Goal: Task Accomplishment & Management: Use online tool/utility

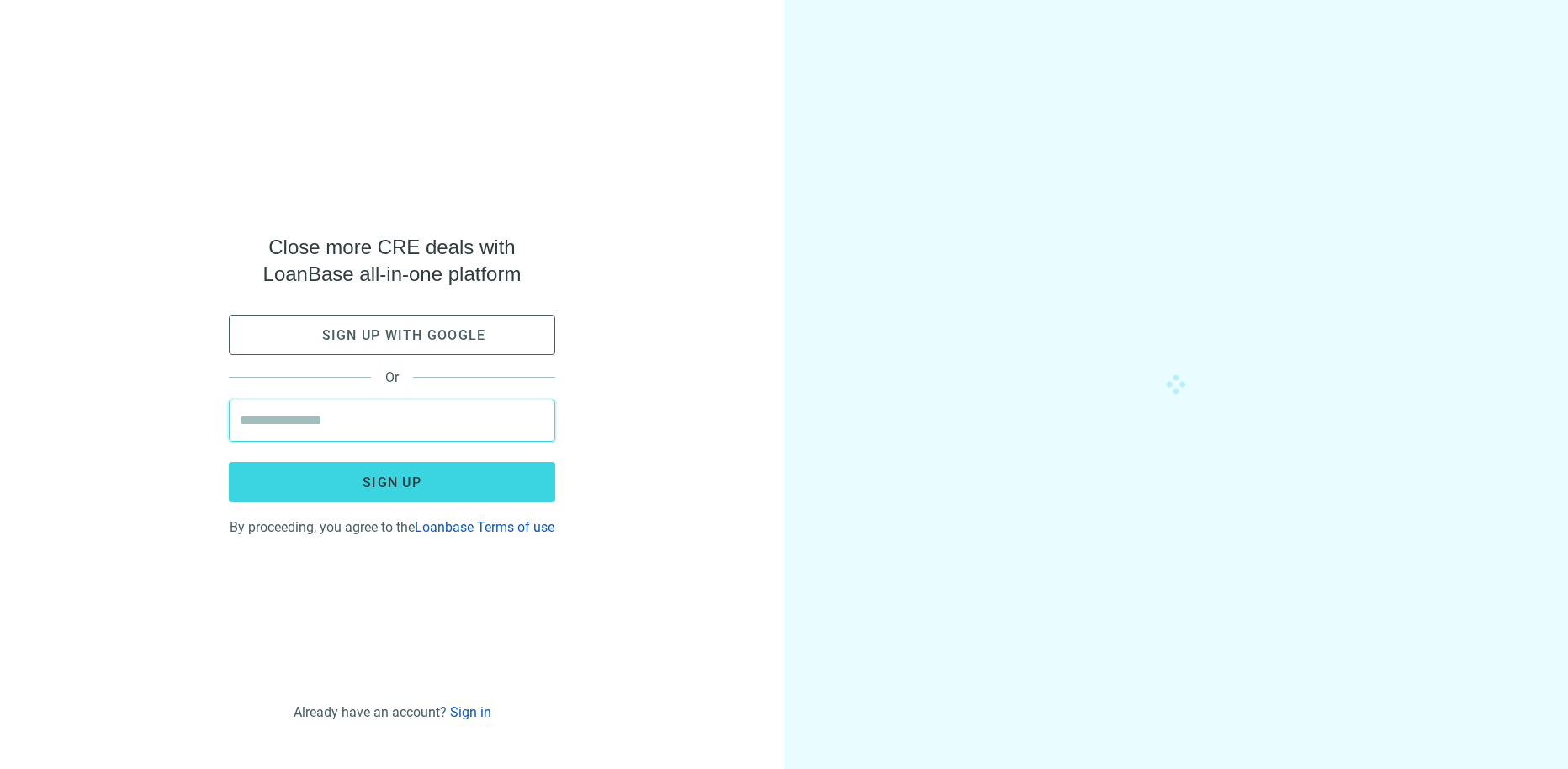
click at [324, 416] on input "email" at bounding box center [392, 421] width 305 height 41
click at [614, 547] on div "Close more CRE deals with LoanBase all-in-one platform Sign up with google Or S…" at bounding box center [392, 384] width 784 height 769
click at [408, 408] on input "email" at bounding box center [392, 421] width 305 height 41
click at [591, 549] on div "Close more CRE deals with LoanBase all-in-one platform Sign up with google Or S…" at bounding box center [392, 384] width 784 height 769
click at [400, 426] on input "email" at bounding box center [392, 421] width 305 height 41
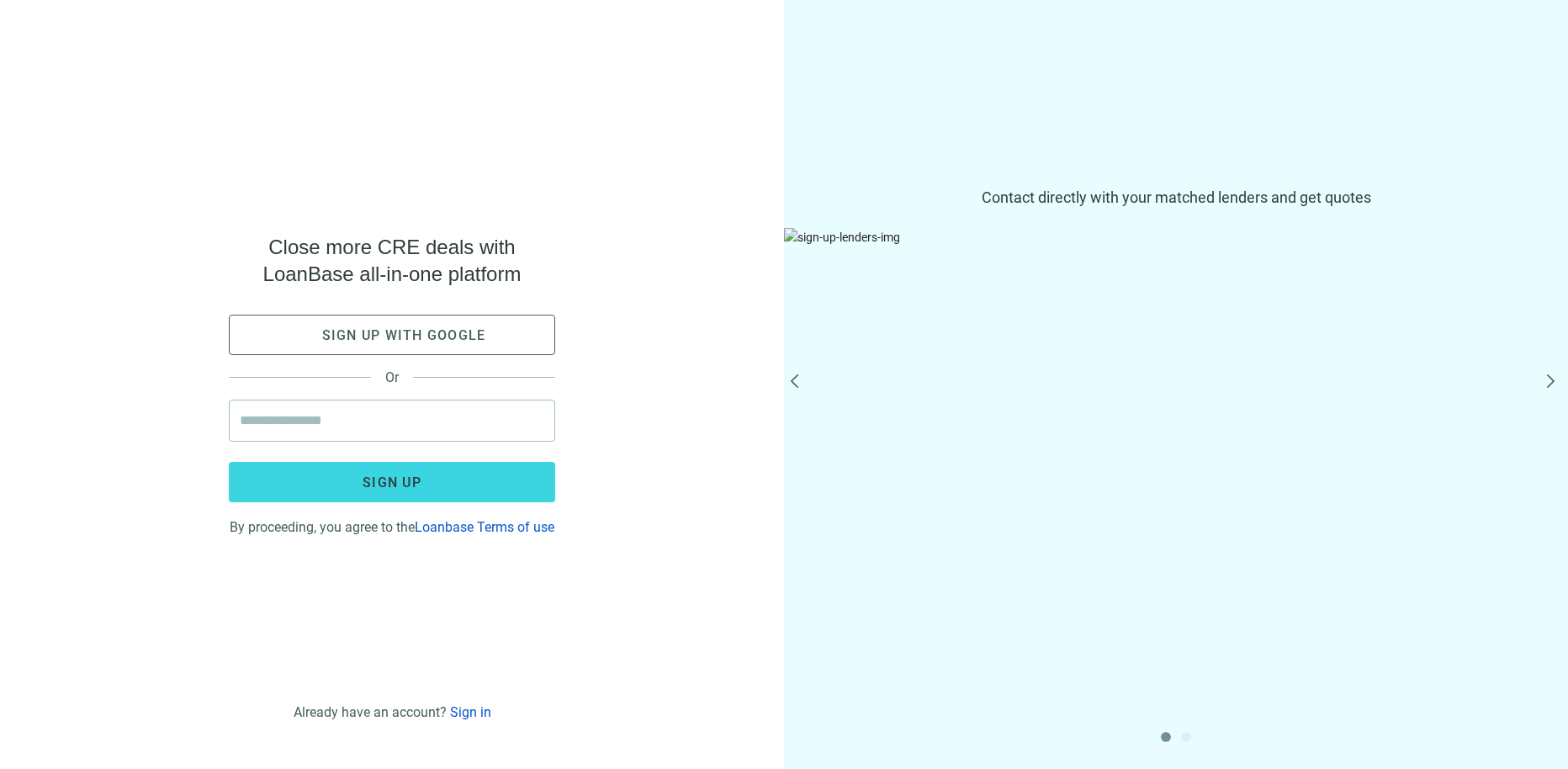
click at [464, 714] on link "Sign in" at bounding box center [470, 712] width 42 height 16
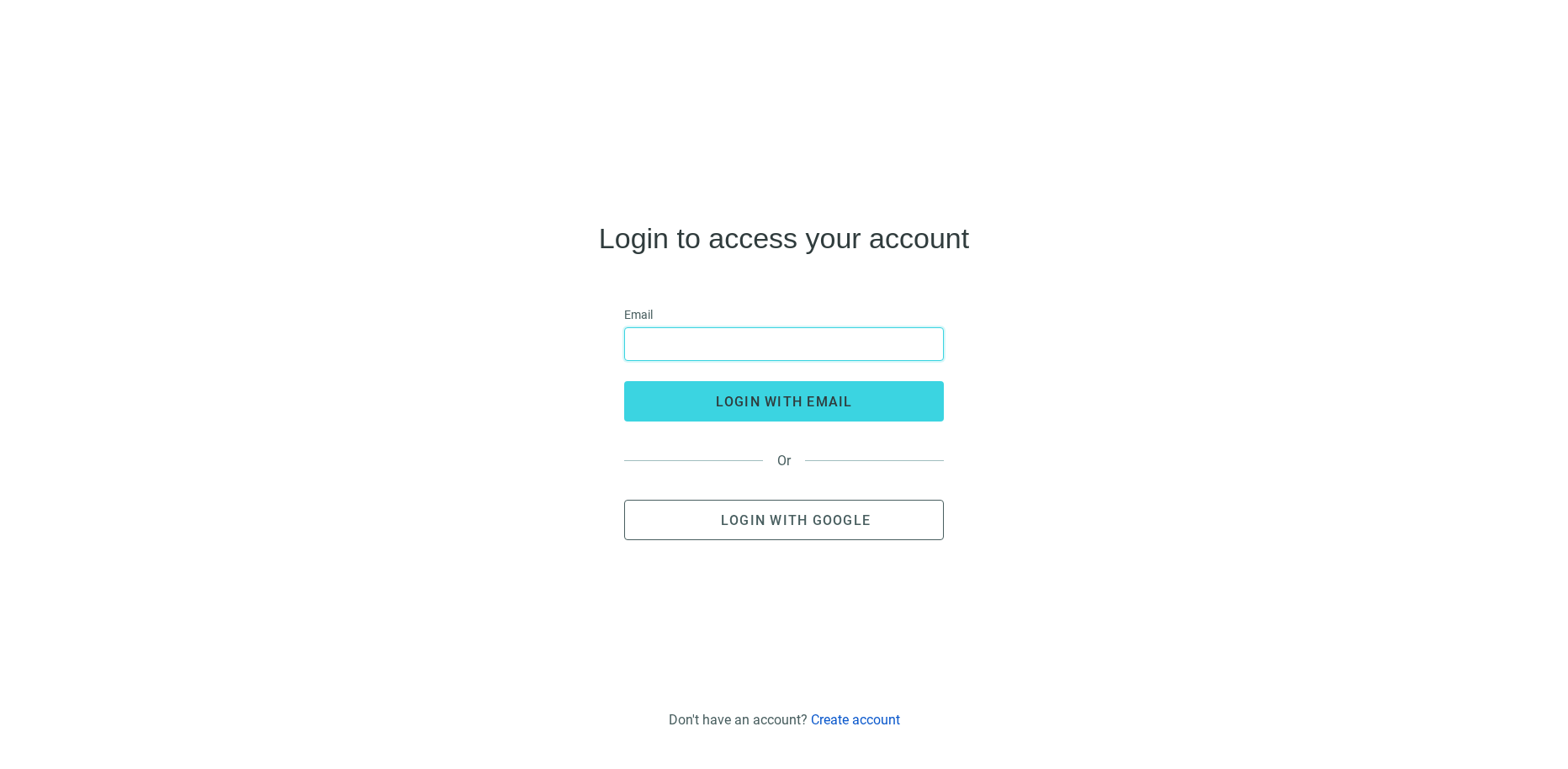
click at [705, 348] on input "email" at bounding box center [784, 343] width 298 height 32
type input "**********"
click at [624, 381] on button "login with email" at bounding box center [784, 401] width 320 height 41
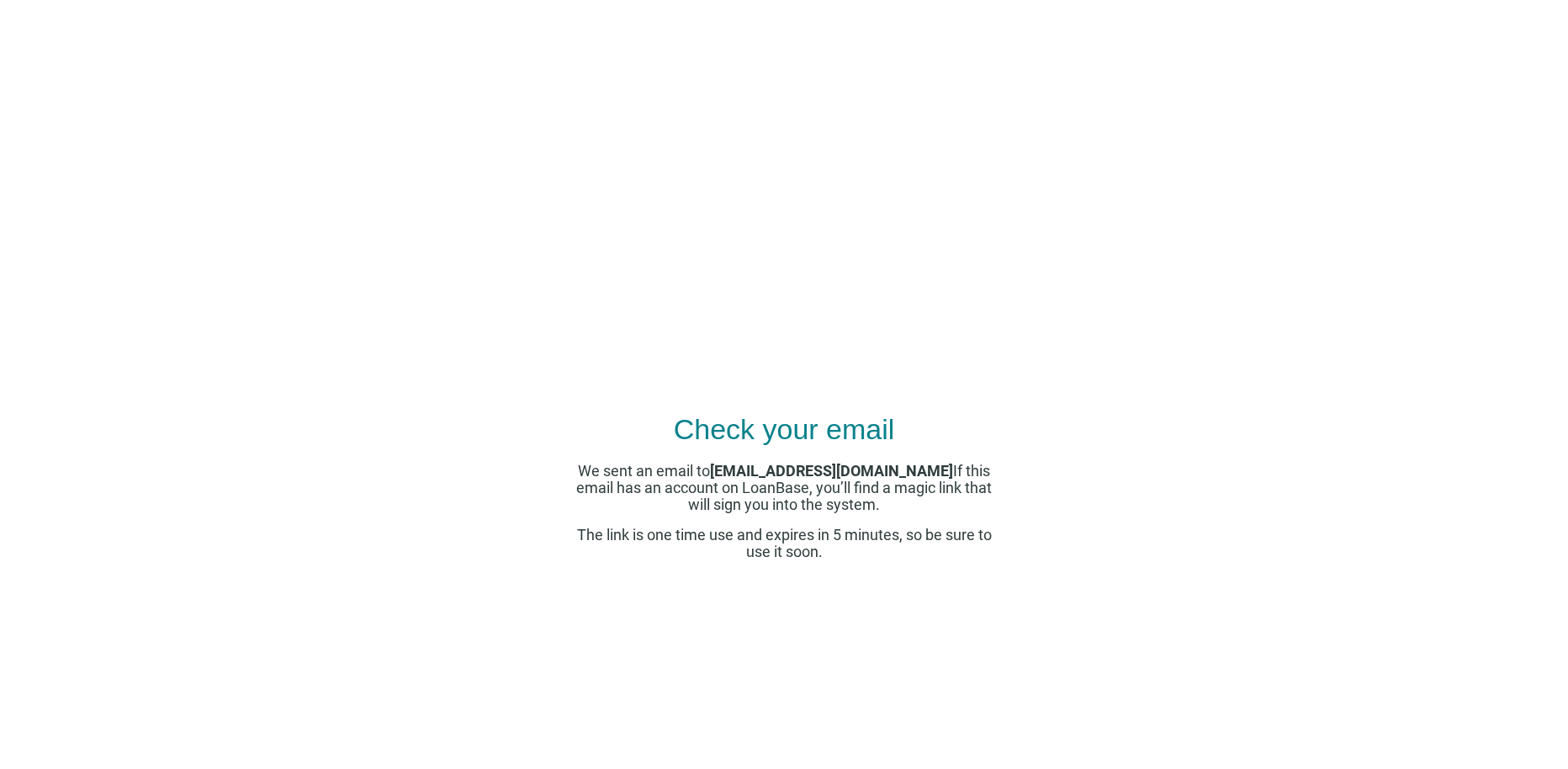
click at [763, 74] on icon at bounding box center [784, 71] width 107 height 34
click at [798, 68] on icon at bounding box center [784, 71] width 107 height 34
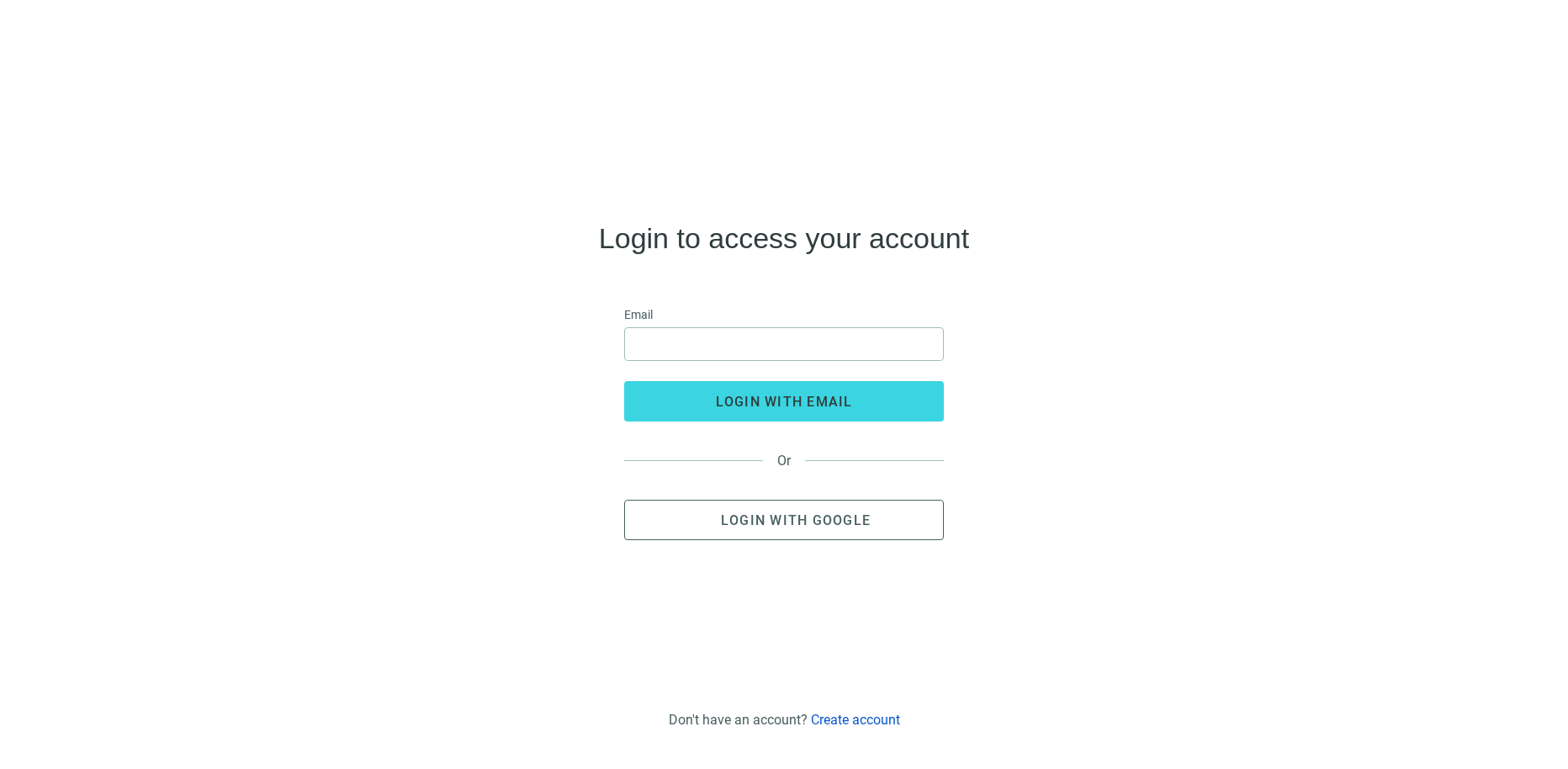
click at [838, 723] on link "Create account" at bounding box center [855, 720] width 89 height 16
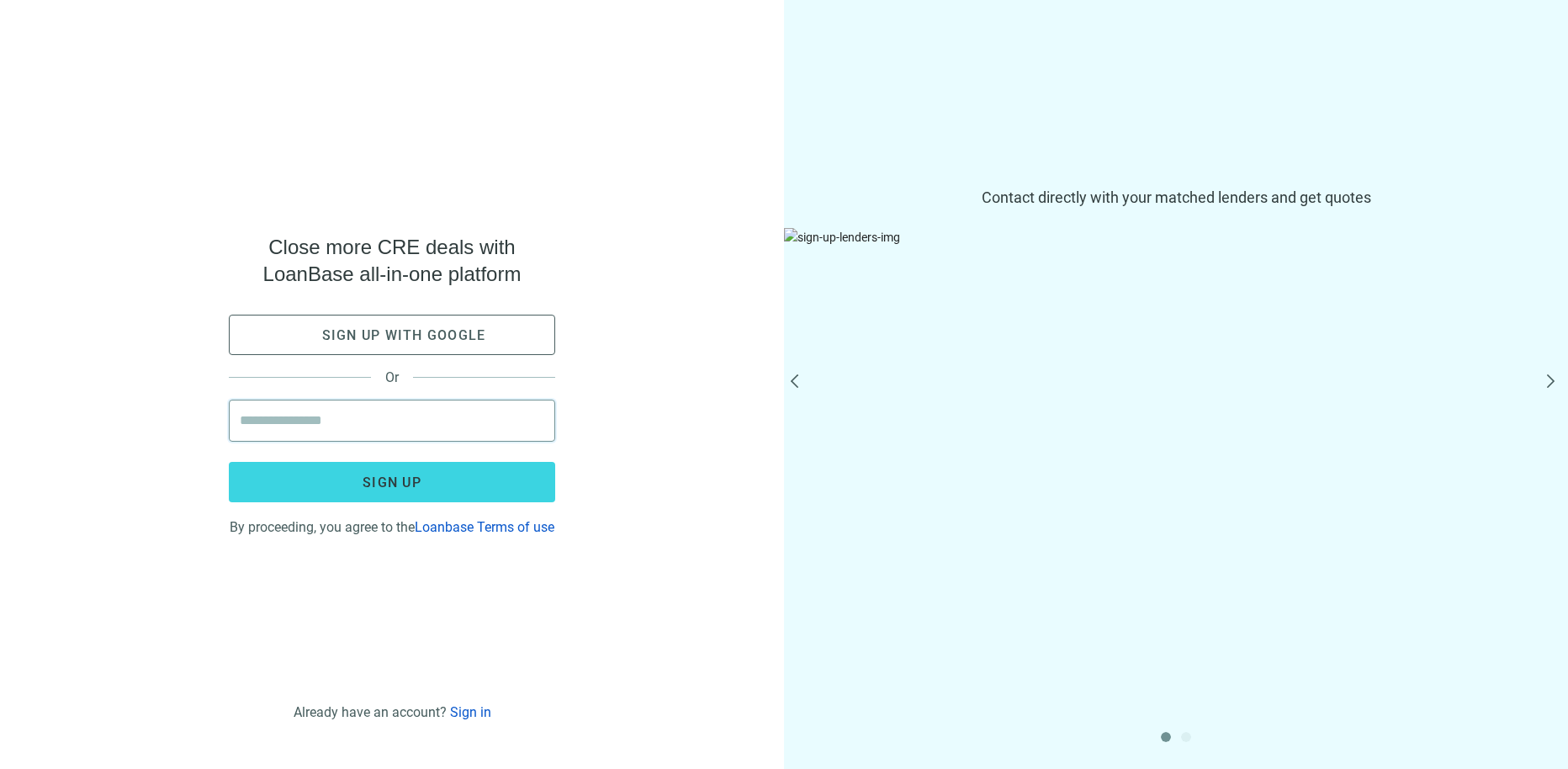
click at [397, 429] on input "email" at bounding box center [392, 421] width 305 height 41
type input "**********"
click at [229, 461] on button "Sign up" at bounding box center [392, 482] width 326 height 41
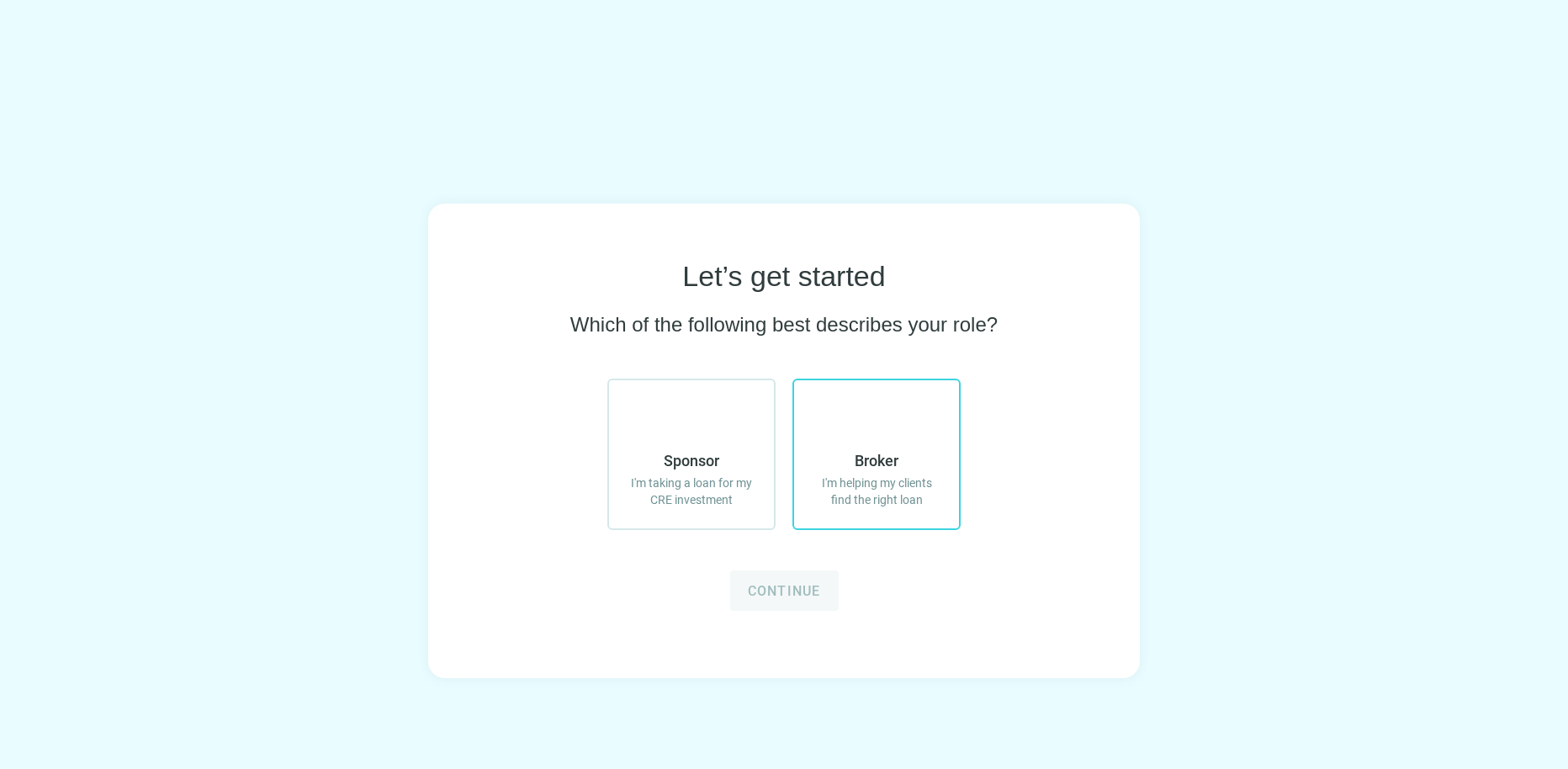
click at [856, 403] on use at bounding box center [856, 403] width 0 height 0
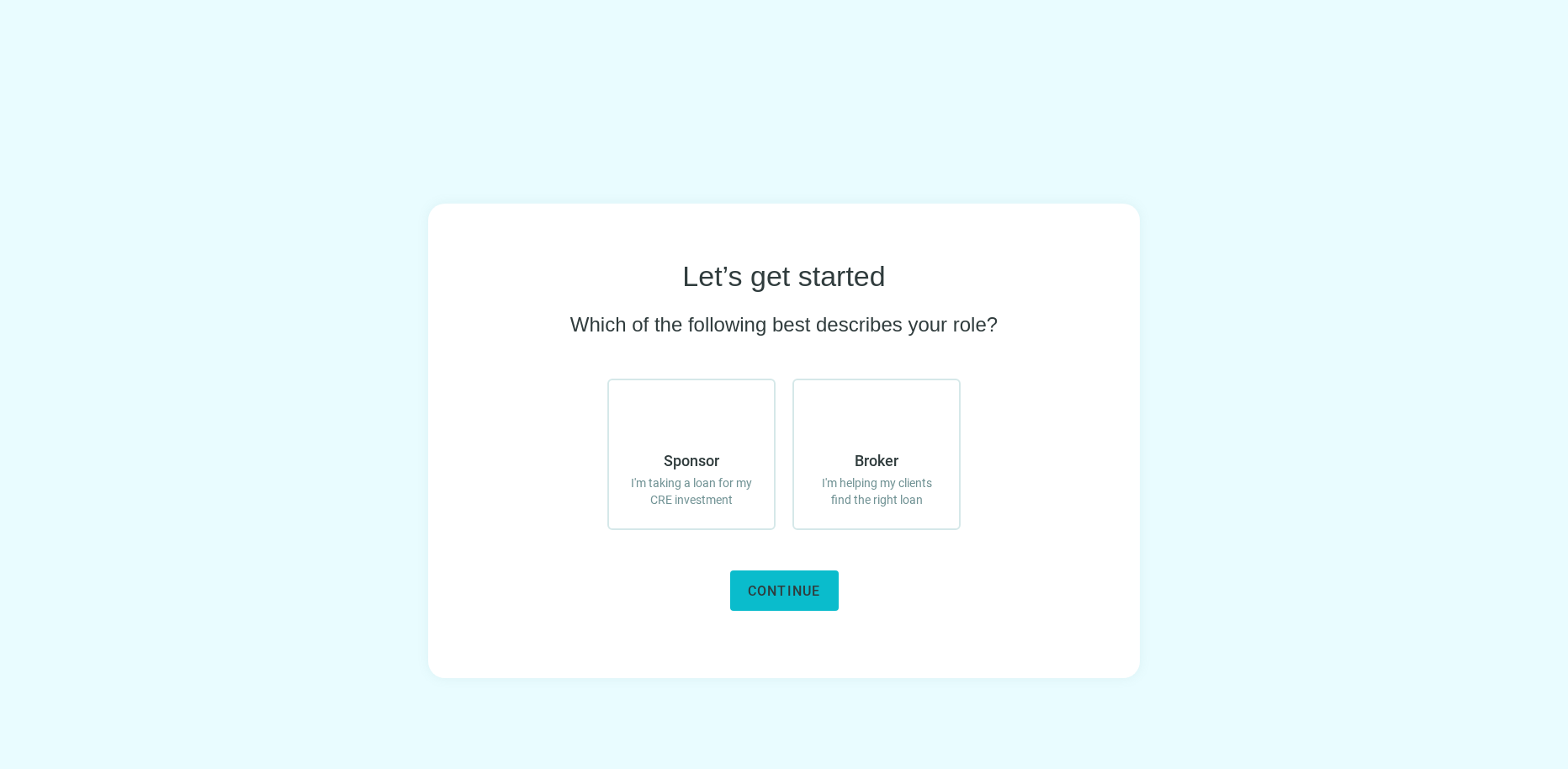
click at [770, 585] on span "Continue" at bounding box center [784, 591] width 74 height 16
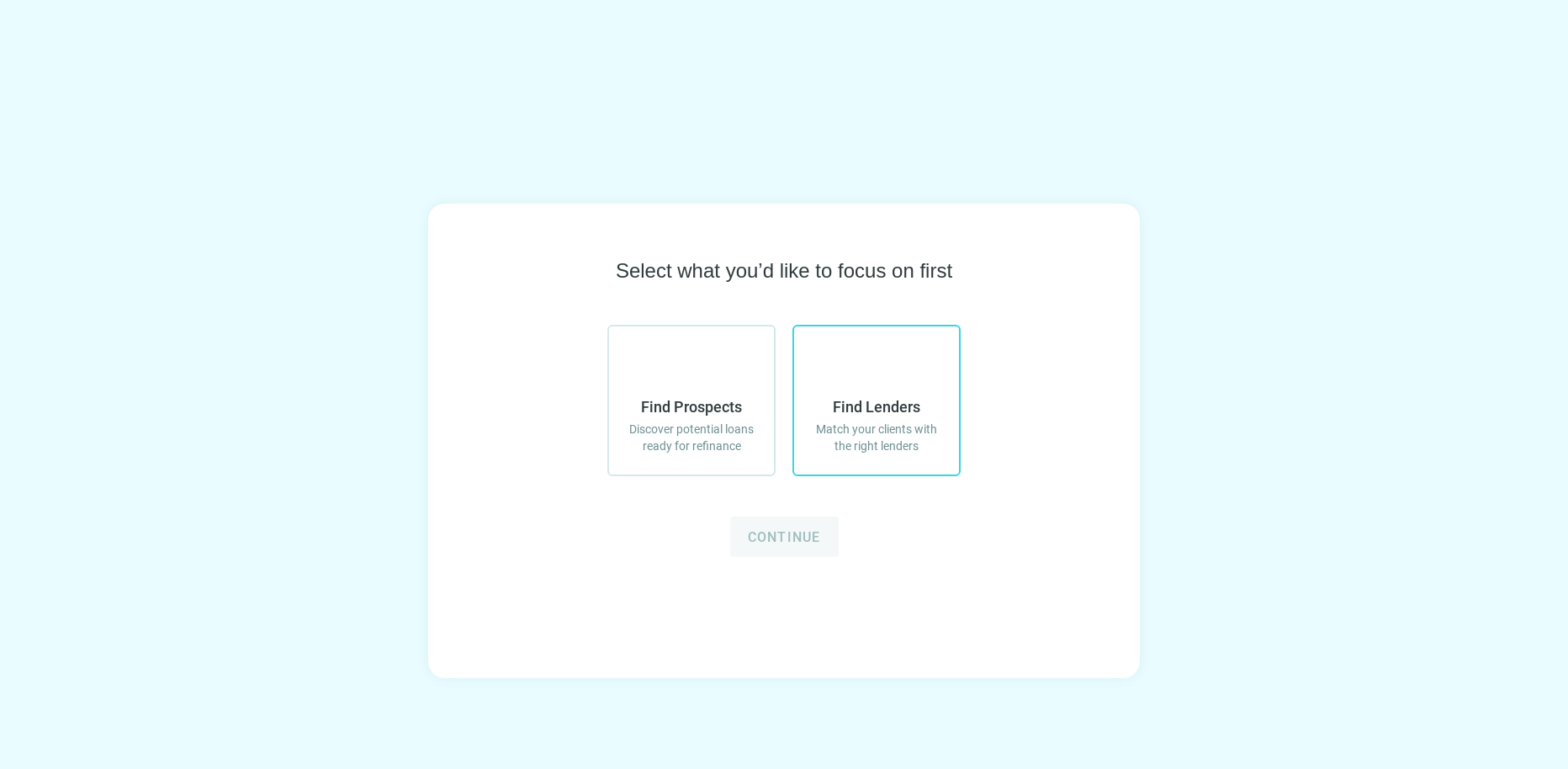
click at [813, 431] on span "Match your clients with the right lenders" at bounding box center [876, 437] width 132 height 34
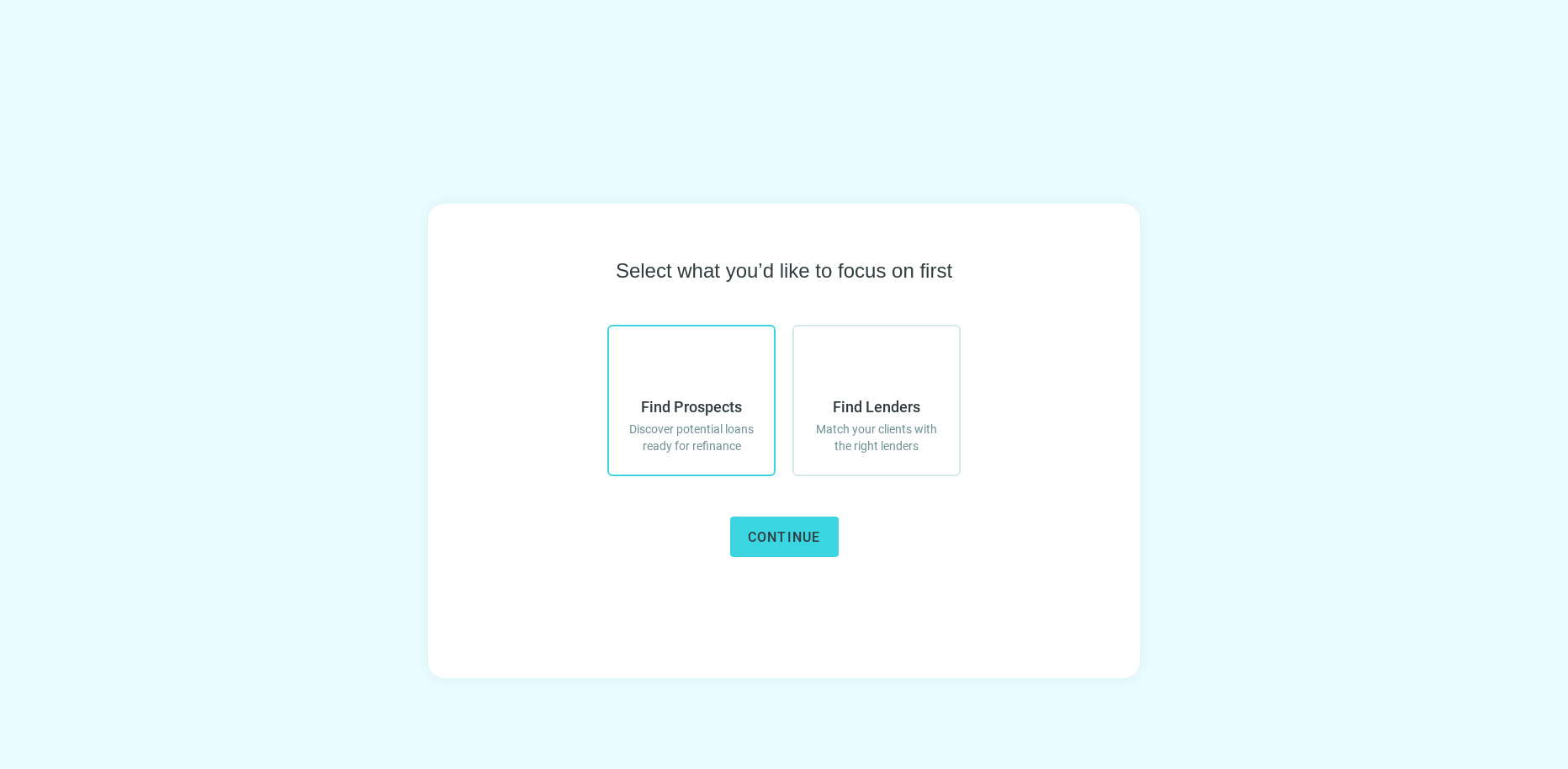
click at [750, 429] on span "Discover potential loans ready for refinance" at bounding box center [692, 437] width 132 height 34
click at [804, 536] on span "Continue" at bounding box center [784, 537] width 74 height 16
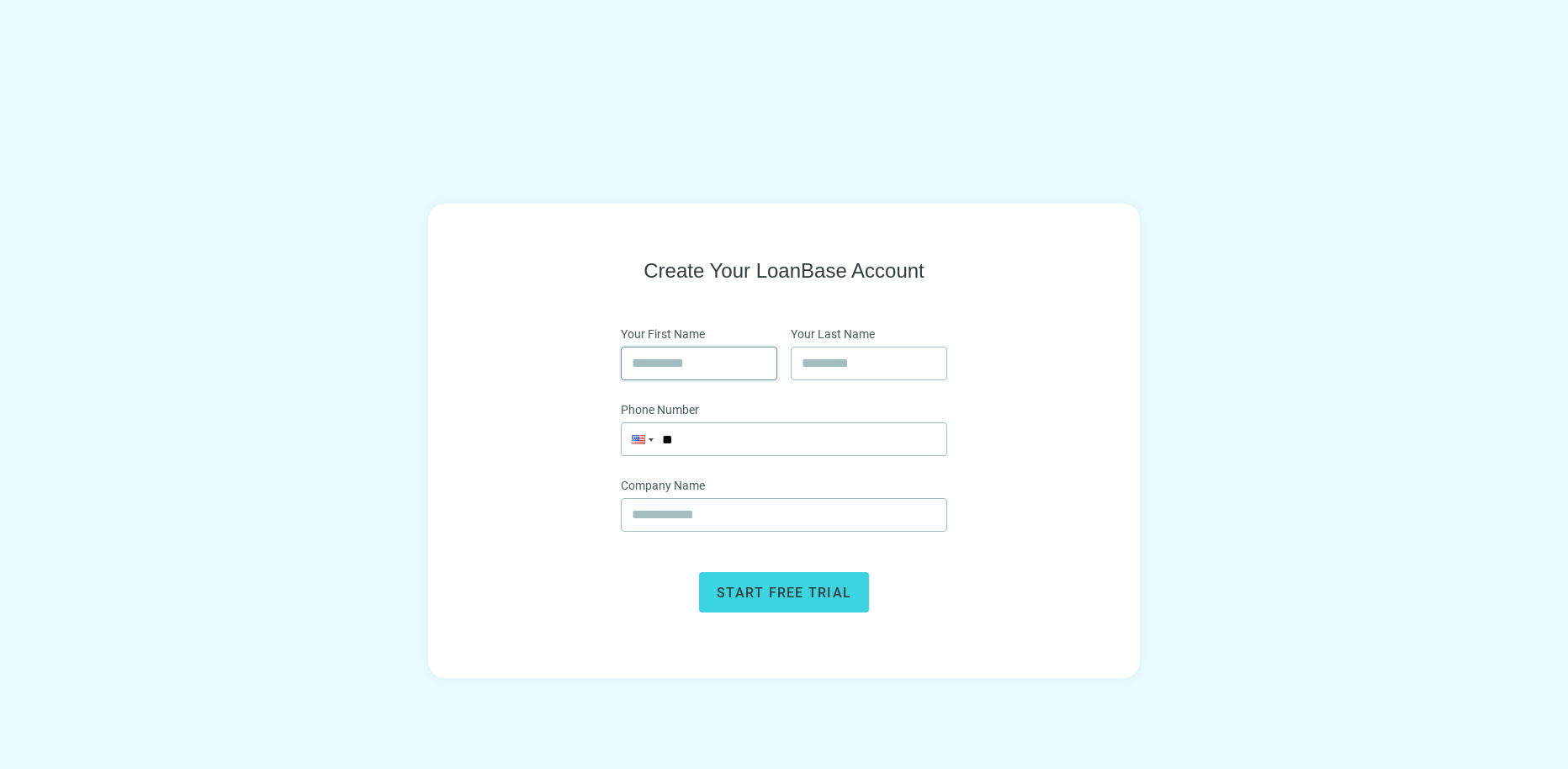
click at [742, 357] on input "text" at bounding box center [698, 363] width 134 height 32
type input "*****"
type input "**********"
click at [746, 446] on input "**" at bounding box center [784, 438] width 325 height 32
type input "**********"
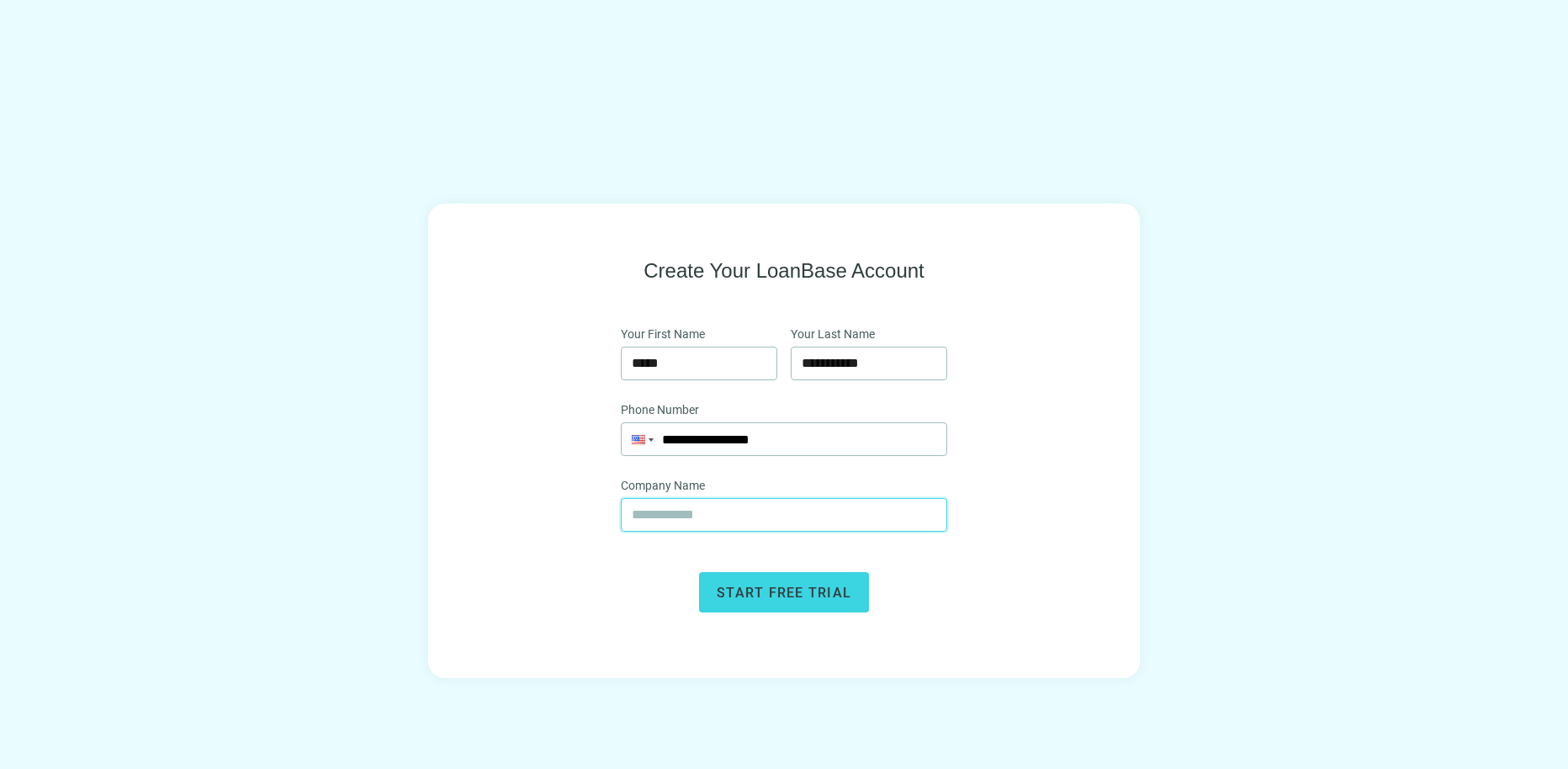
click at [723, 507] on input "text" at bounding box center [784, 515] width 305 height 32
type input "**********"
click at [769, 589] on span "Start free trial" at bounding box center [784, 592] width 134 height 16
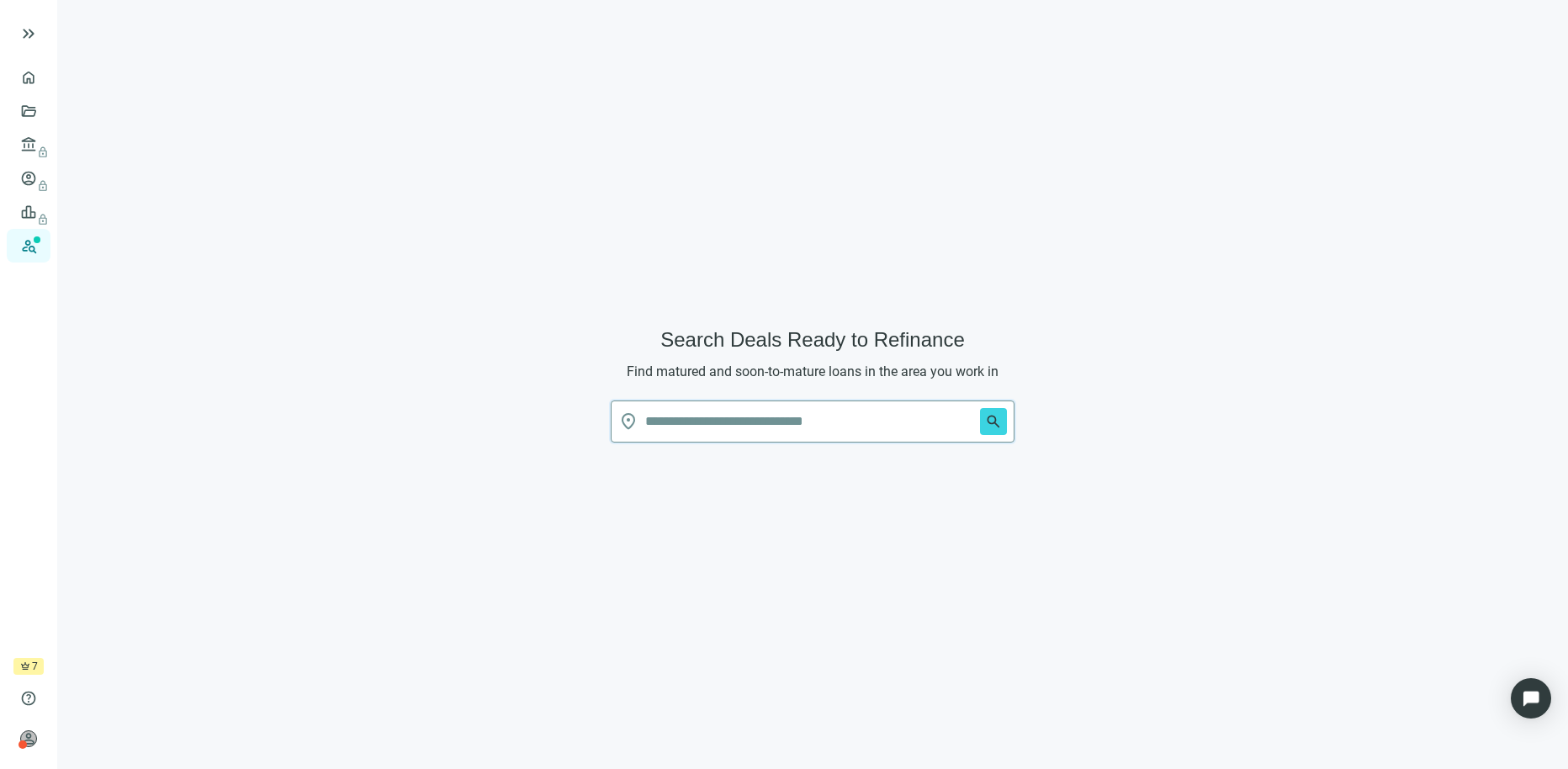
click at [773, 429] on input "text" at bounding box center [809, 422] width 328 height 41
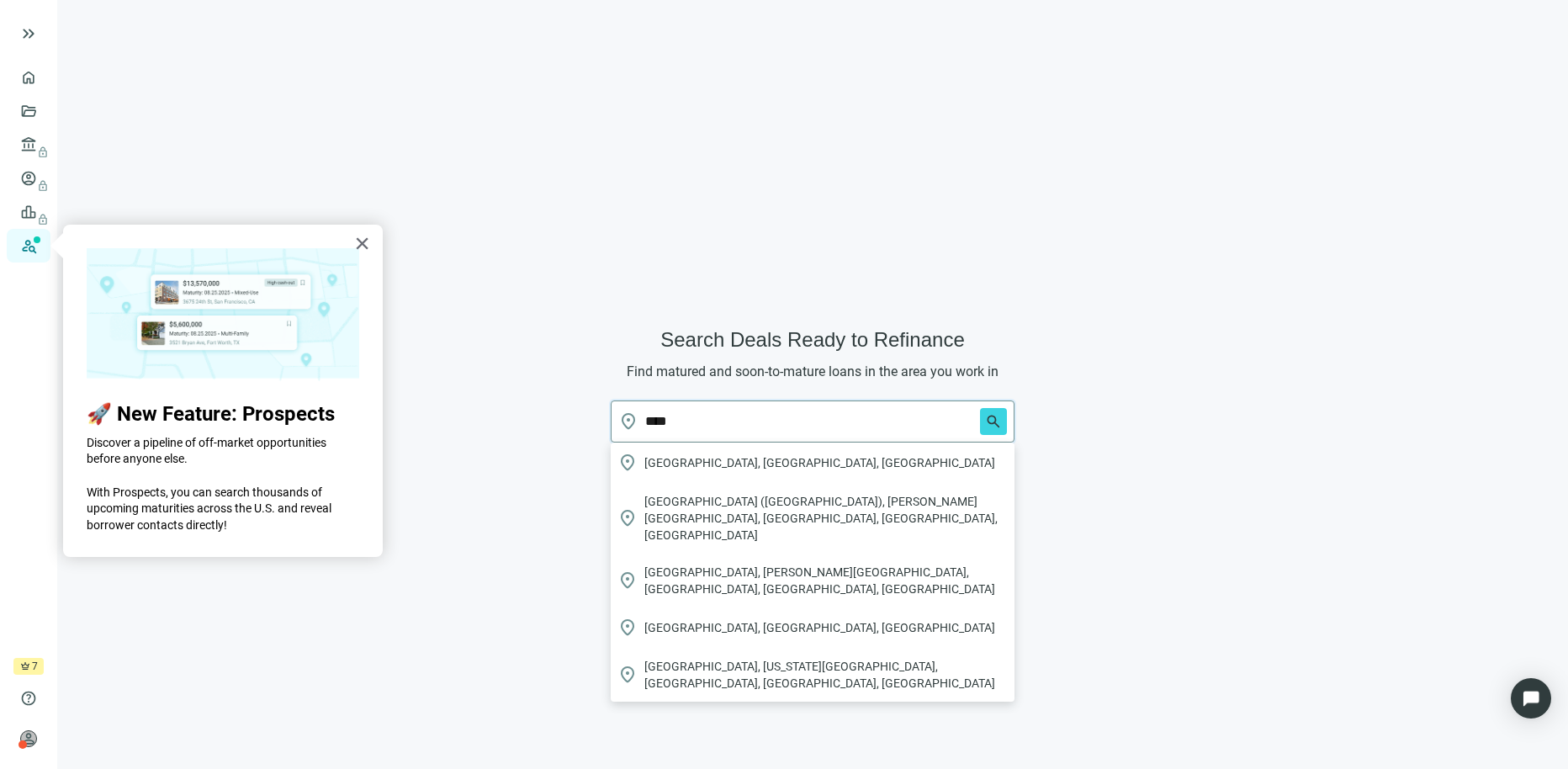
click at [773, 429] on input "****" at bounding box center [809, 422] width 328 height 41
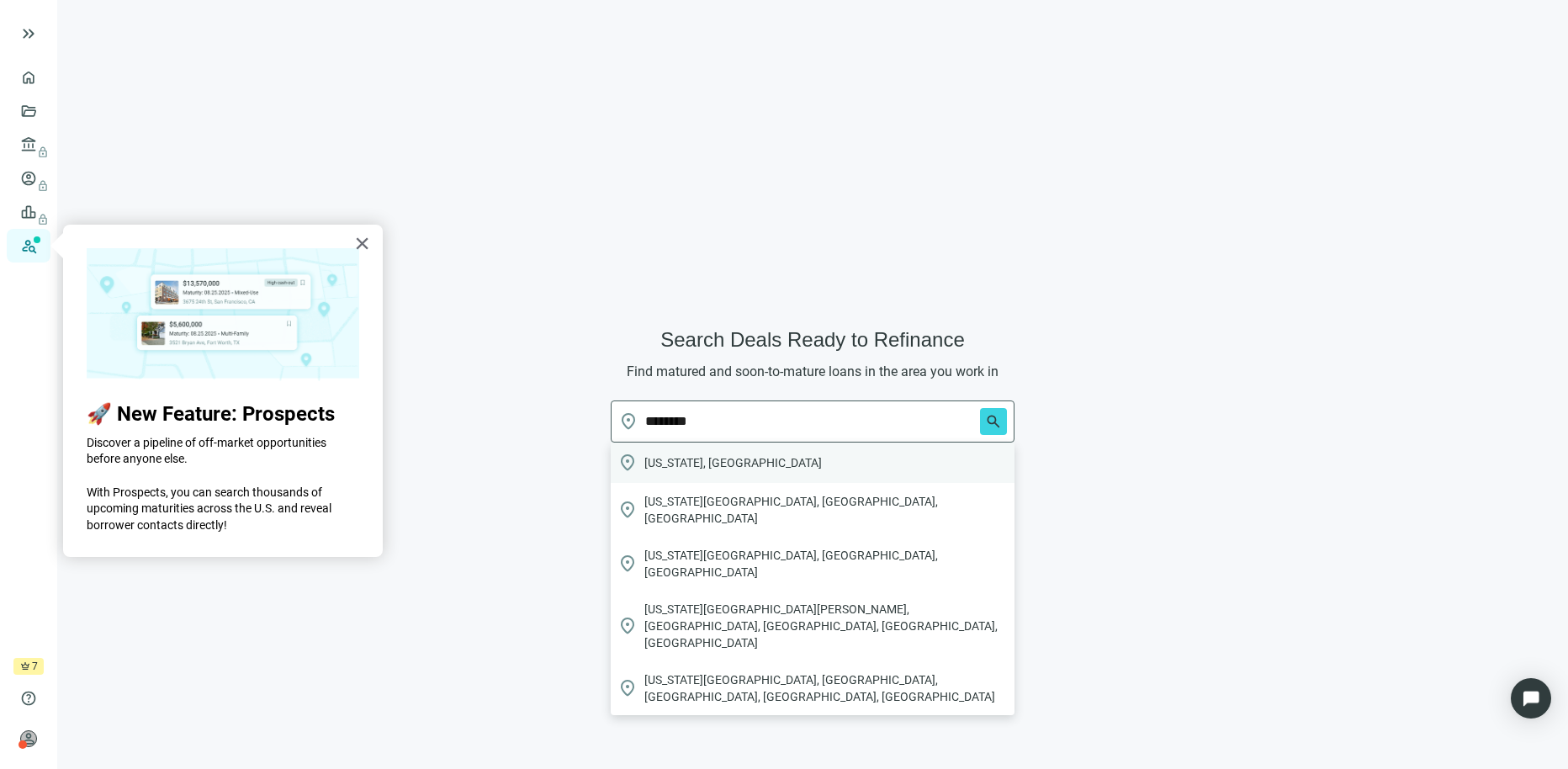
click at [759, 456] on div "location_on Colorado, USA" at bounding box center [812, 462] width 403 height 41
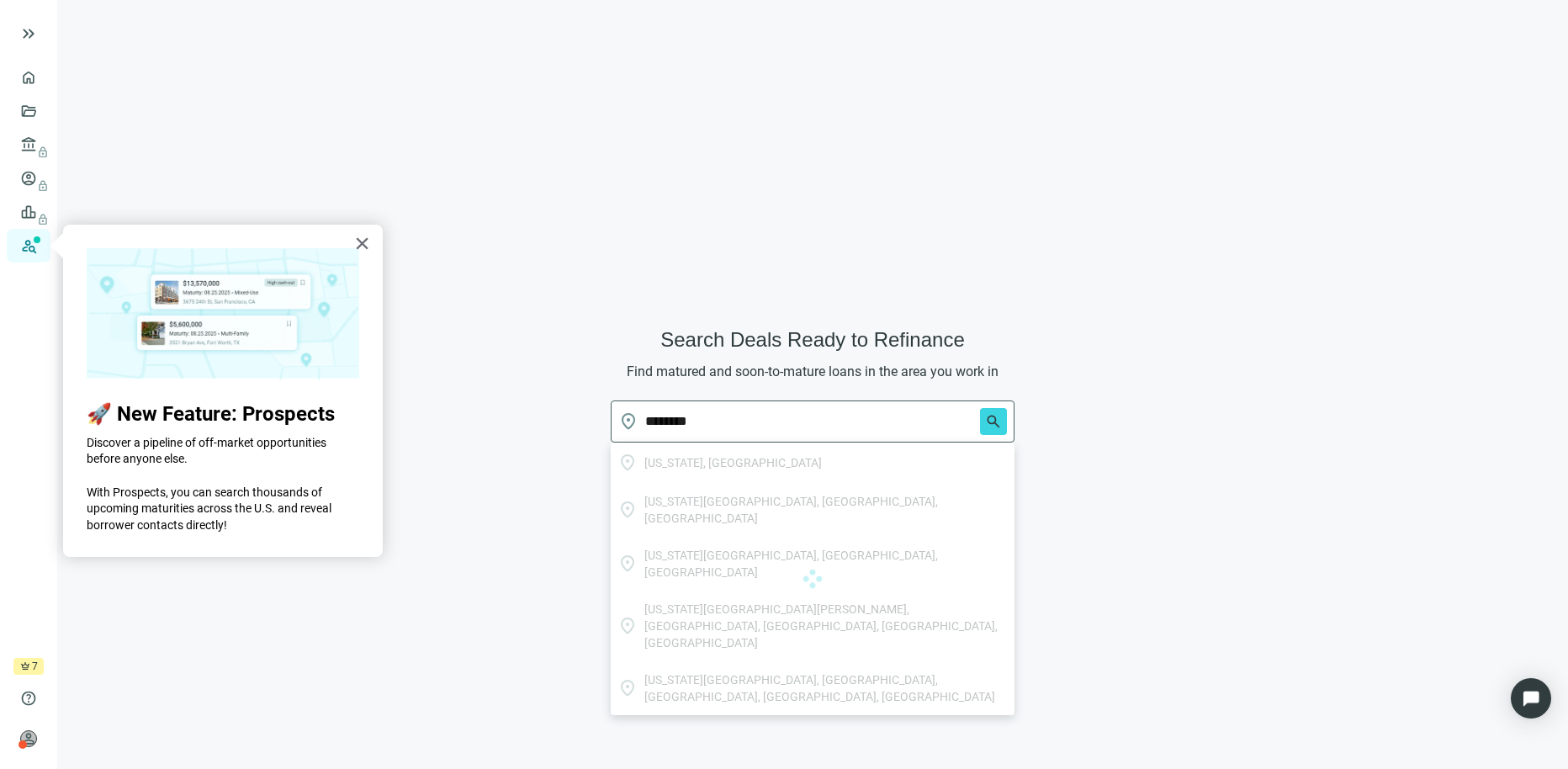
type input "**********"
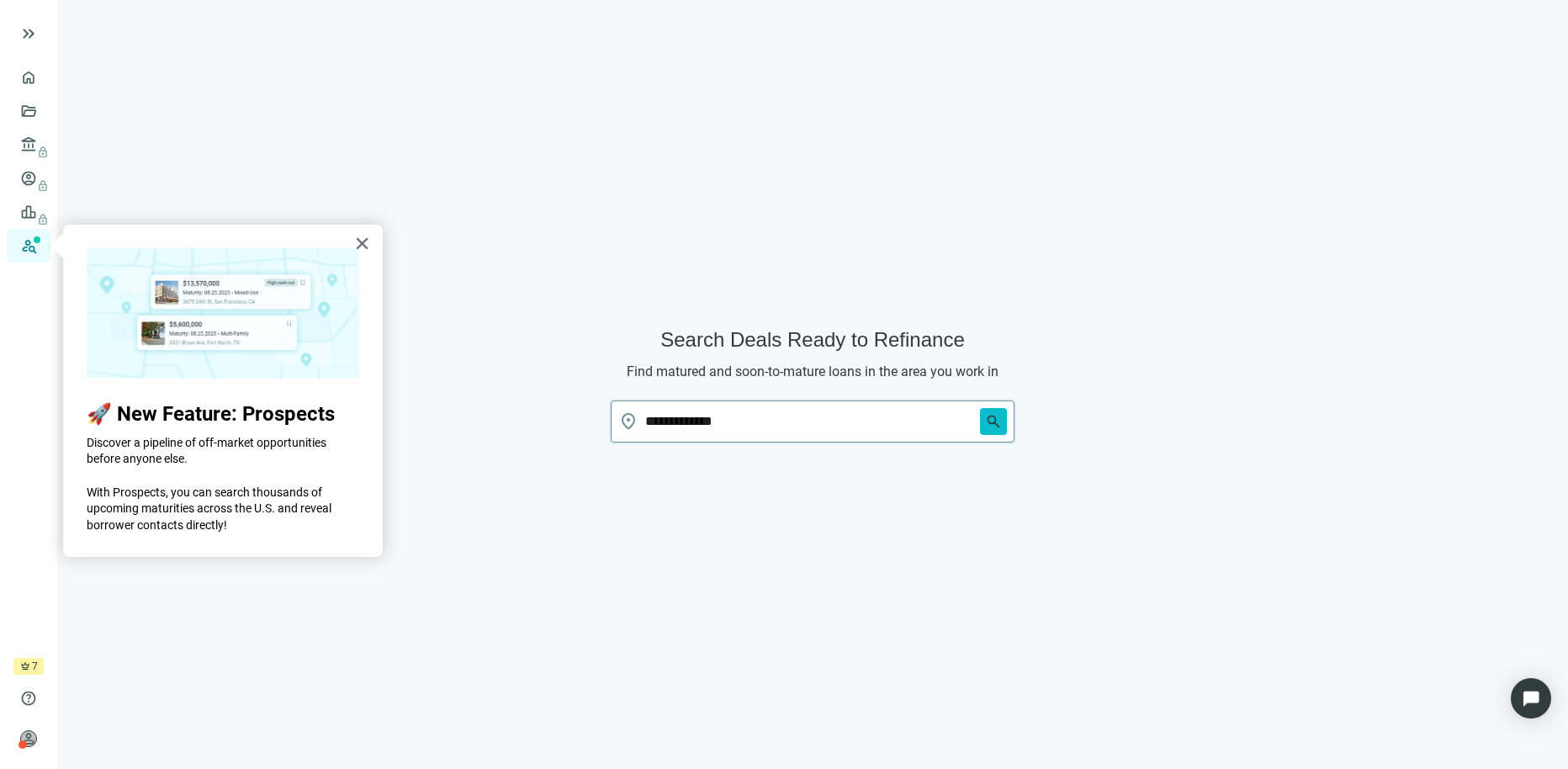
click at [997, 433] on button "search" at bounding box center [993, 422] width 27 height 27
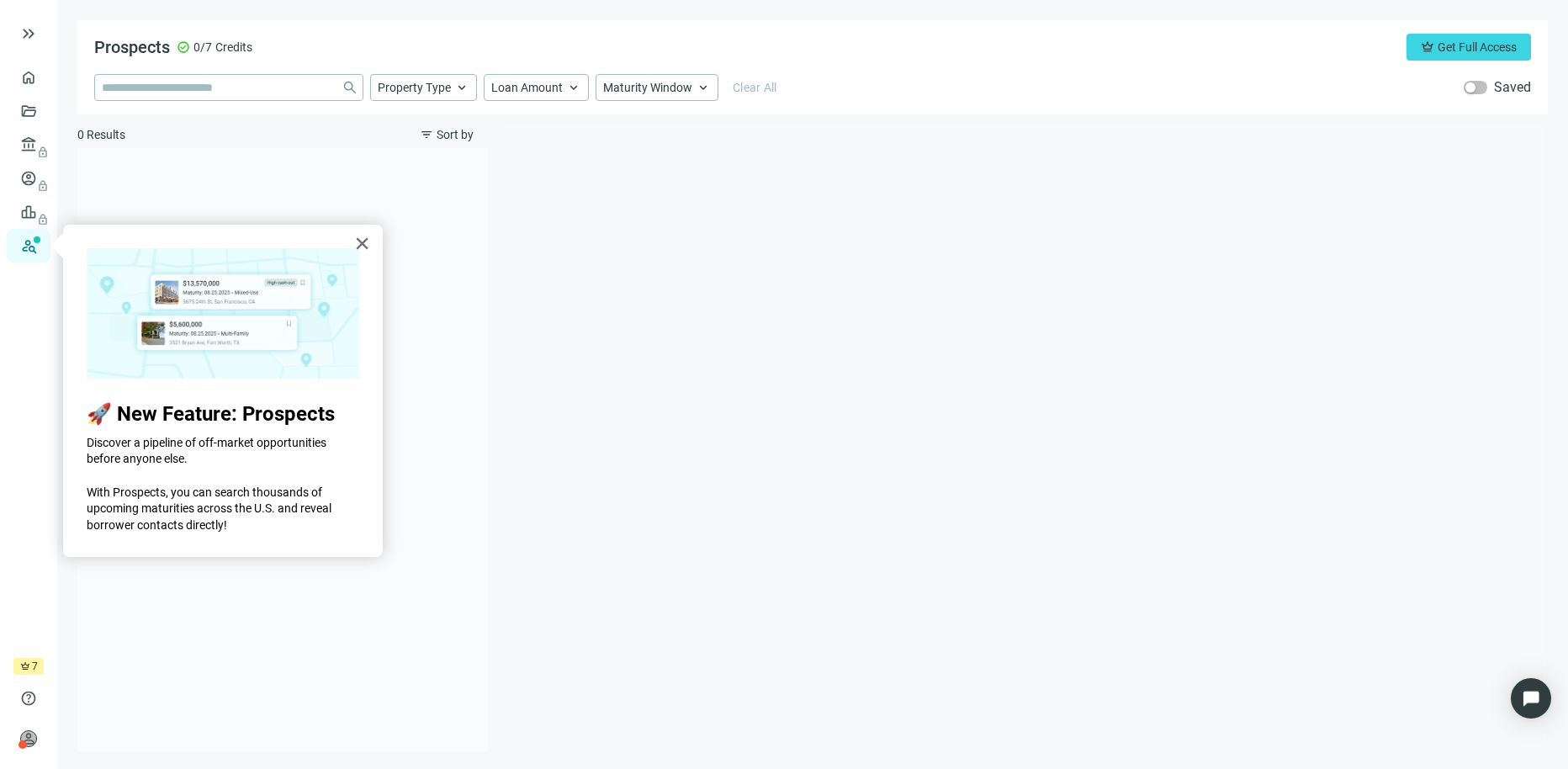
type input "**********"
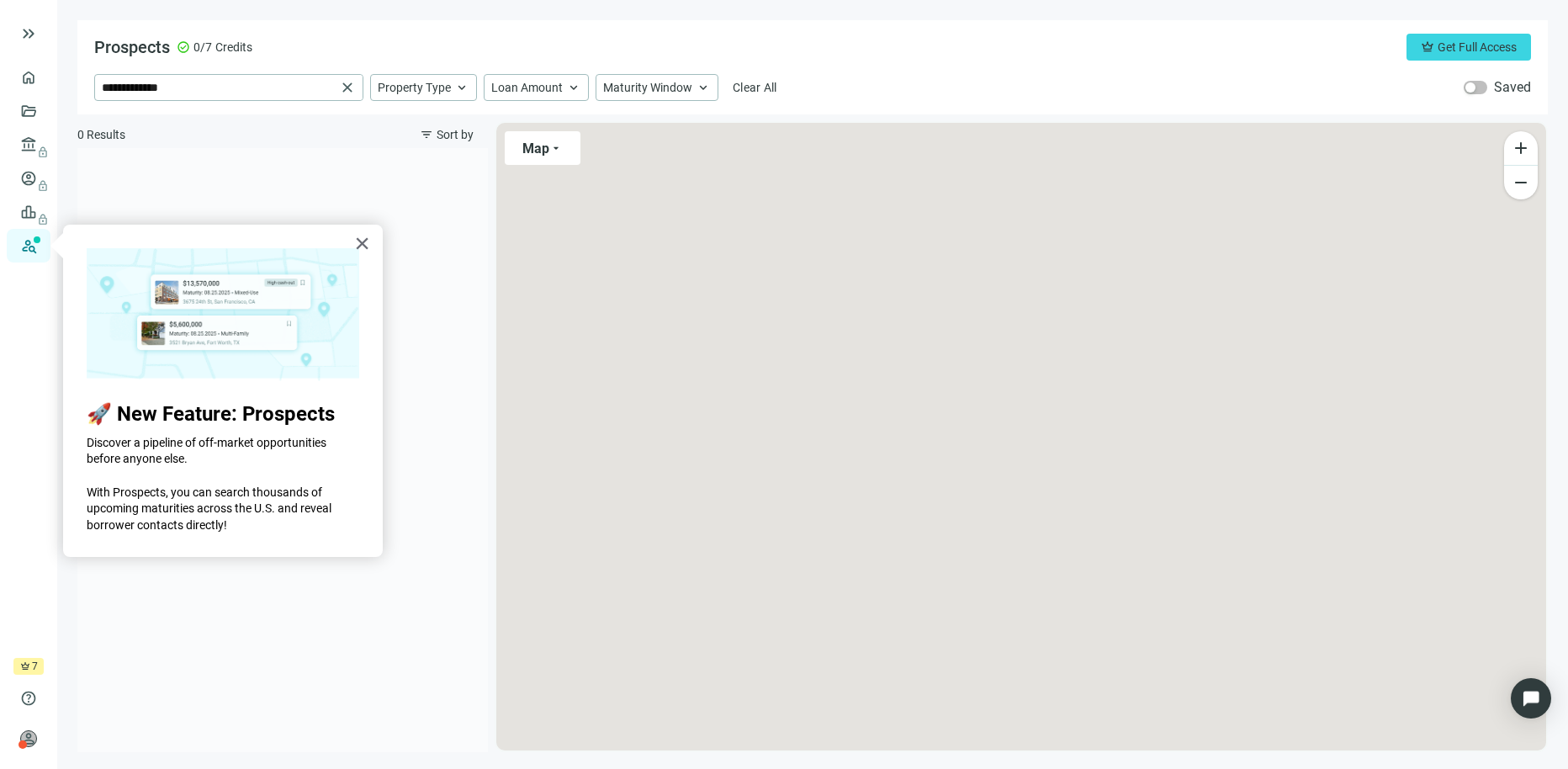
click at [992, 428] on div at bounding box center [1021, 436] width 1050 height 628
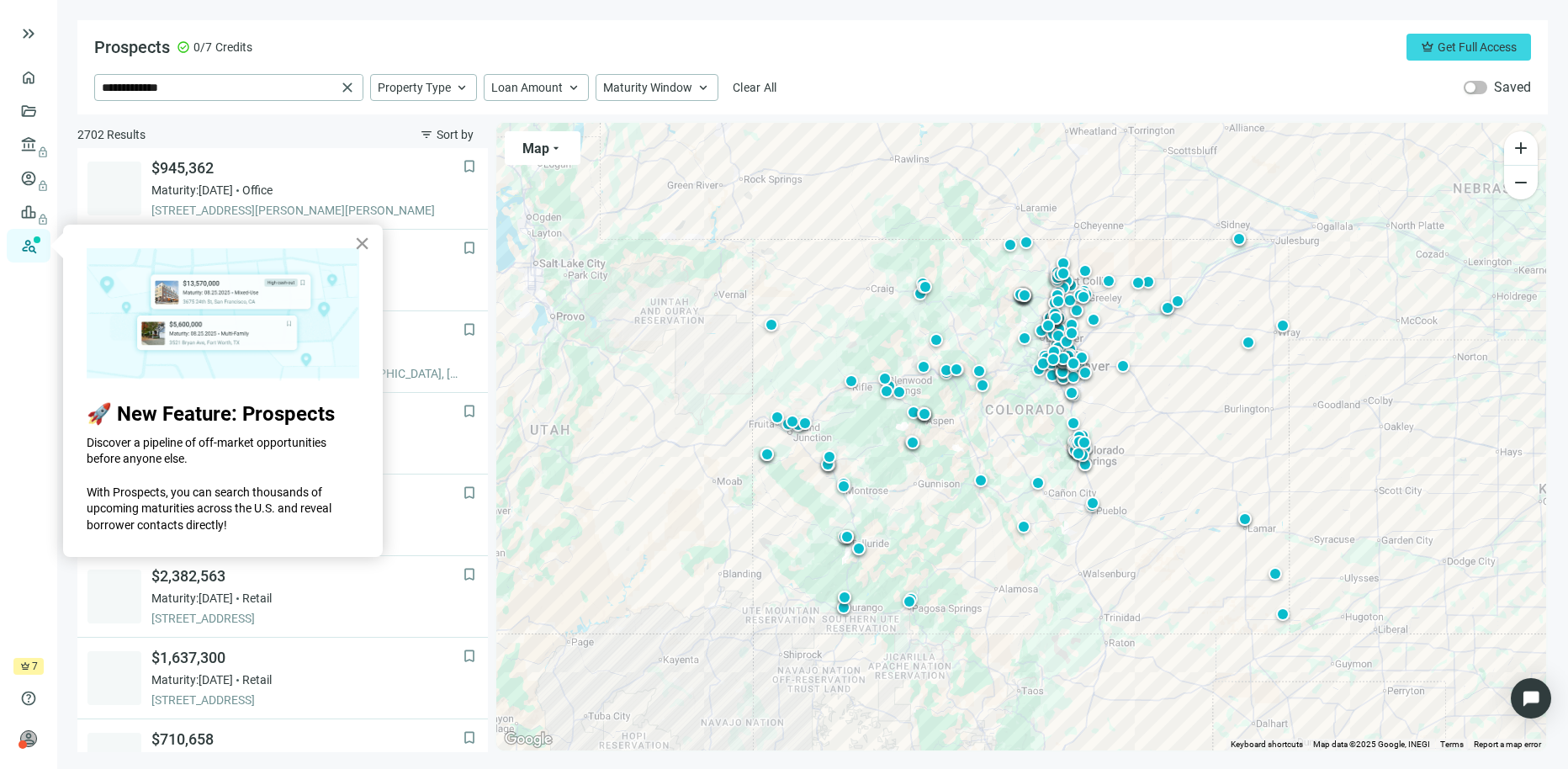
click at [363, 249] on button "×" at bounding box center [362, 243] width 16 height 27
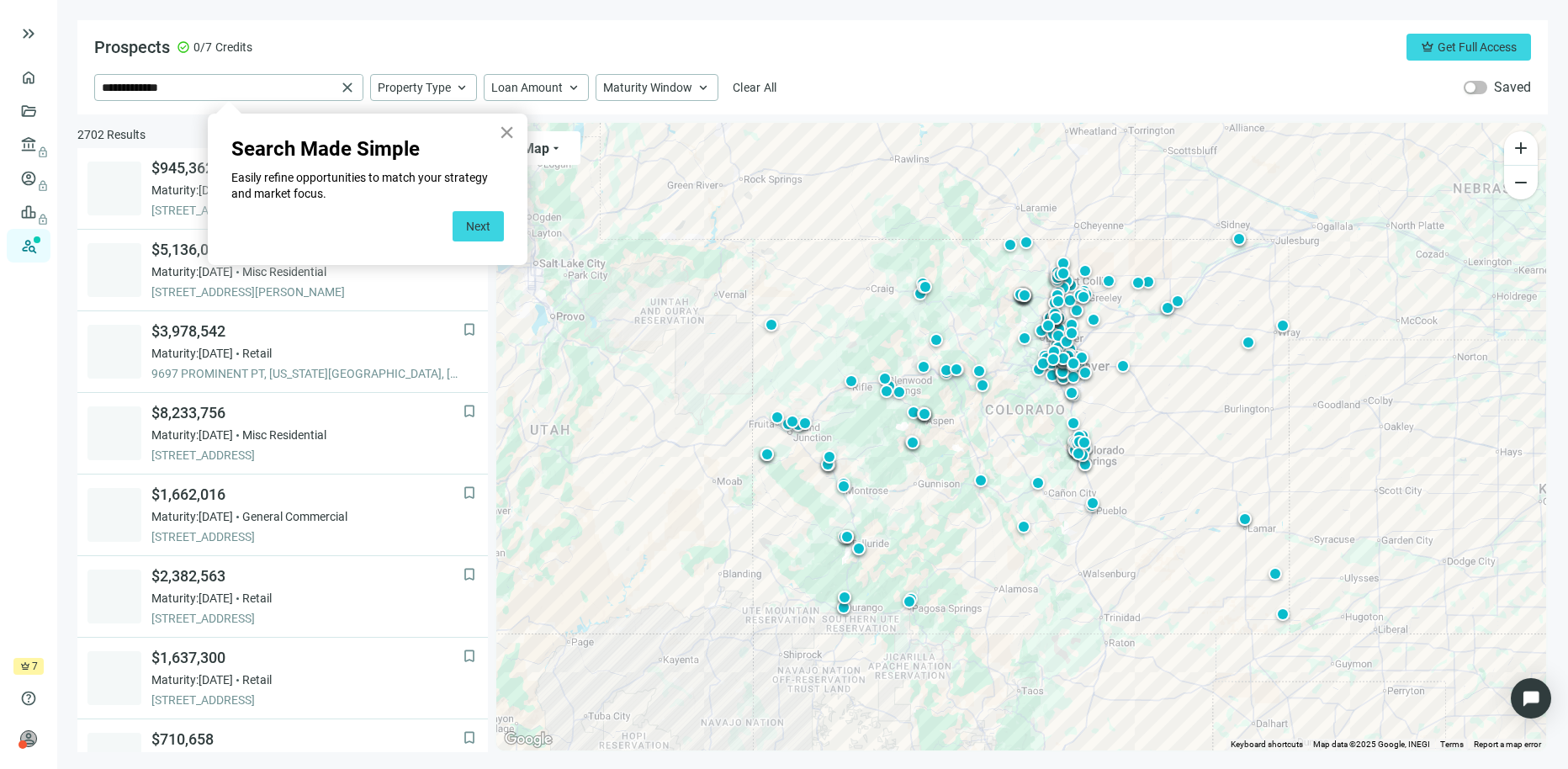
click at [501, 139] on button "×" at bounding box center [507, 133] width 16 height 27
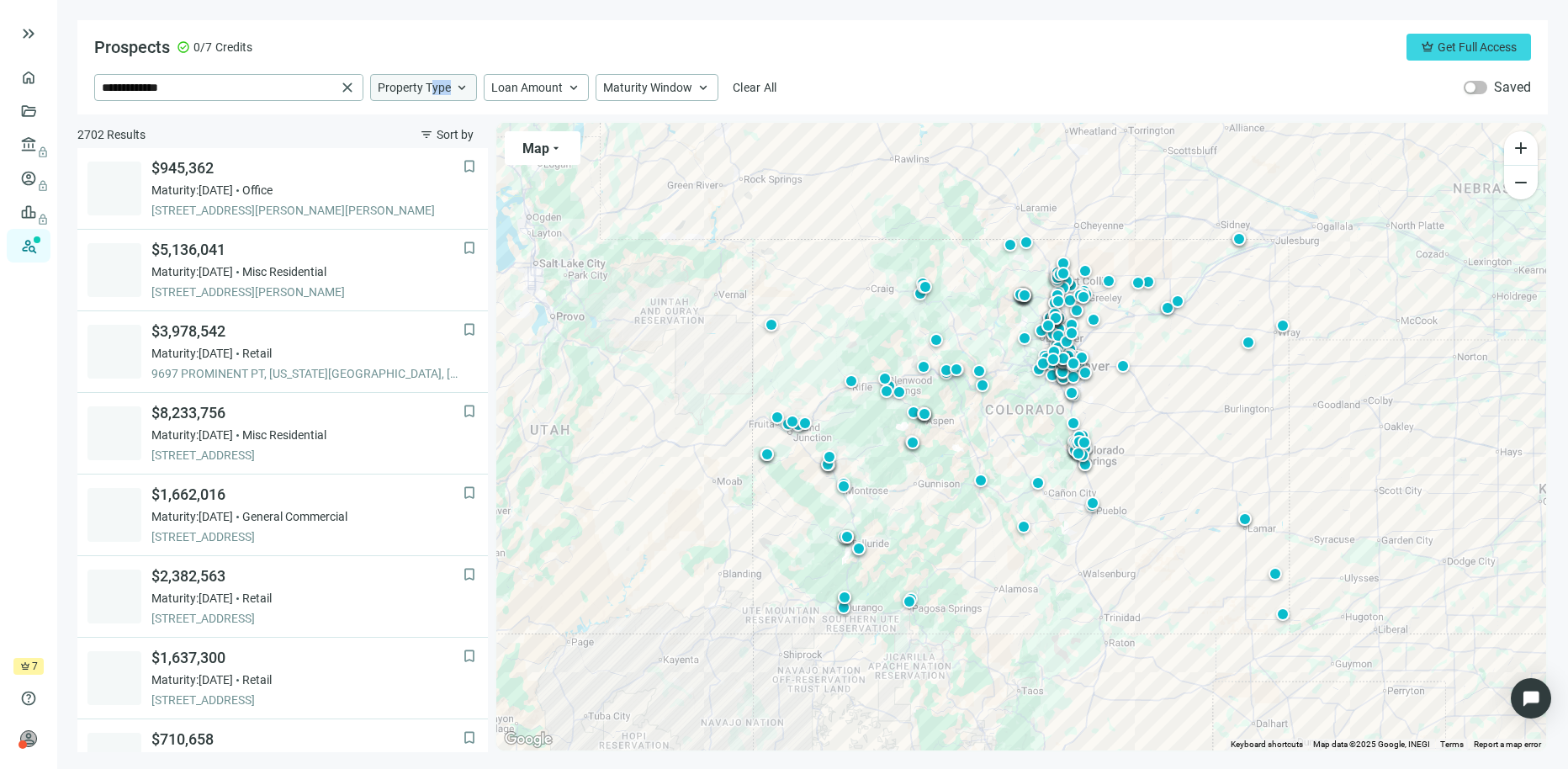
click at [430, 91] on div "Property Type keyboard_arrow_up" at bounding box center [424, 88] width 106 height 27
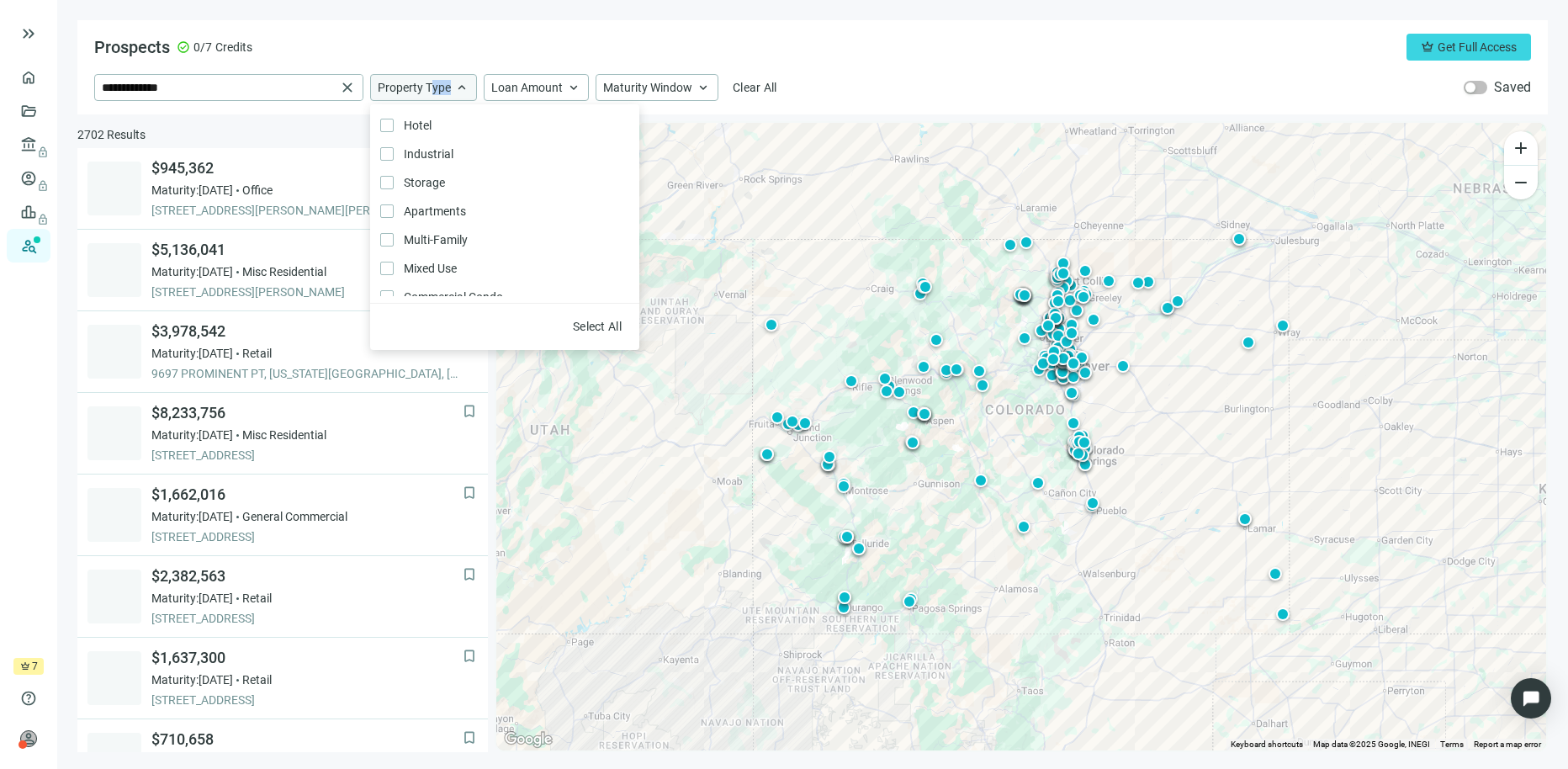
click at [430, 91] on span "Property Type" at bounding box center [415, 88] width 74 height 15
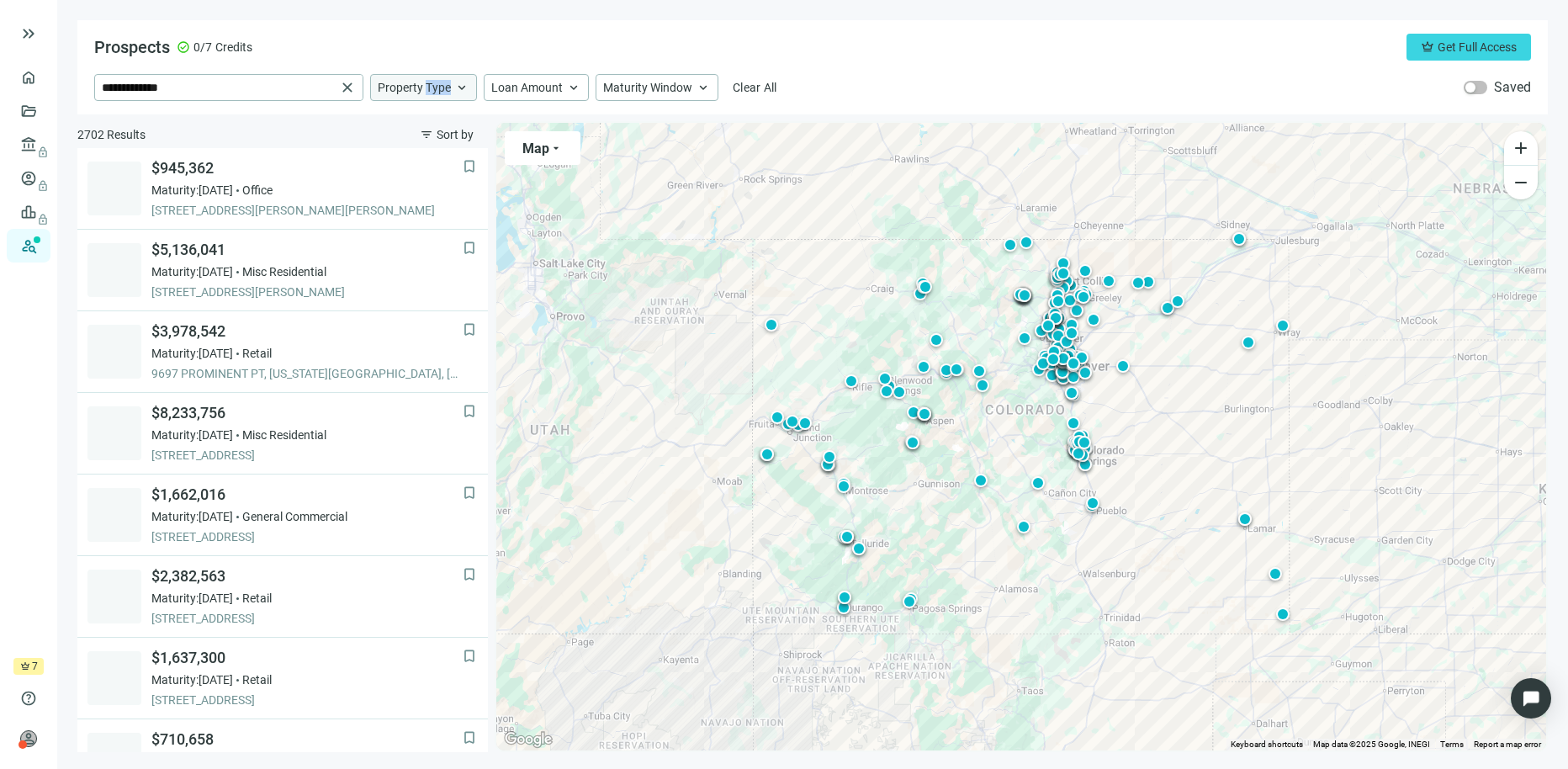
click at [430, 91] on span "Property Type" at bounding box center [415, 88] width 74 height 15
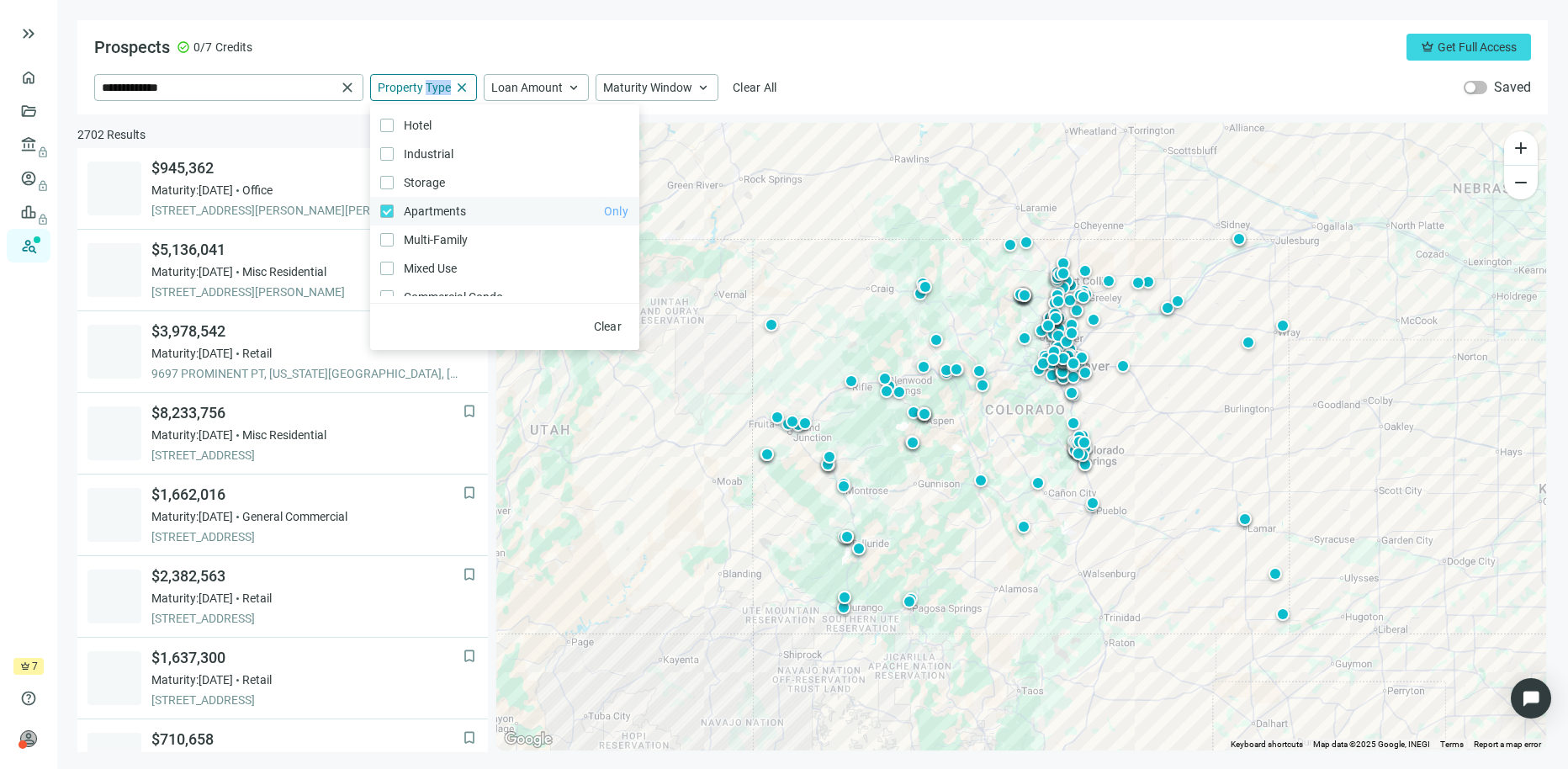
click at [604, 210] on span "Only" at bounding box center [615, 211] width 24 height 14
click at [783, 46] on div "Prospects check_circle 0/7 Credits crown Get Full Access" at bounding box center [813, 47] width 1437 height 27
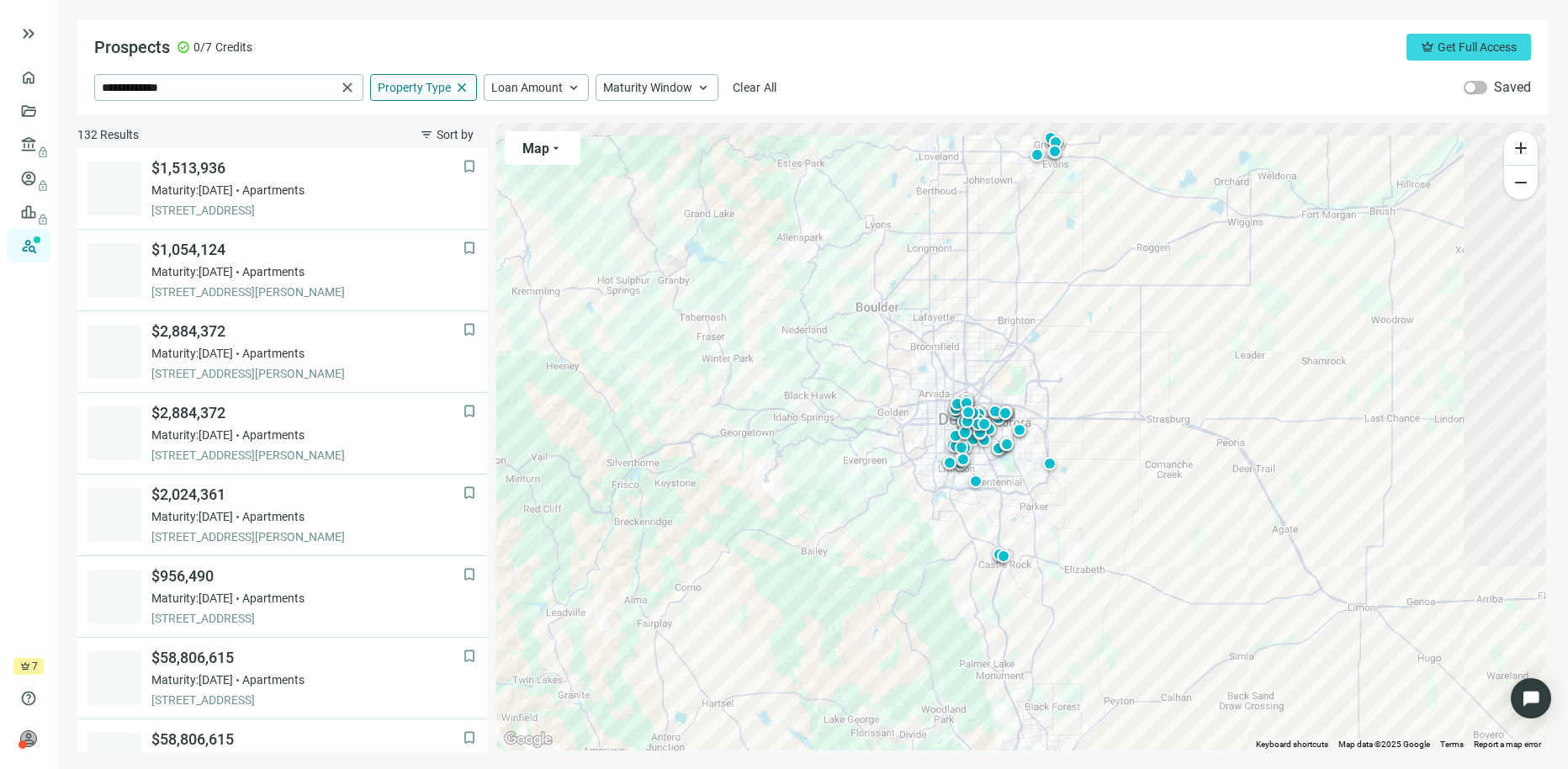
drag, startPoint x: 1226, startPoint y: 218, endPoint x: 990, endPoint y: 490, distance: 360.1
click at [991, 489] on div "To activate drag with keyboard, press Alt + Enter. Once in keyboard drag state,…" at bounding box center [1021, 436] width 1050 height 628
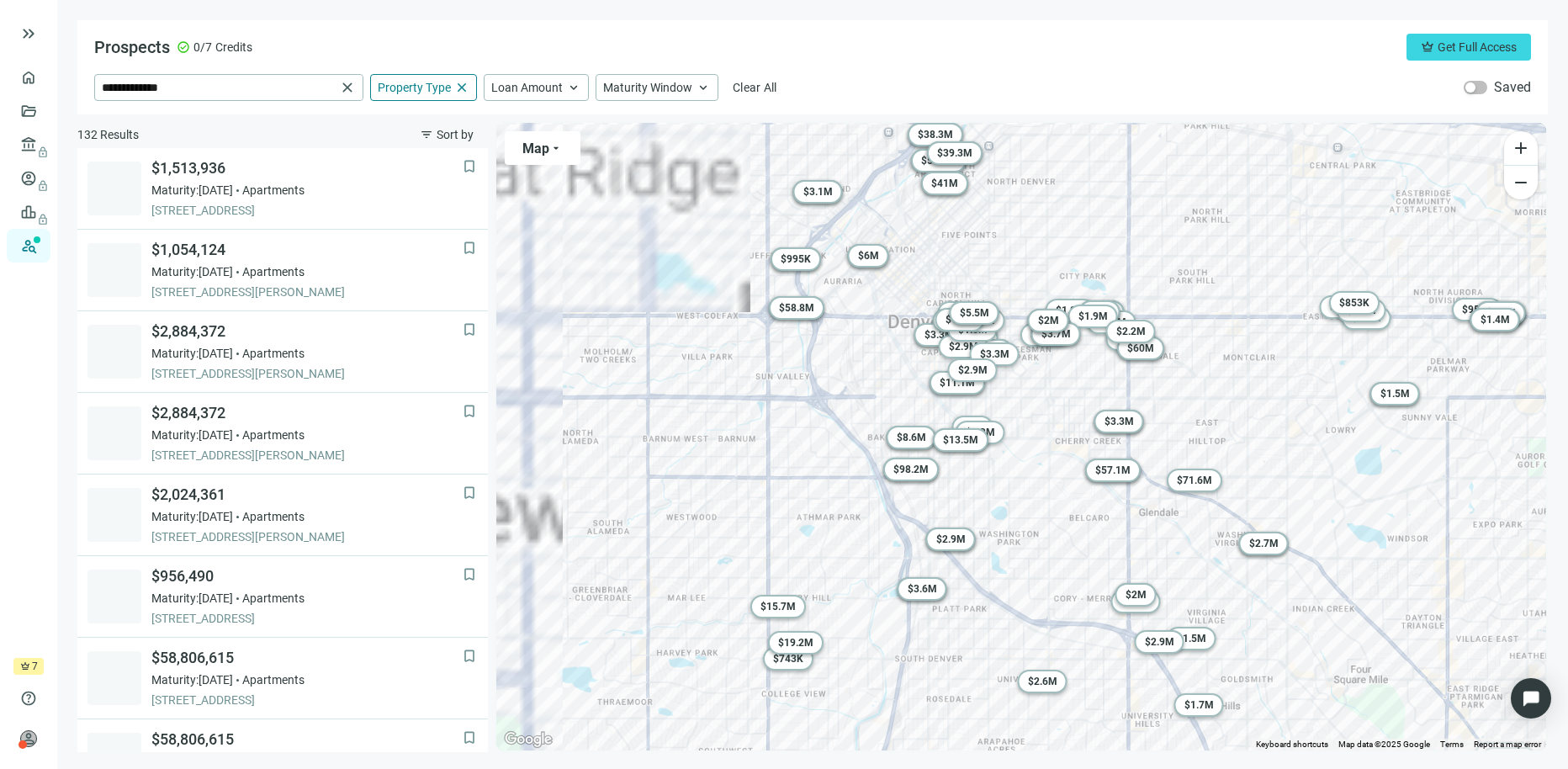
drag, startPoint x: 690, startPoint y: 371, endPoint x: 1302, endPoint y: 456, distance: 617.9
click at [1448, 464] on div "To activate drag with keyboard, press Alt + Enter. Once in keyboard drag state,…" at bounding box center [1021, 436] width 1050 height 628
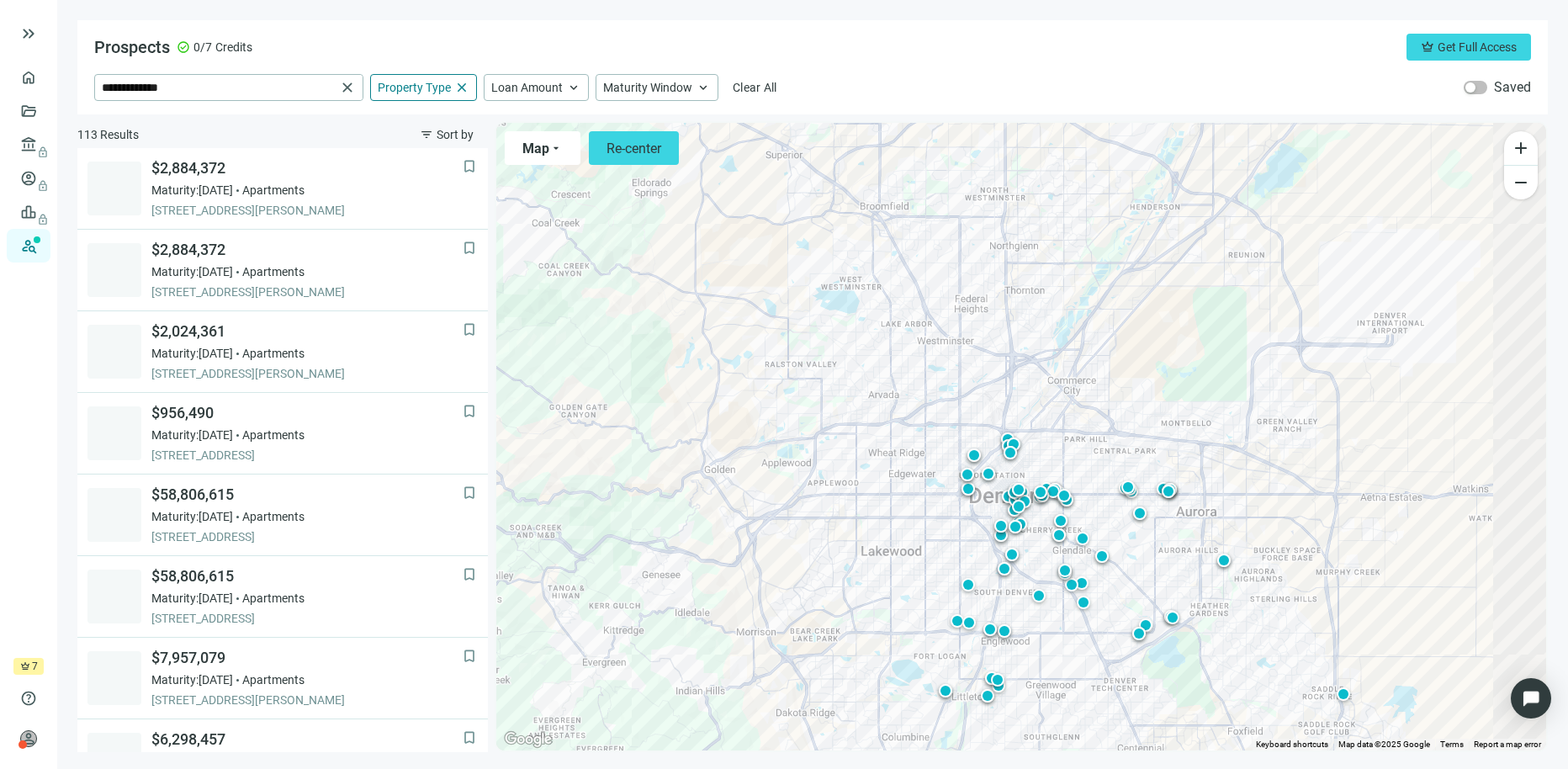
drag, startPoint x: 921, startPoint y: 365, endPoint x: 933, endPoint y: 459, distance: 94.8
click at [933, 459] on div "To activate drag with keyboard, press Alt + Enter. Once in keyboard drag state,…" at bounding box center [1021, 436] width 1050 height 628
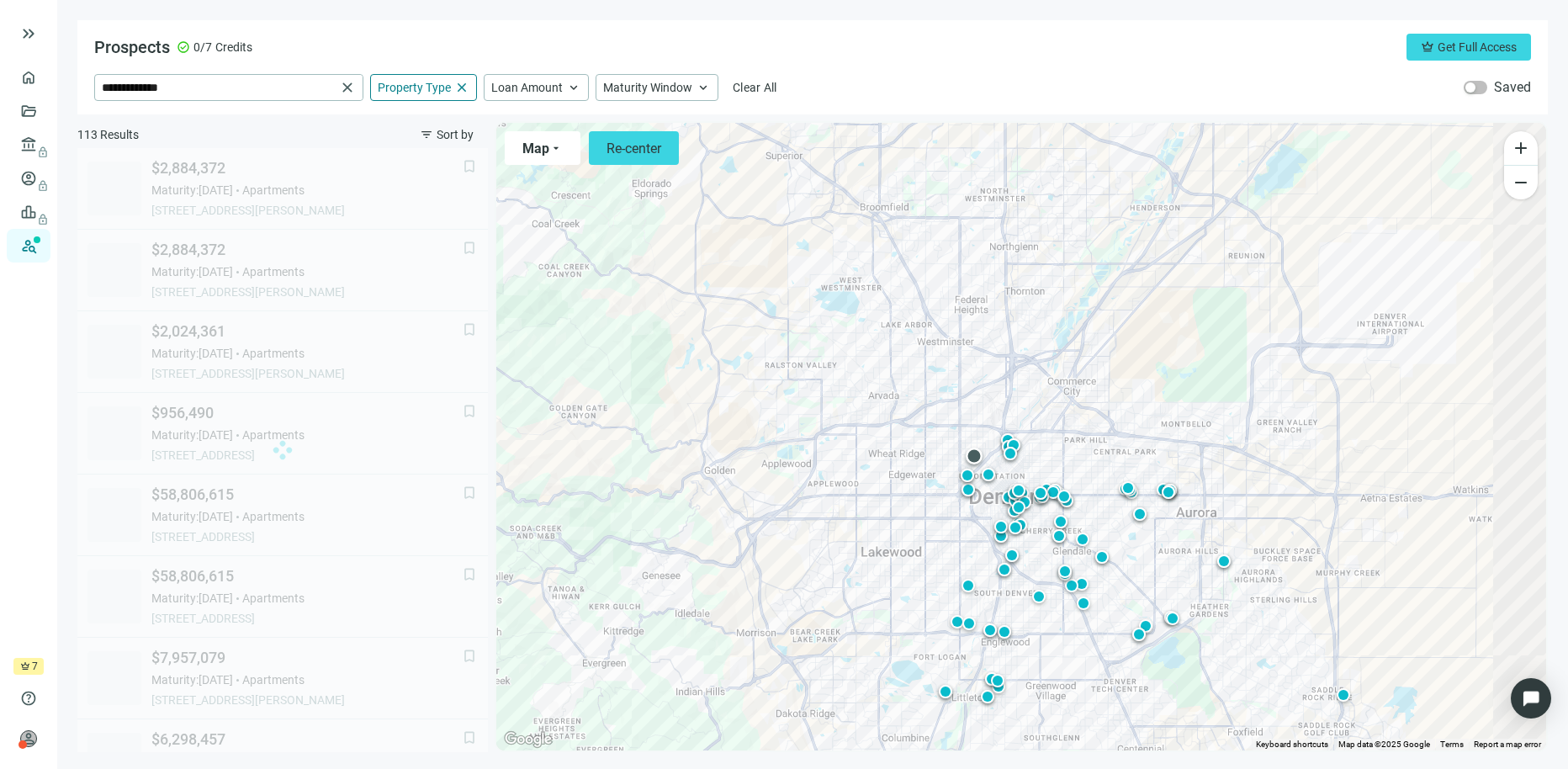
click at [973, 453] on div at bounding box center [973, 456] width 16 height 16
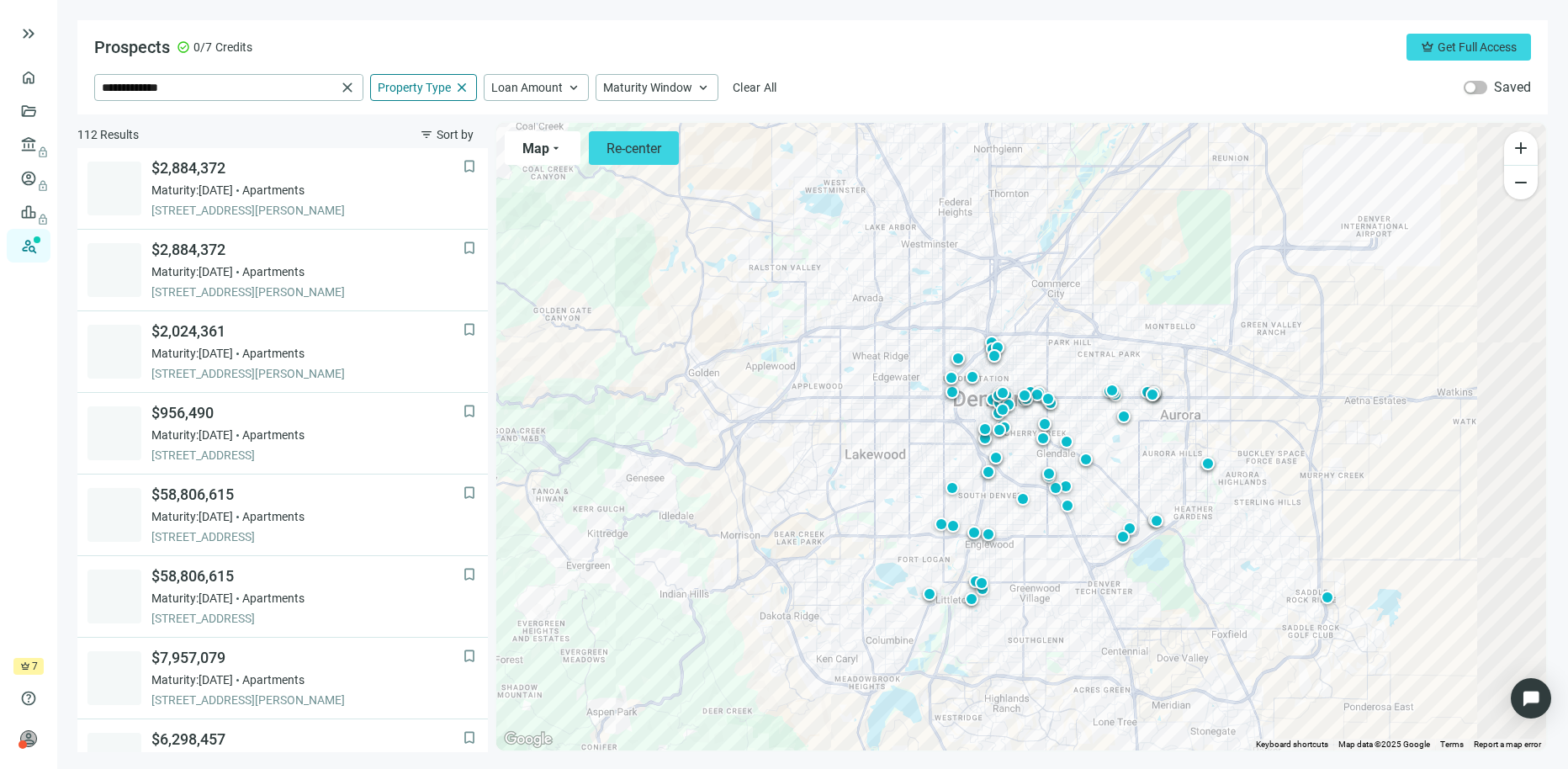
drag, startPoint x: 1032, startPoint y: 587, endPoint x: 1015, endPoint y: 486, distance: 102.4
click at [1015, 486] on div "To navigate, press the arrow keys. To activate drag with keyboard, press Alt + …" at bounding box center [1021, 436] width 1050 height 628
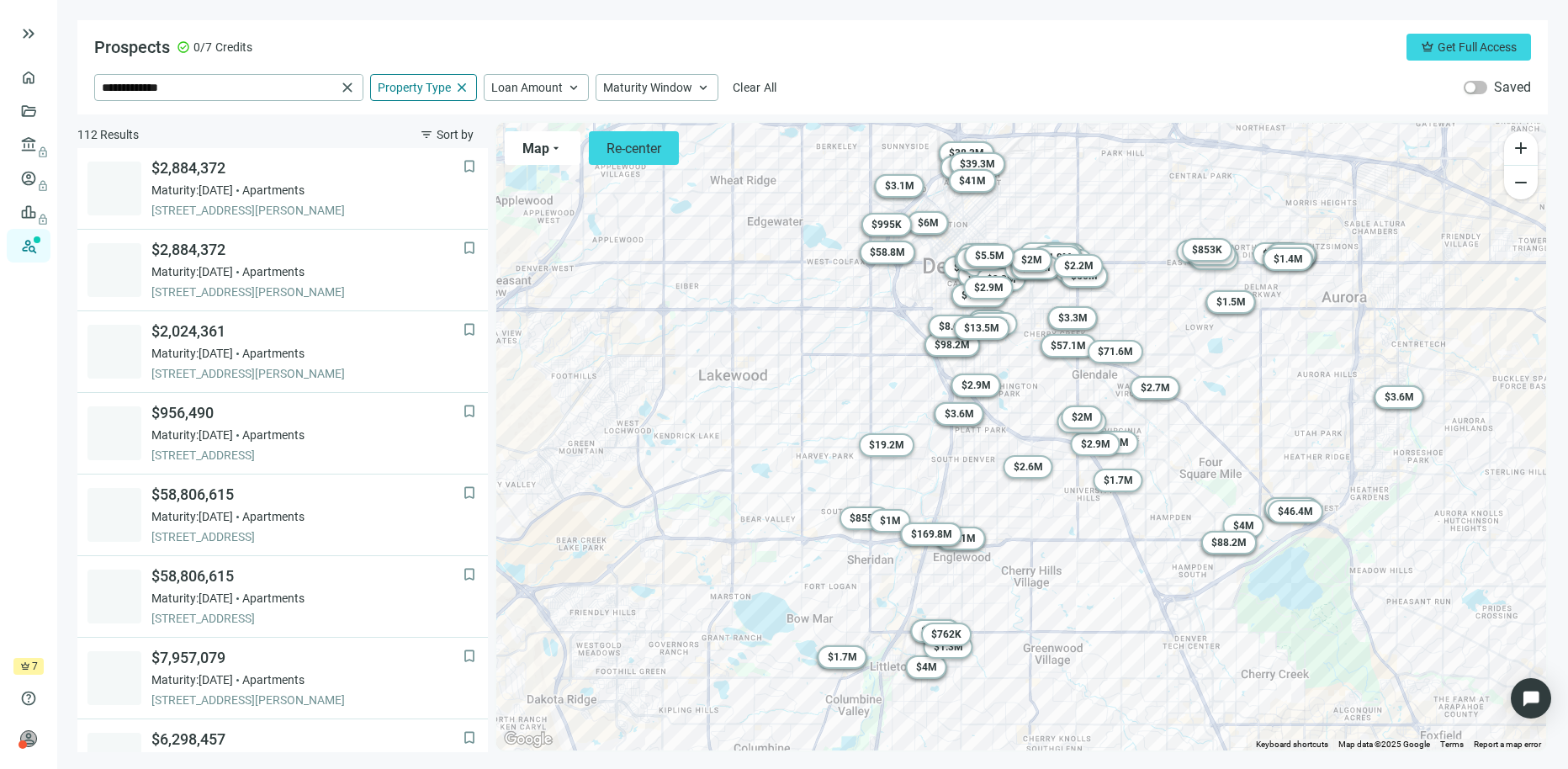
drag, startPoint x: 991, startPoint y: 623, endPoint x: 1003, endPoint y: 481, distance: 142.5
click at [1003, 481] on div "To activate drag with keyboard, press Alt + Enter. Once in keyboard drag state,…" at bounding box center [1021, 436] width 1050 height 628
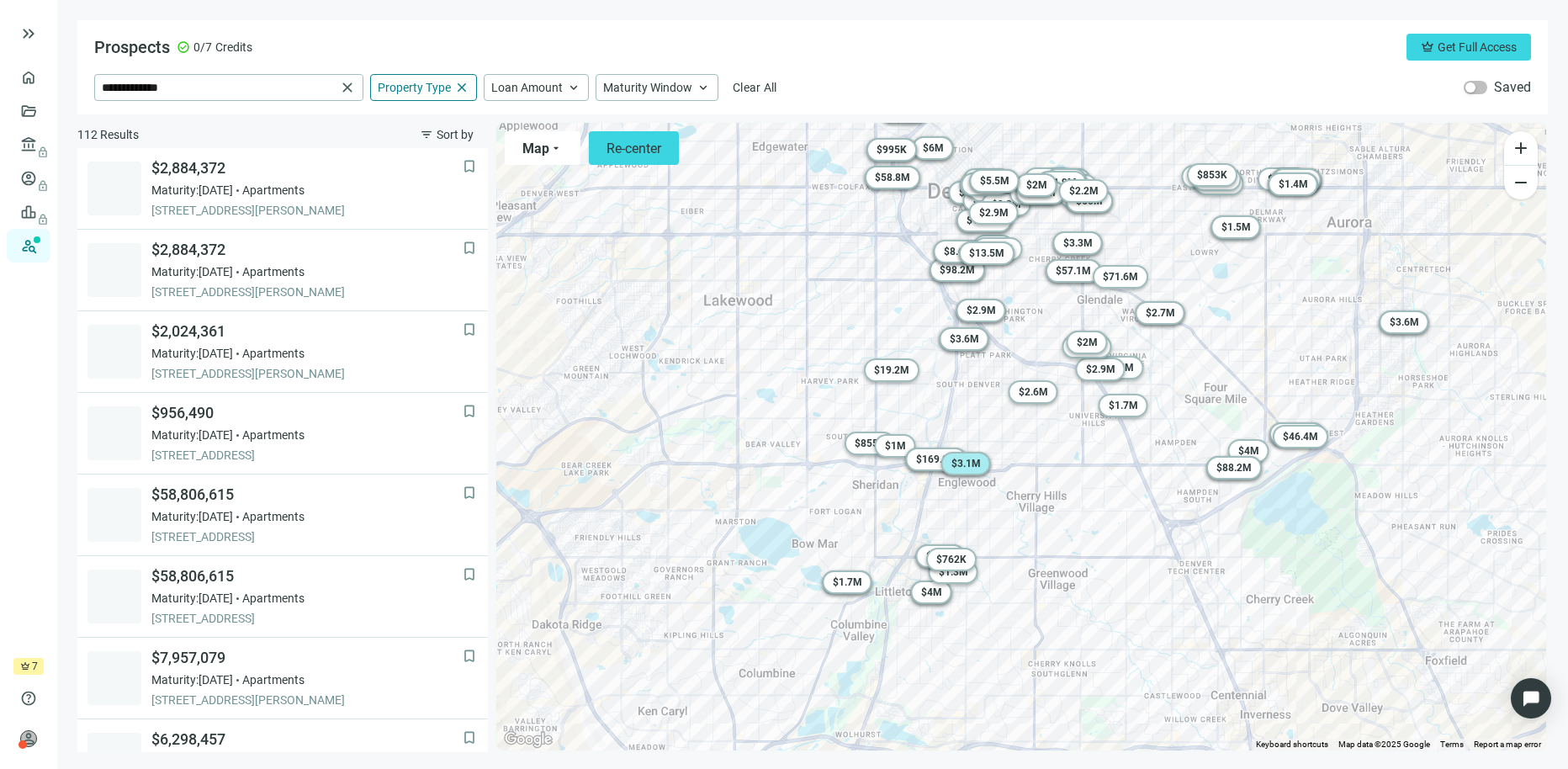
click at [980, 463] on span "$ 3.1M" at bounding box center [966, 463] width 29 height 12
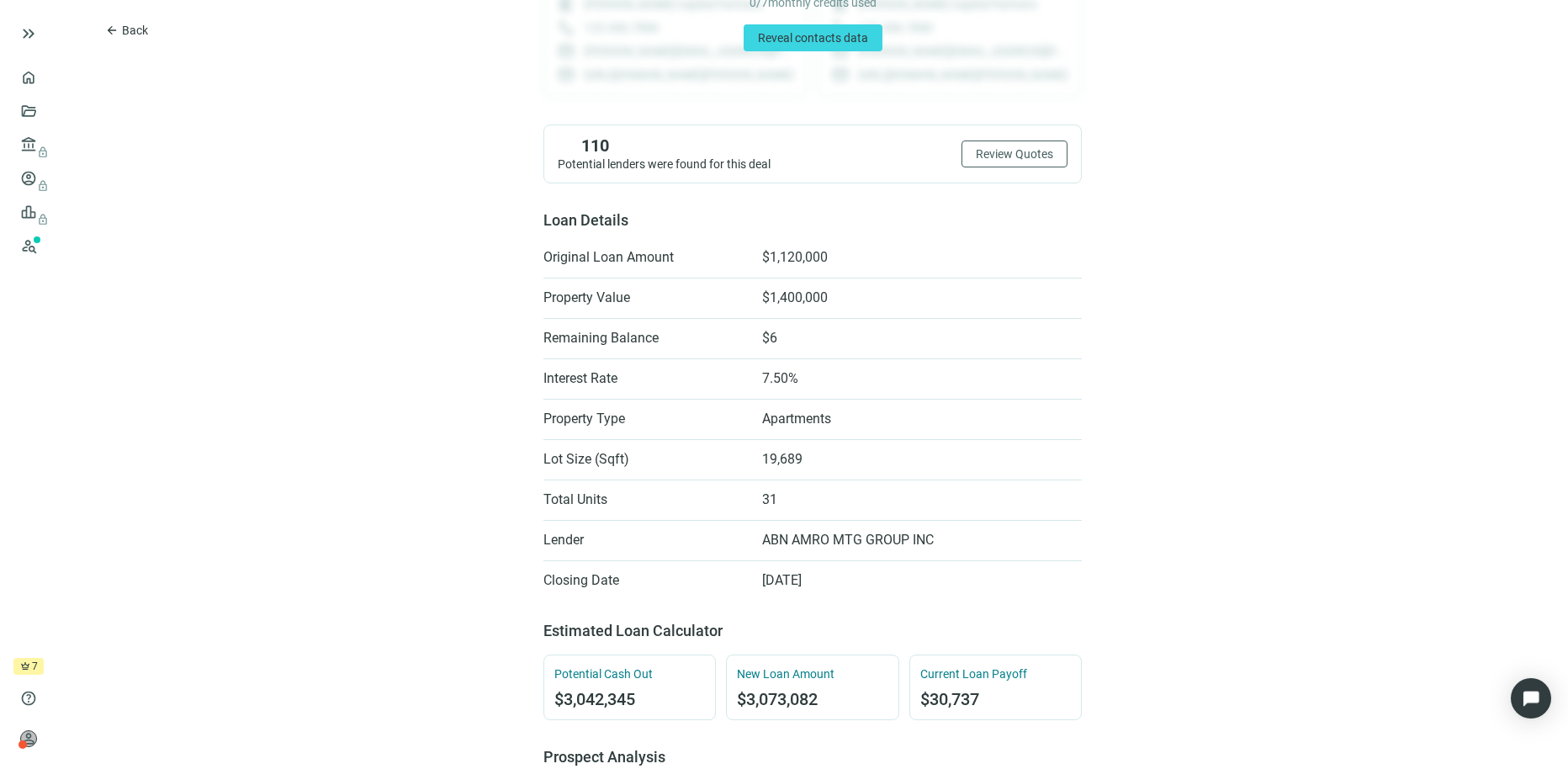
scroll to position [300, 0]
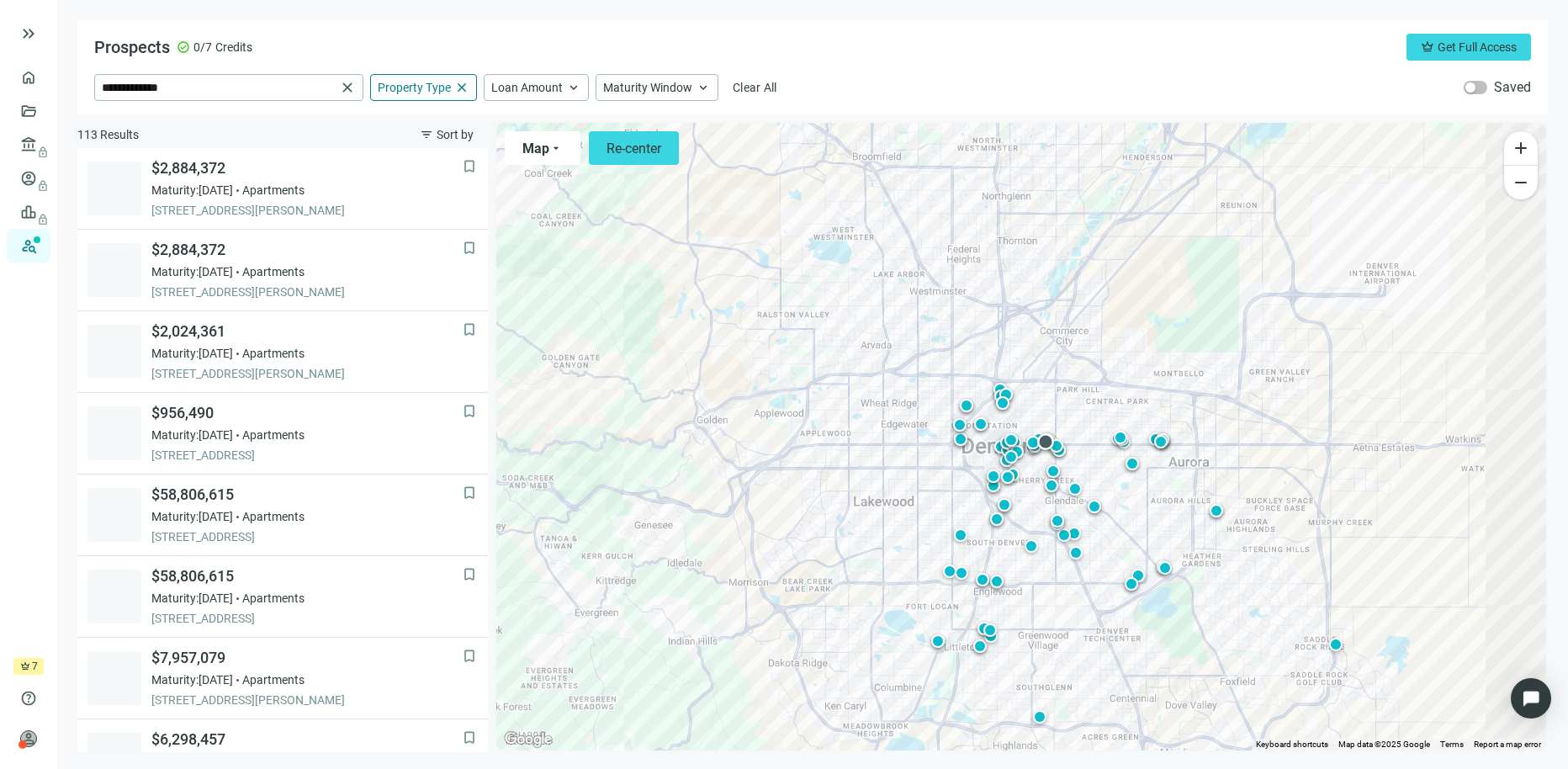
drag, startPoint x: 1056, startPoint y: 500, endPoint x: 1050, endPoint y: 448, distance: 52.3
click at [1050, 386] on div at bounding box center [1538, 386] width 1050 height 0
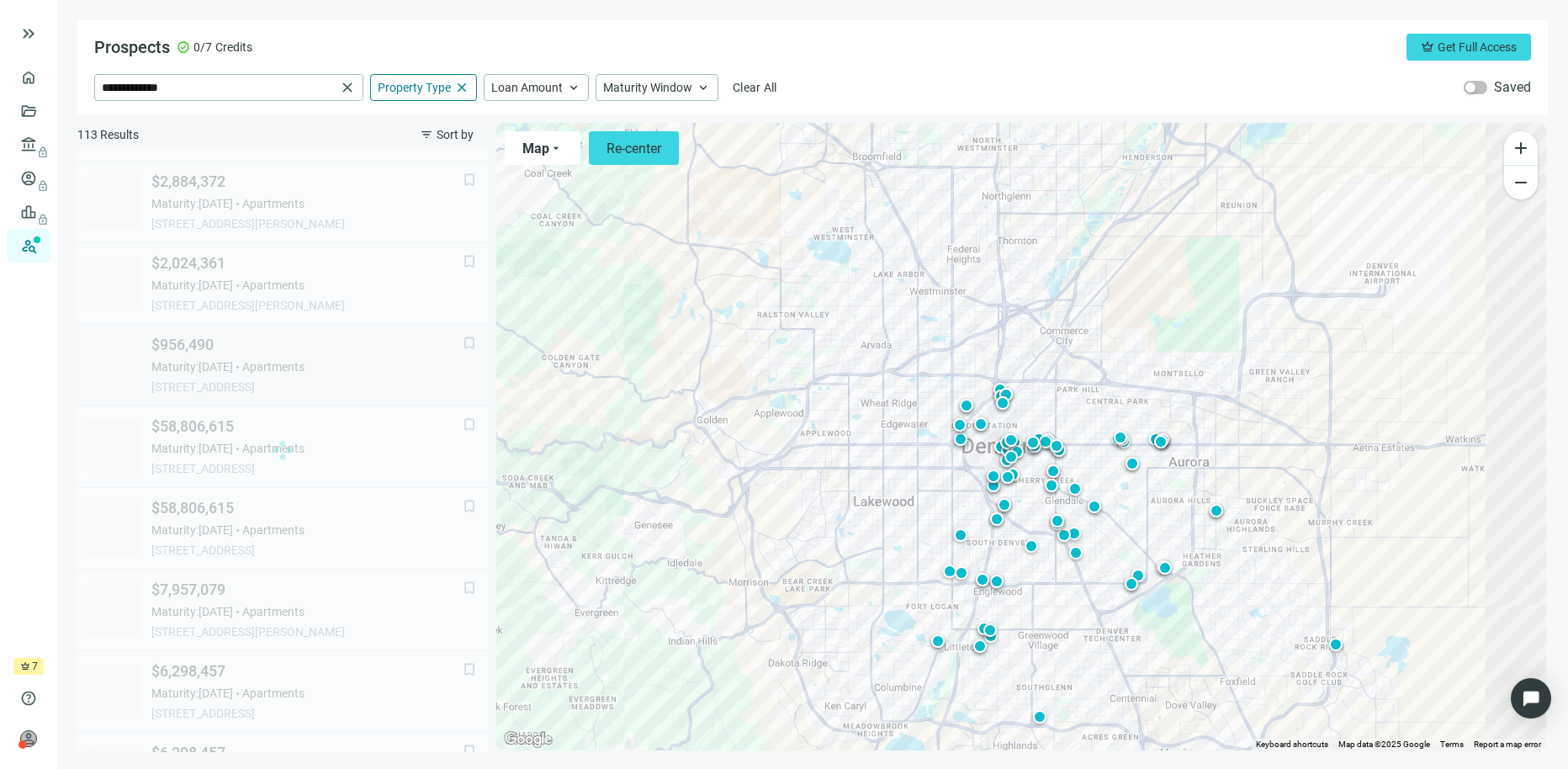
scroll to position [77, 0]
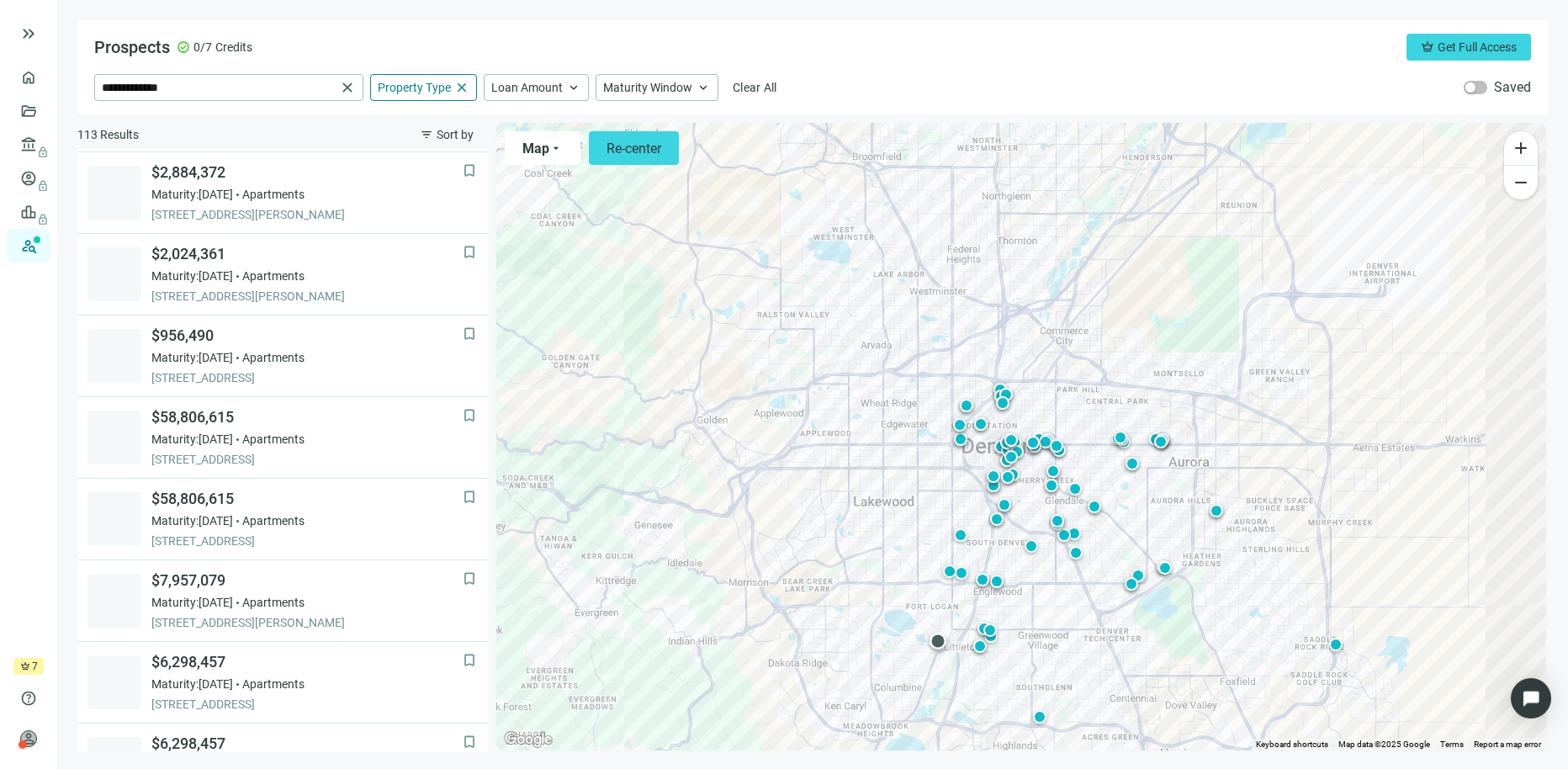
click at [939, 640] on div at bounding box center [937, 640] width 16 height 16
click at [630, 94] on span "Maturity Window" at bounding box center [648, 88] width 89 height 15
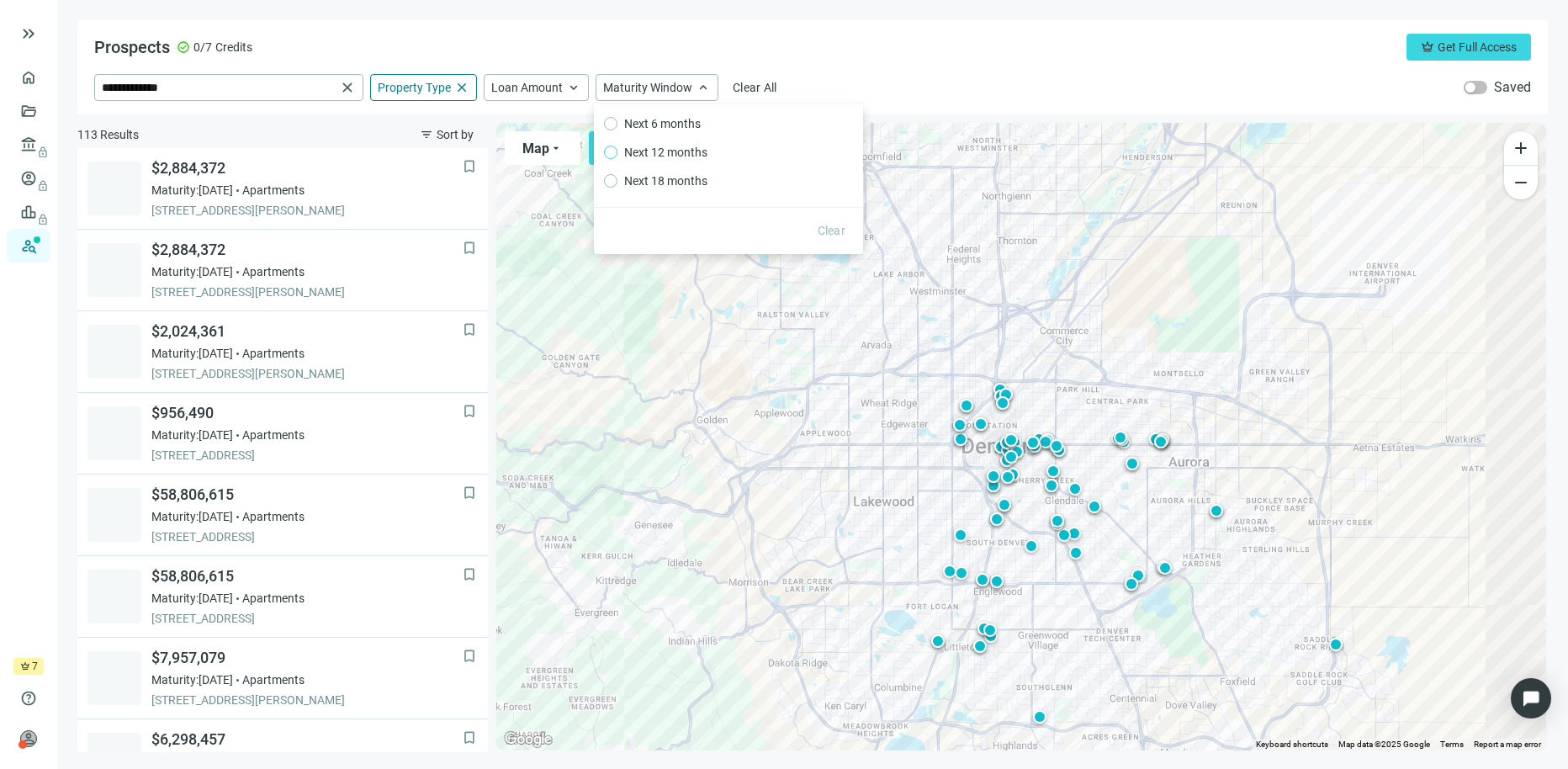
click at [625, 150] on span "Next 12 months" at bounding box center [666, 152] width 97 height 18
click at [633, 178] on span "Next 18 months" at bounding box center [666, 180] width 97 height 18
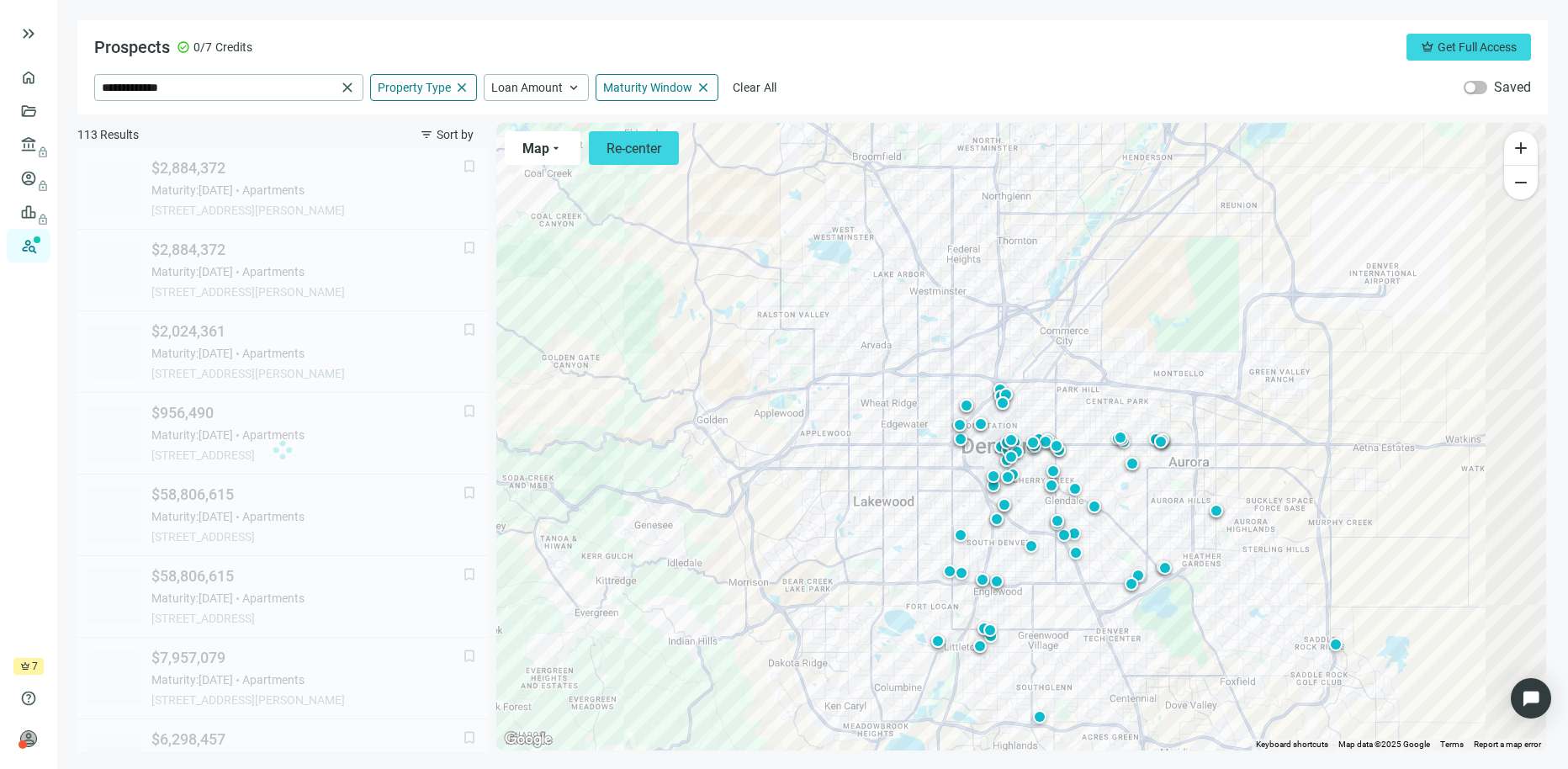
click at [817, 55] on div "Prospects check_circle 0/7 Credits crown Get Full Access" at bounding box center [813, 47] width 1437 height 27
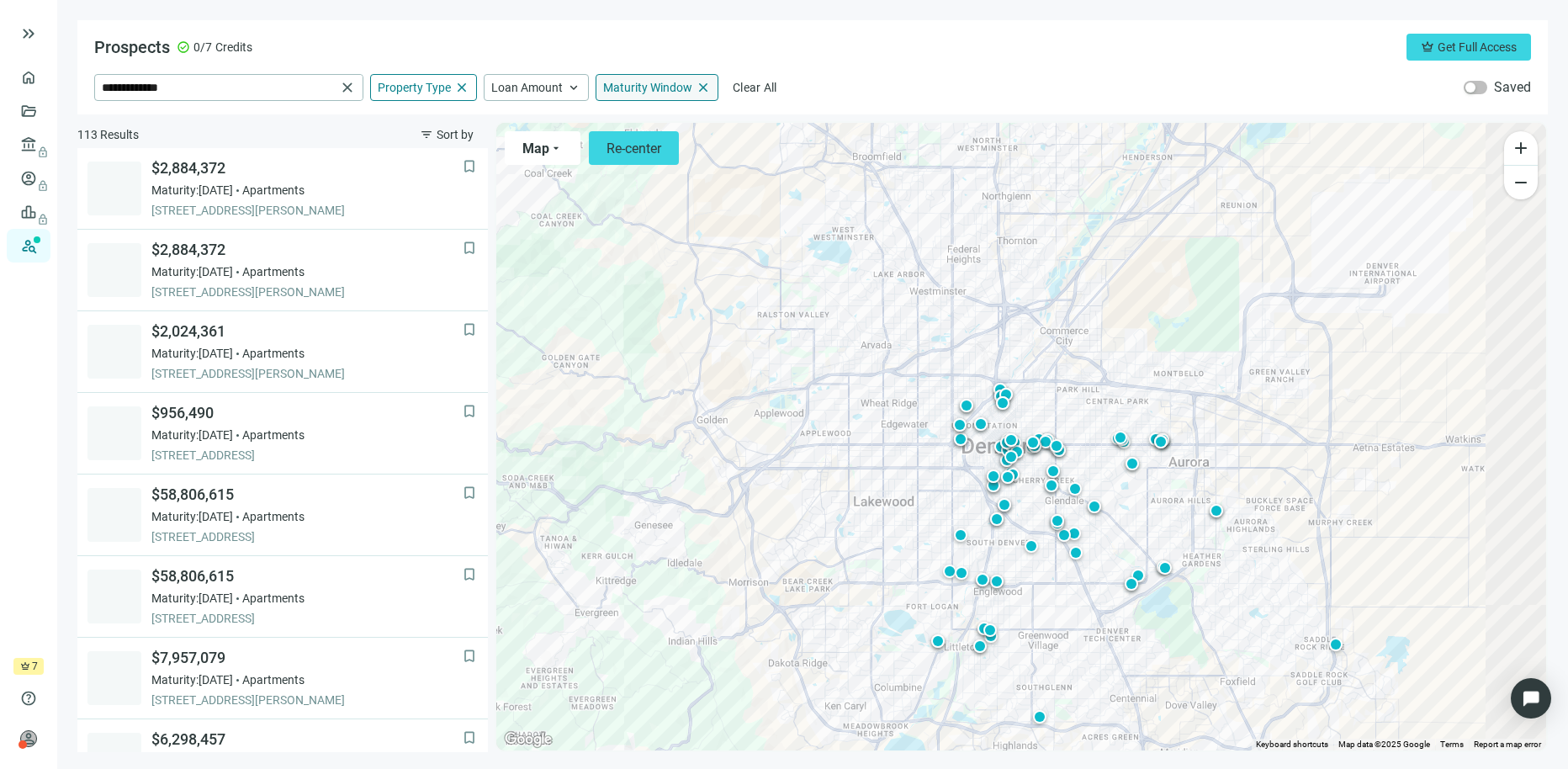
click at [656, 85] on span "Maturity Window" at bounding box center [648, 88] width 89 height 15
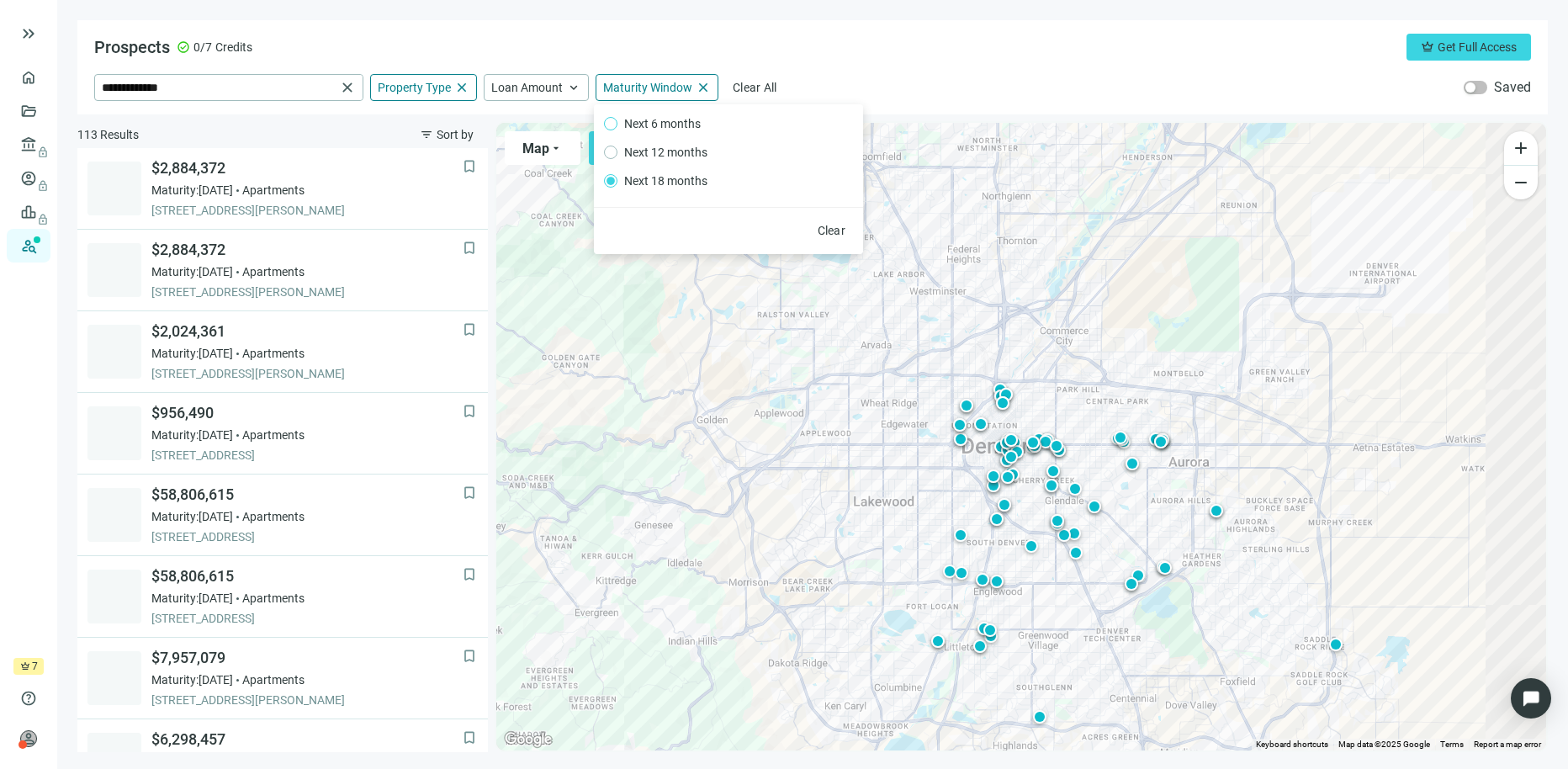
click at [644, 125] on span "Next 6 months" at bounding box center [662, 123] width 90 height 18
click at [642, 152] on span "Next 12 months" at bounding box center [666, 152] width 97 height 18
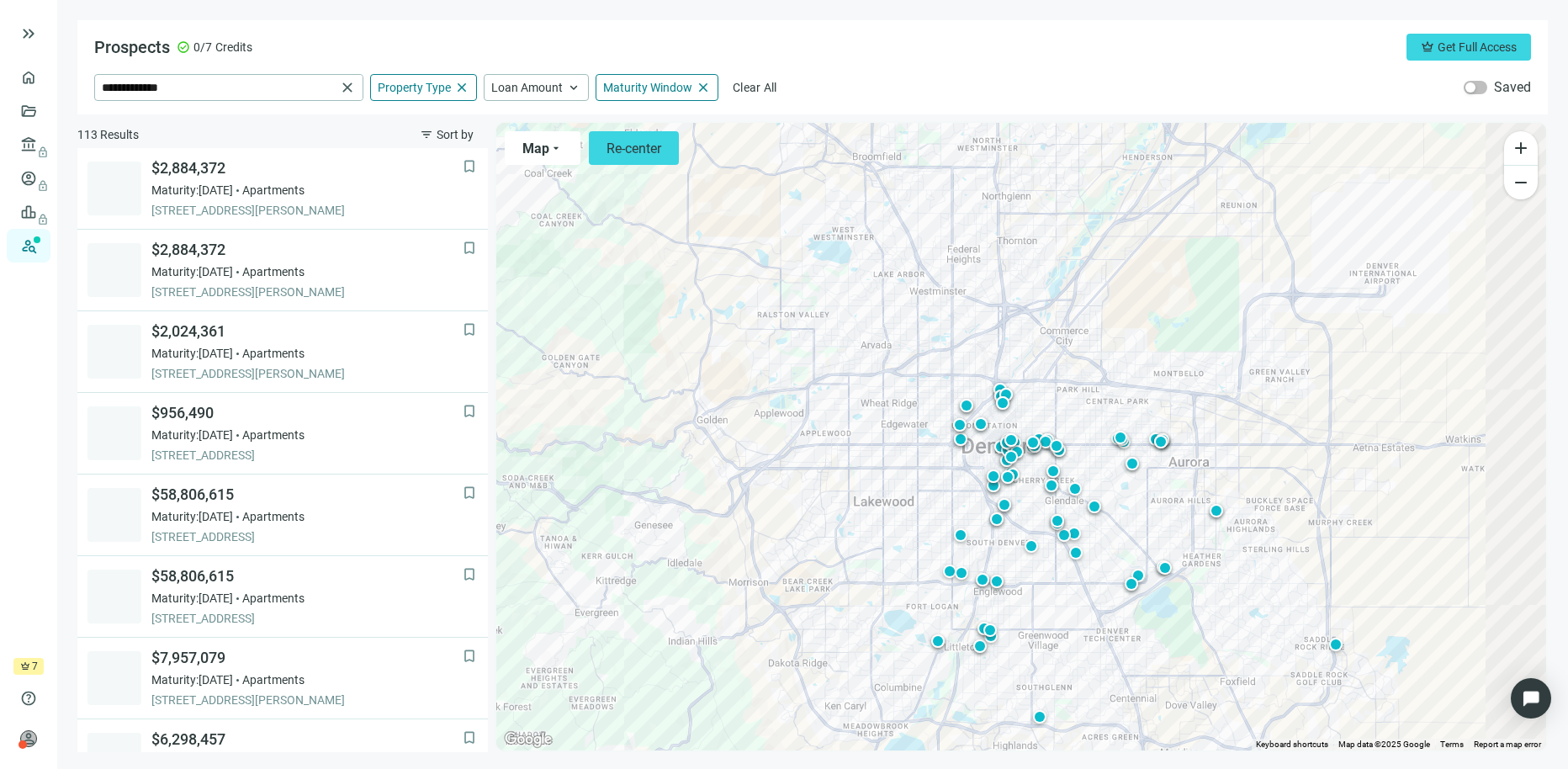
click at [651, 51] on div "Prospects check_circle 0/7 Credits crown Get Full Access" at bounding box center [813, 47] width 1437 height 27
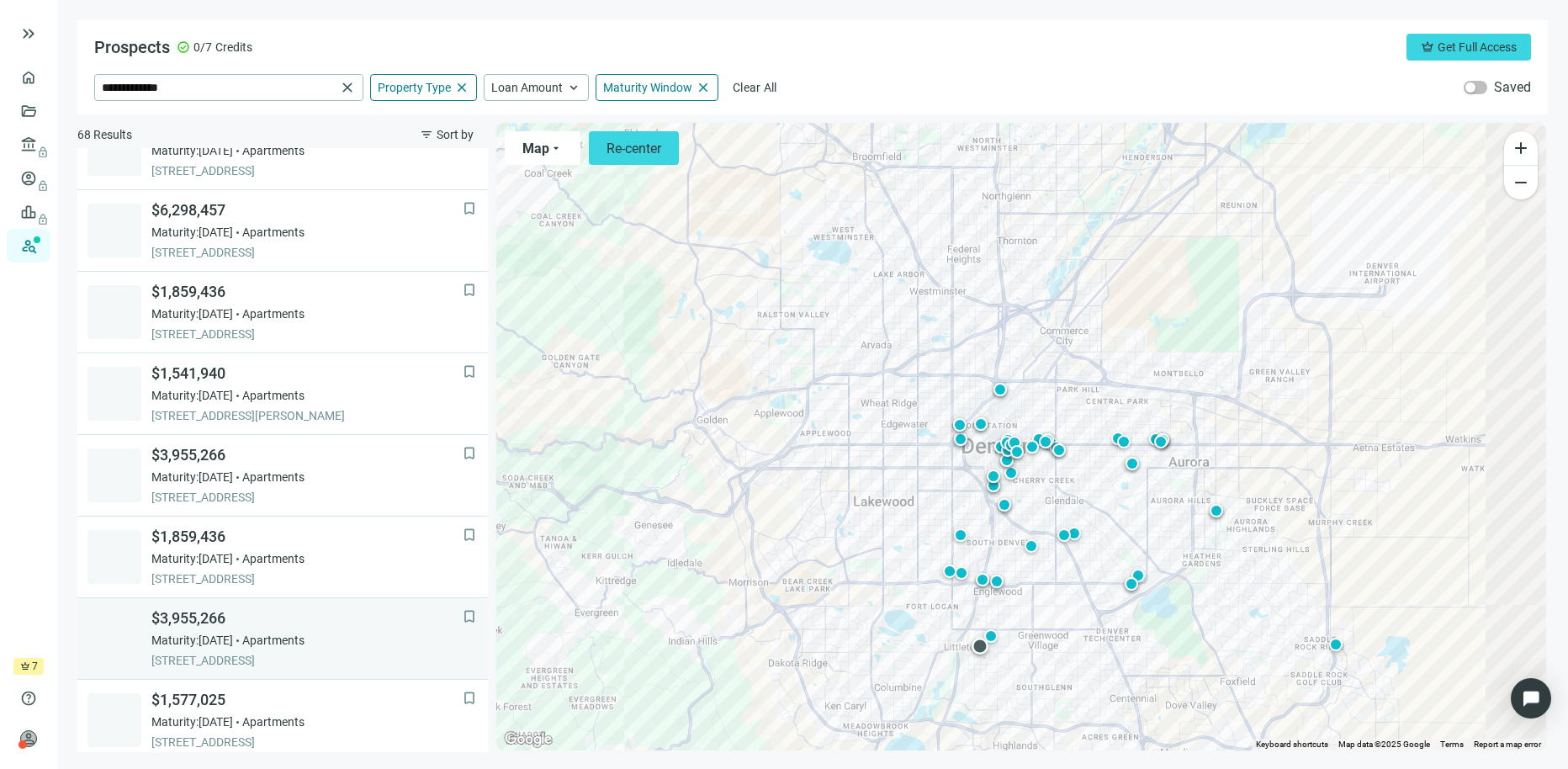
scroll to position [946, 0]
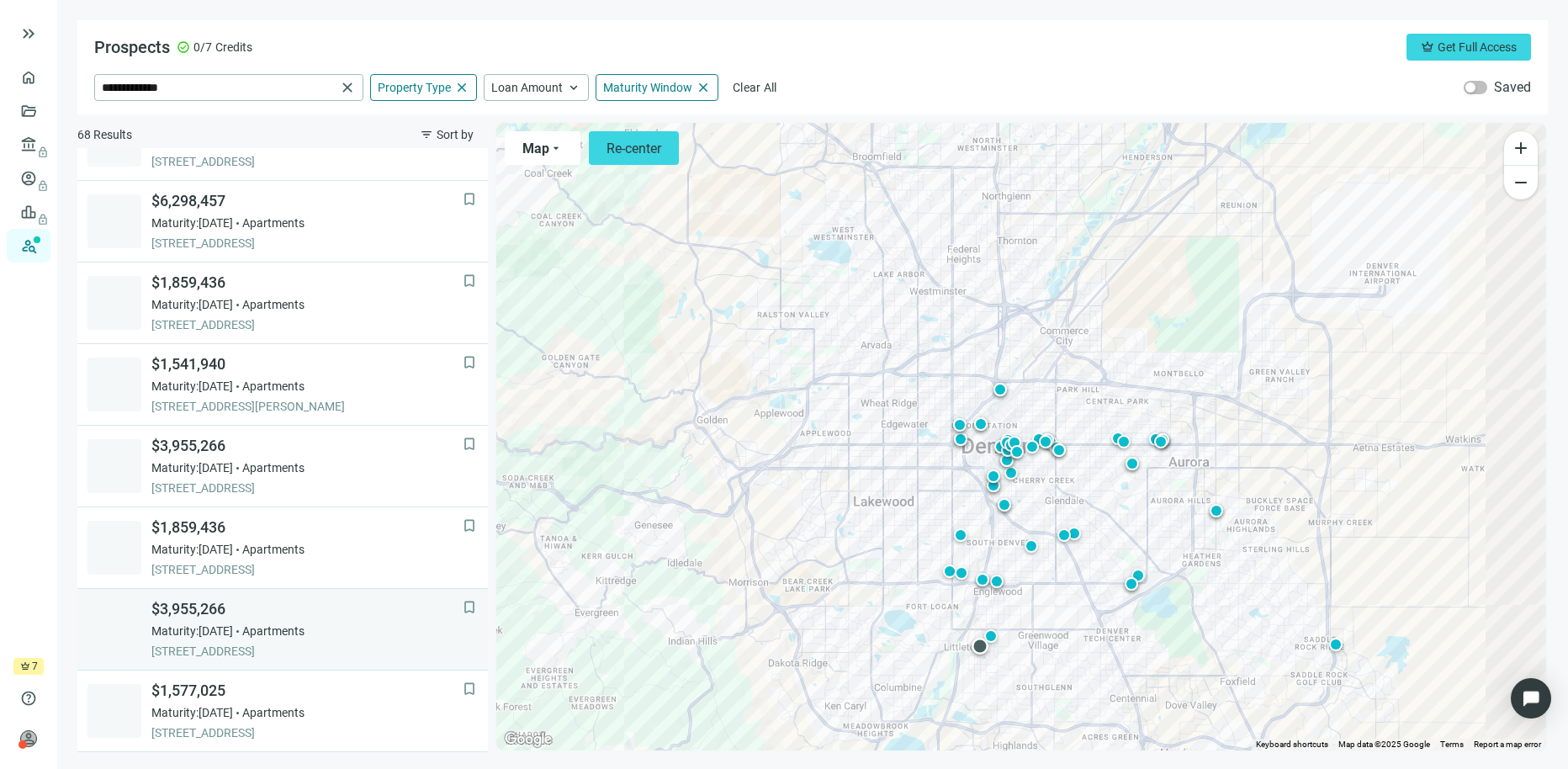
click at [201, 607] on span "$3,955,266" at bounding box center [308, 608] width 311 height 20
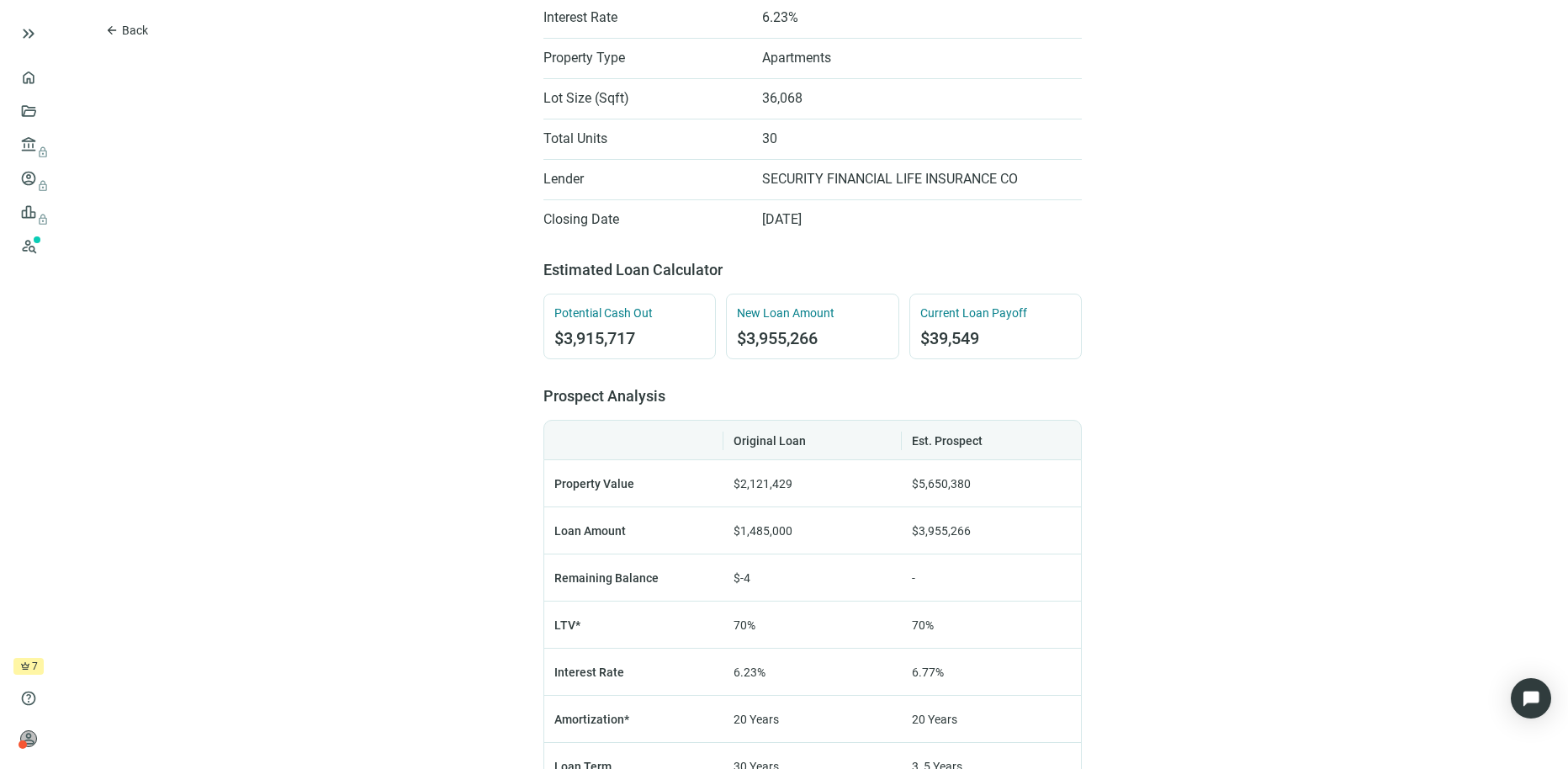
scroll to position [613, 0]
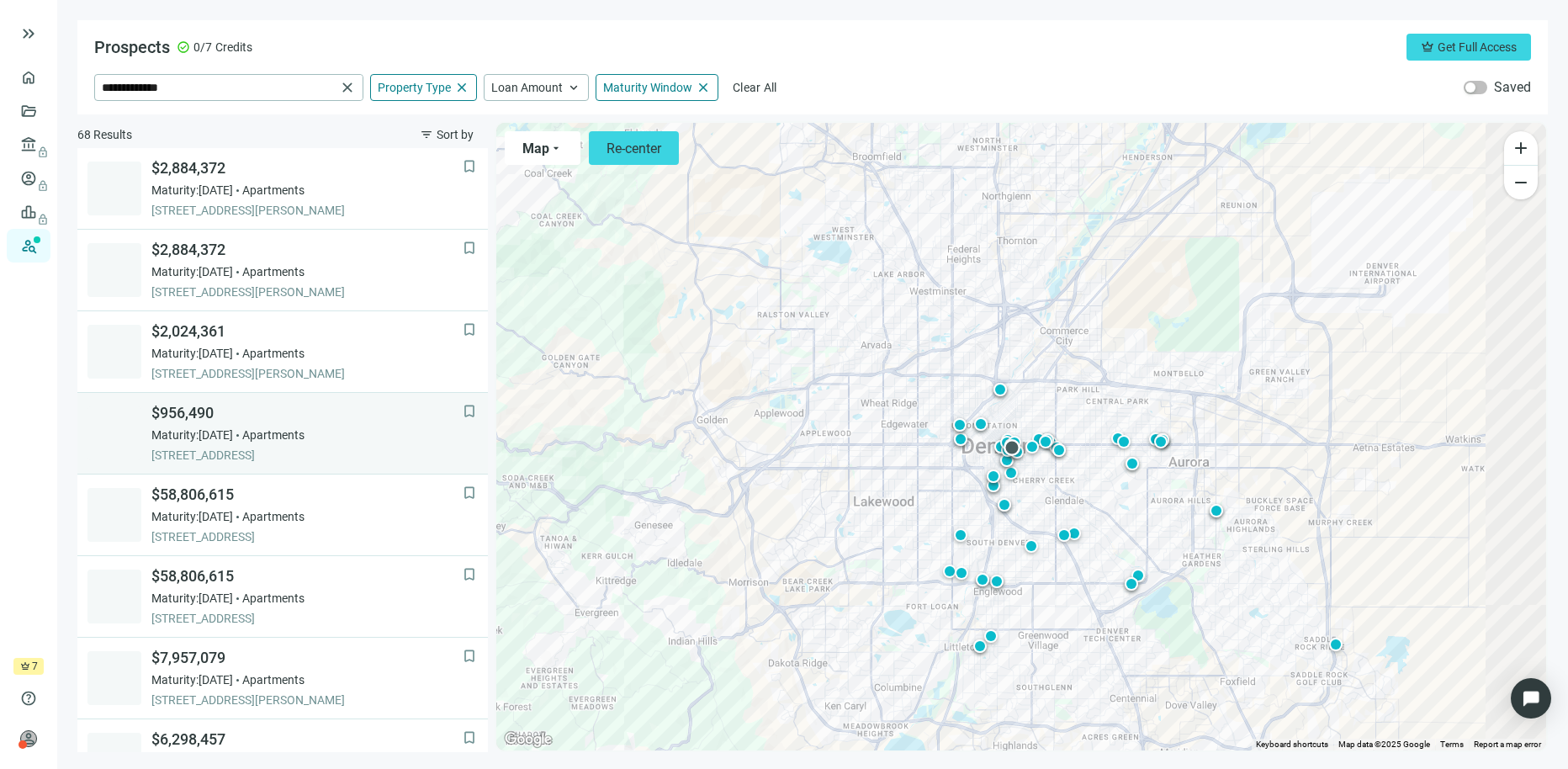
scroll to position [3, 0]
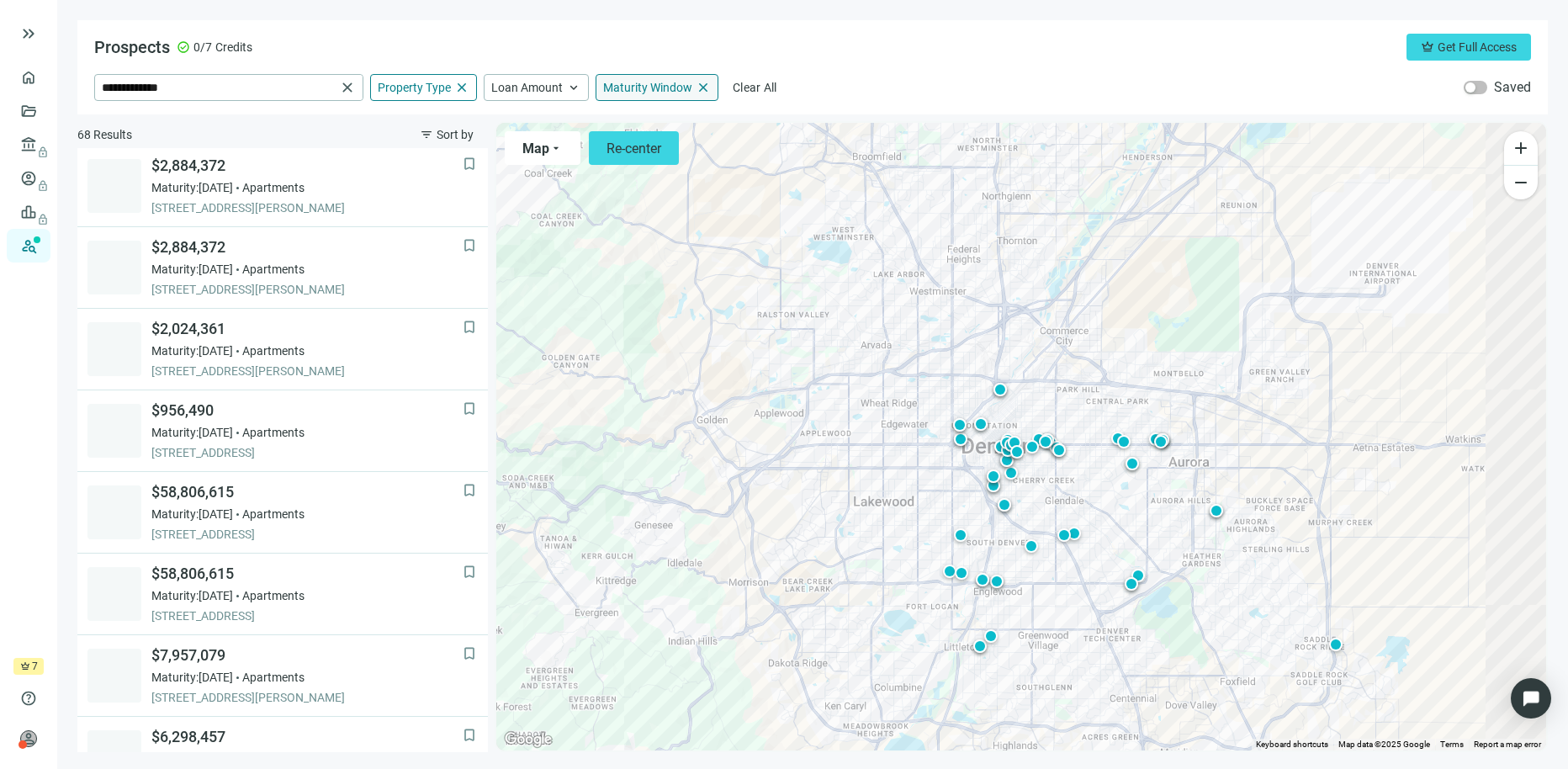
click at [688, 80] on span "Maturity Window" at bounding box center [648, 88] width 89 height 15
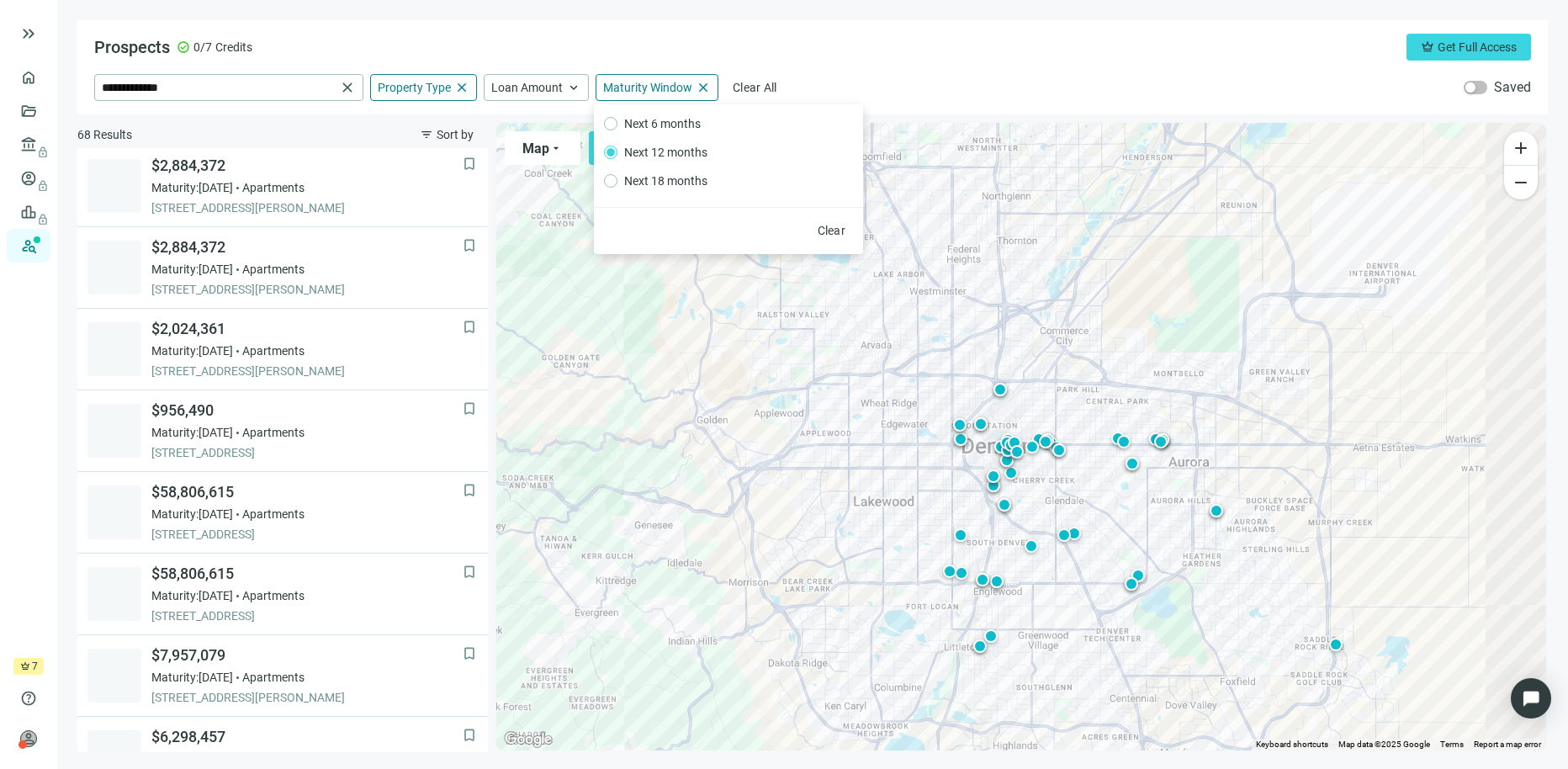
click at [787, 27] on div "**********" at bounding box center [813, 67] width 1470 height 94
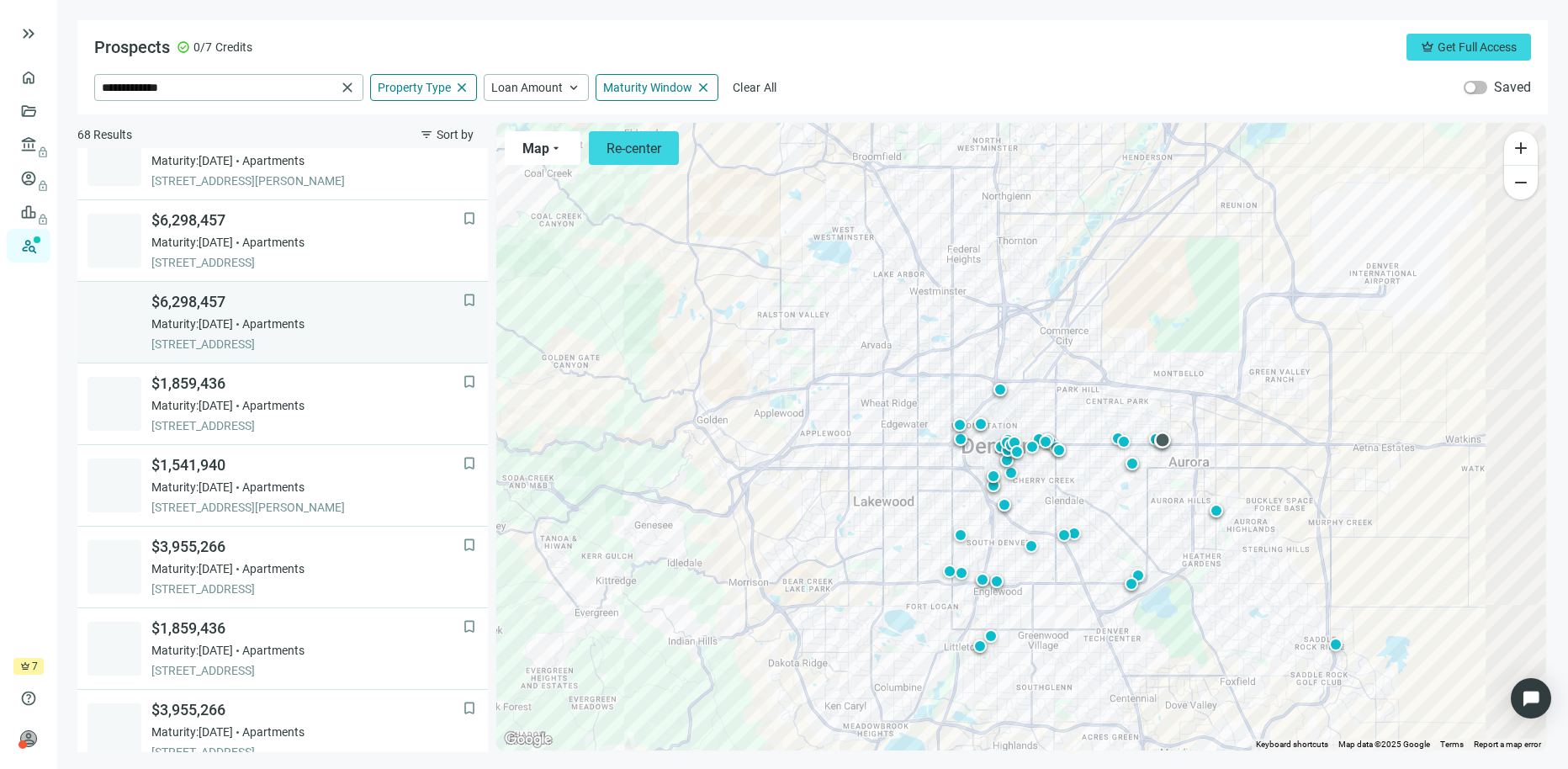
scroll to position [1076, 0]
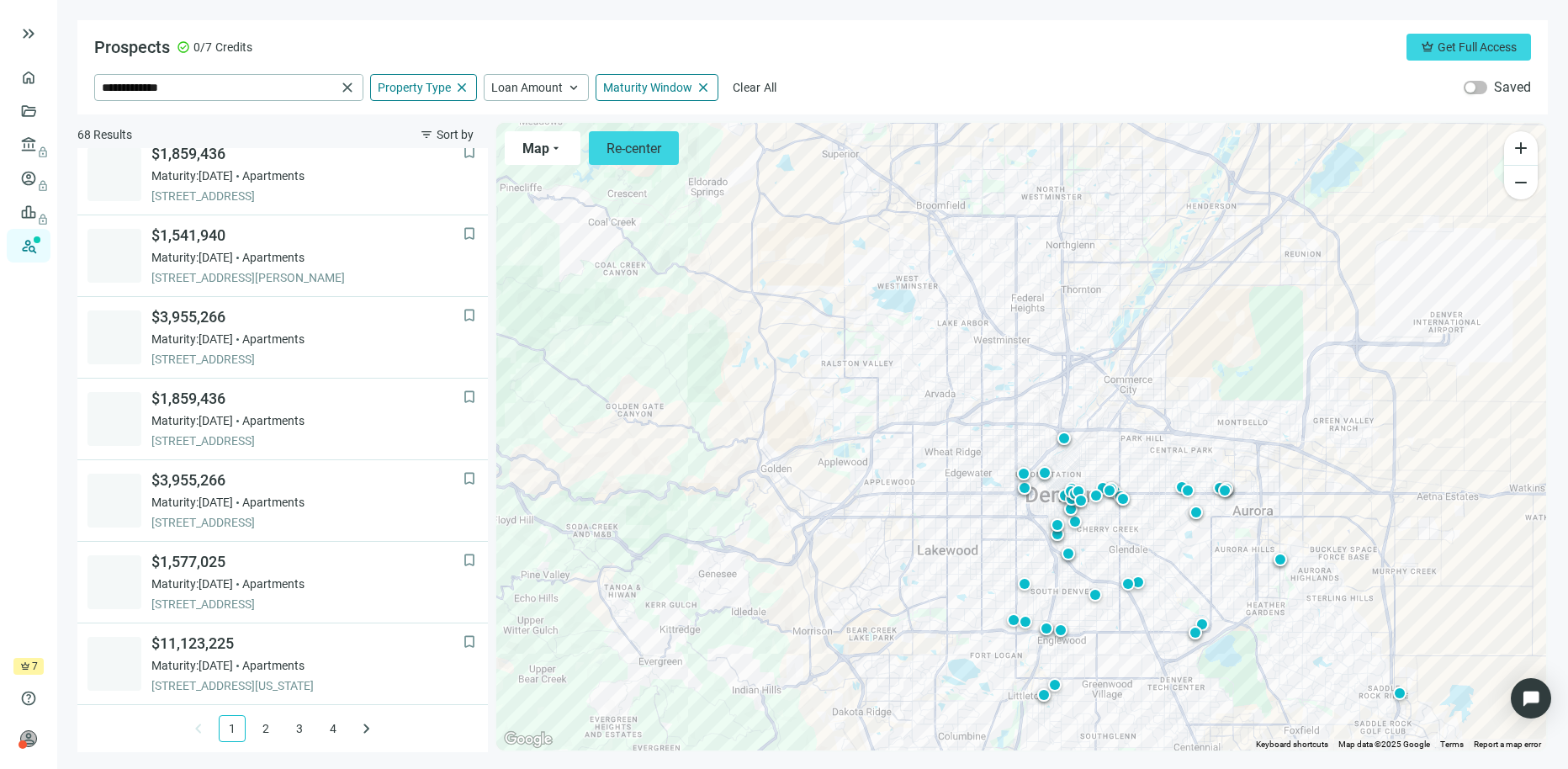
drag, startPoint x: 929, startPoint y: 359, endPoint x: 1074, endPoint y: 453, distance: 172.8
click at [1074, 453] on div "To activate drag with keyboard, press Alt + Enter. Once in keyboard drag state,…" at bounding box center [1021, 436] width 1050 height 628
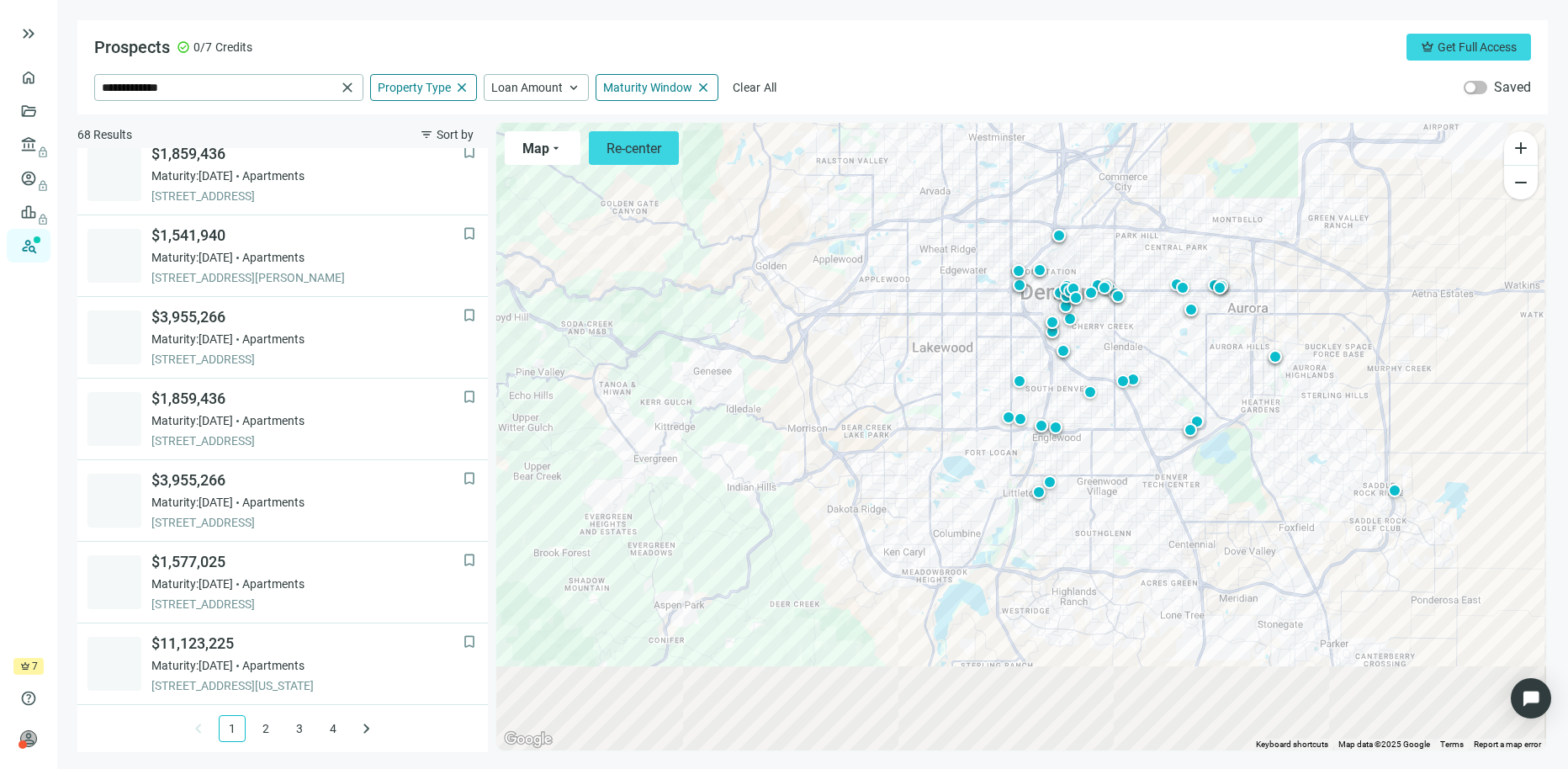
drag, startPoint x: 1205, startPoint y: 573, endPoint x: 1112, endPoint y: 283, distance: 304.5
click at [1112, 283] on div "To activate drag with keyboard, press Alt + Enter. Once in keyboard drag state,…" at bounding box center [1021, 436] width 1050 height 628
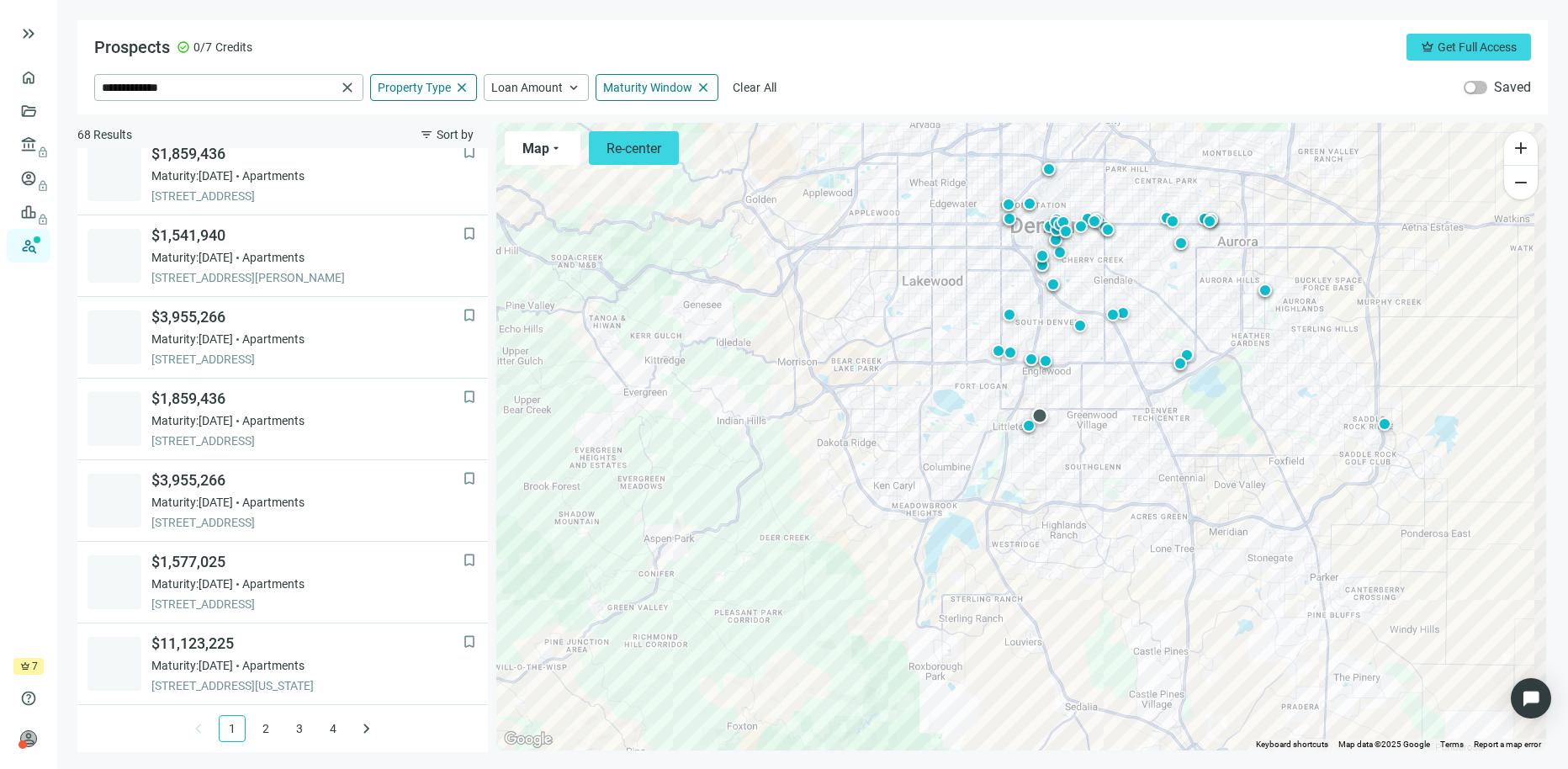
click at [1042, 414] on div at bounding box center [1039, 415] width 16 height 16
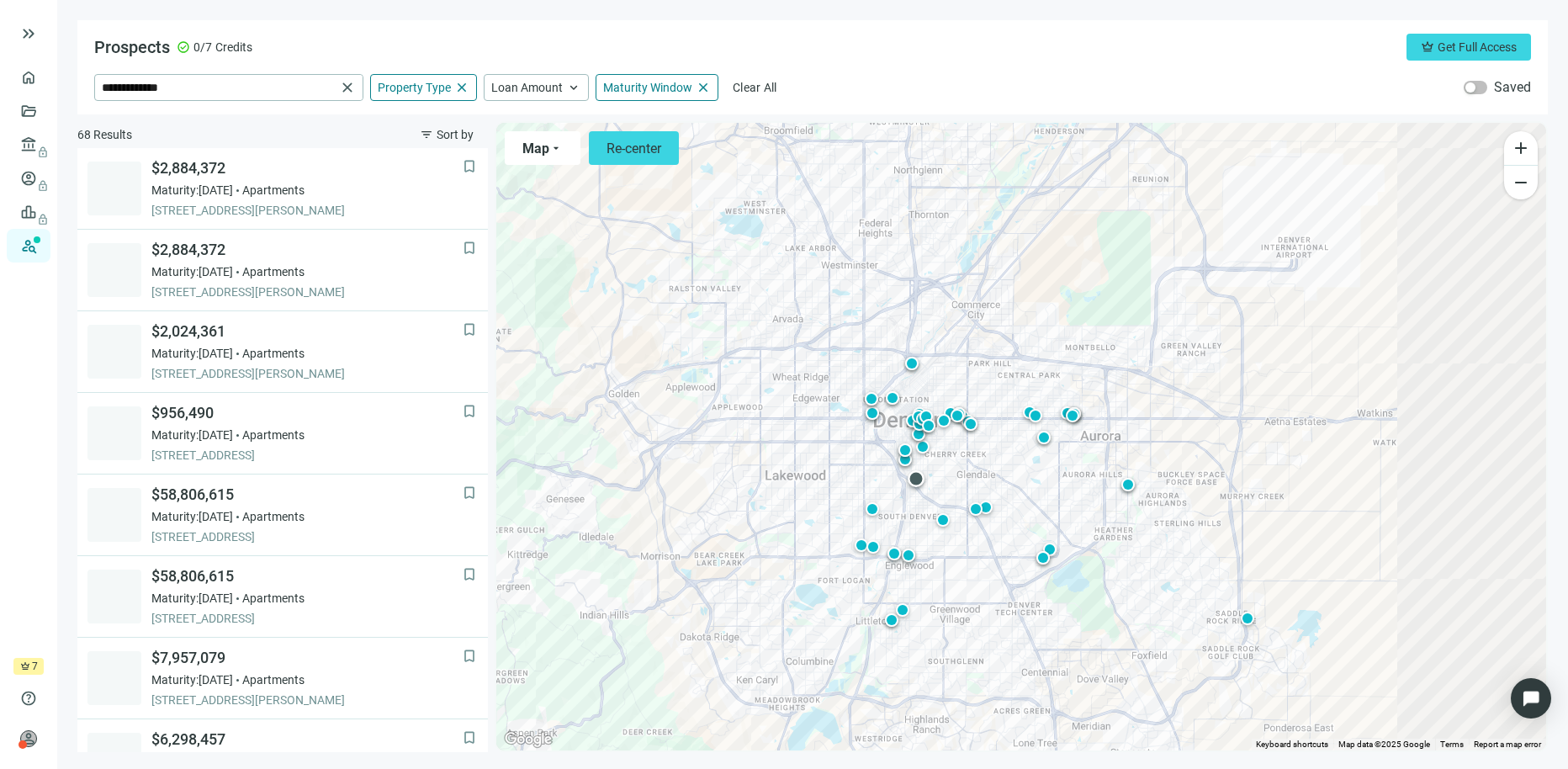
drag, startPoint x: 1050, startPoint y: 283, endPoint x: 913, endPoint y: 482, distance: 241.6
click at [913, 482] on div at bounding box center [915, 478] width 16 height 16
click at [906, 365] on div at bounding box center [911, 364] width 16 height 16
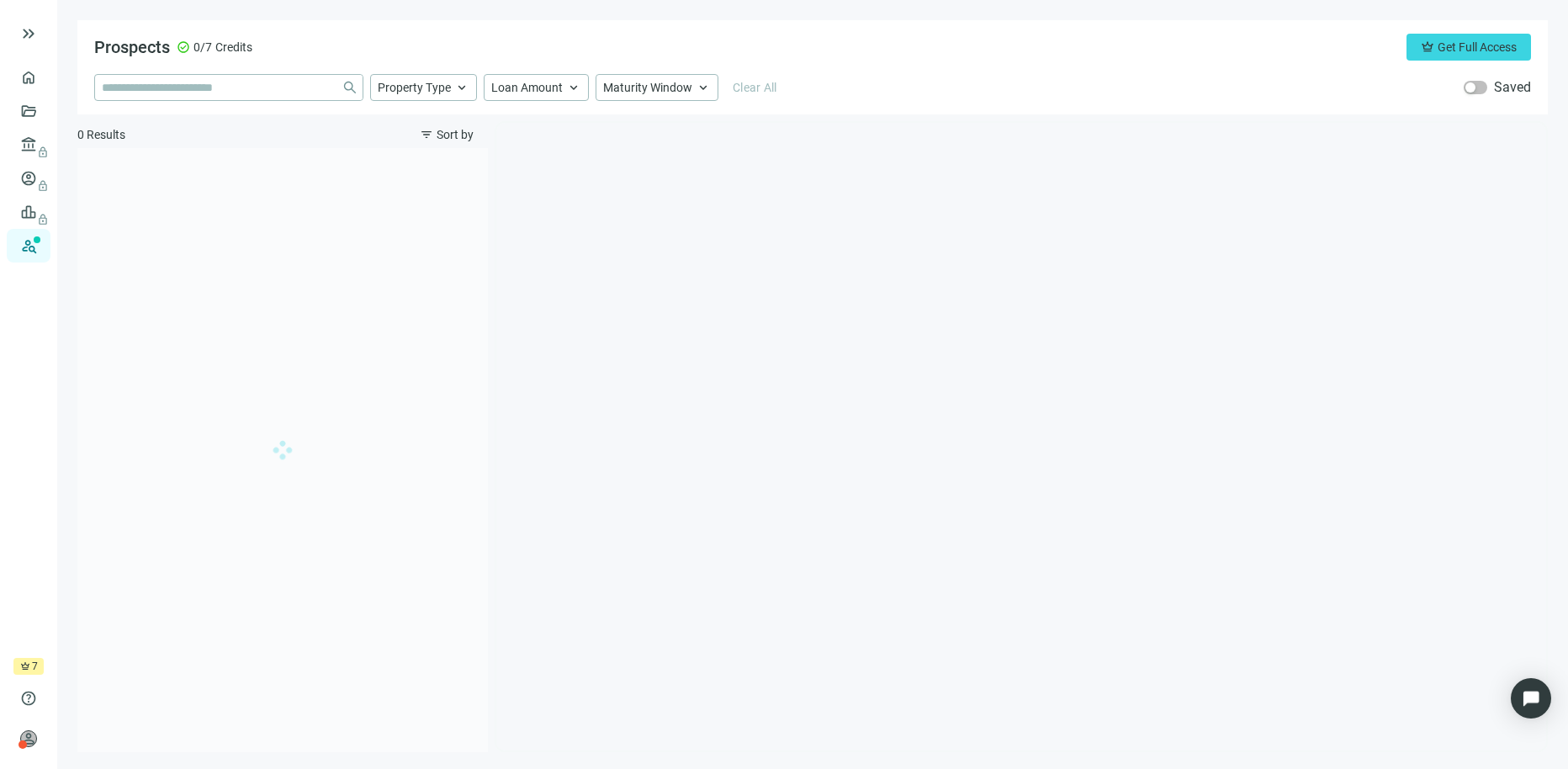
type input "**********"
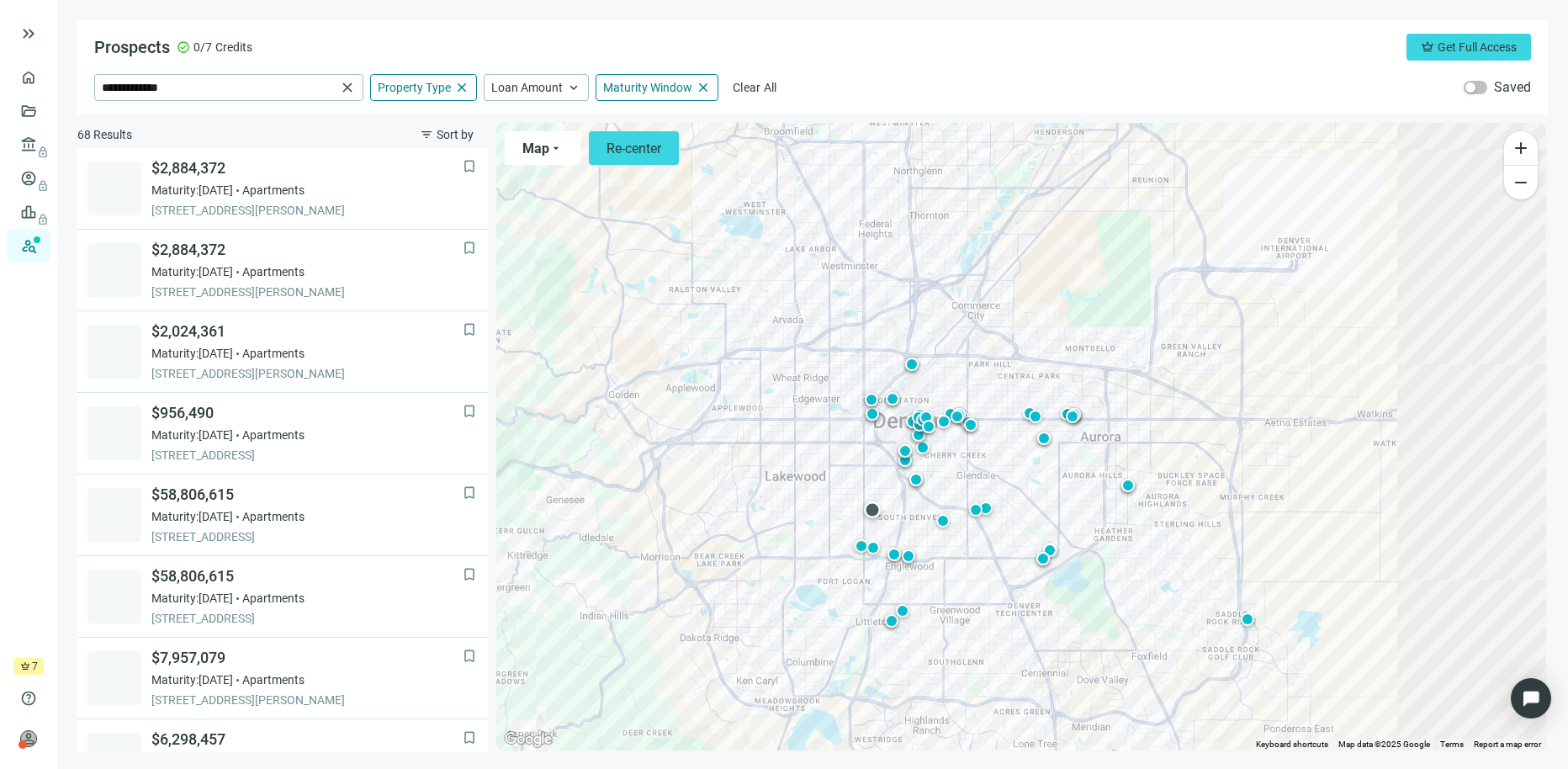
click at [871, 507] on div at bounding box center [872, 509] width 16 height 16
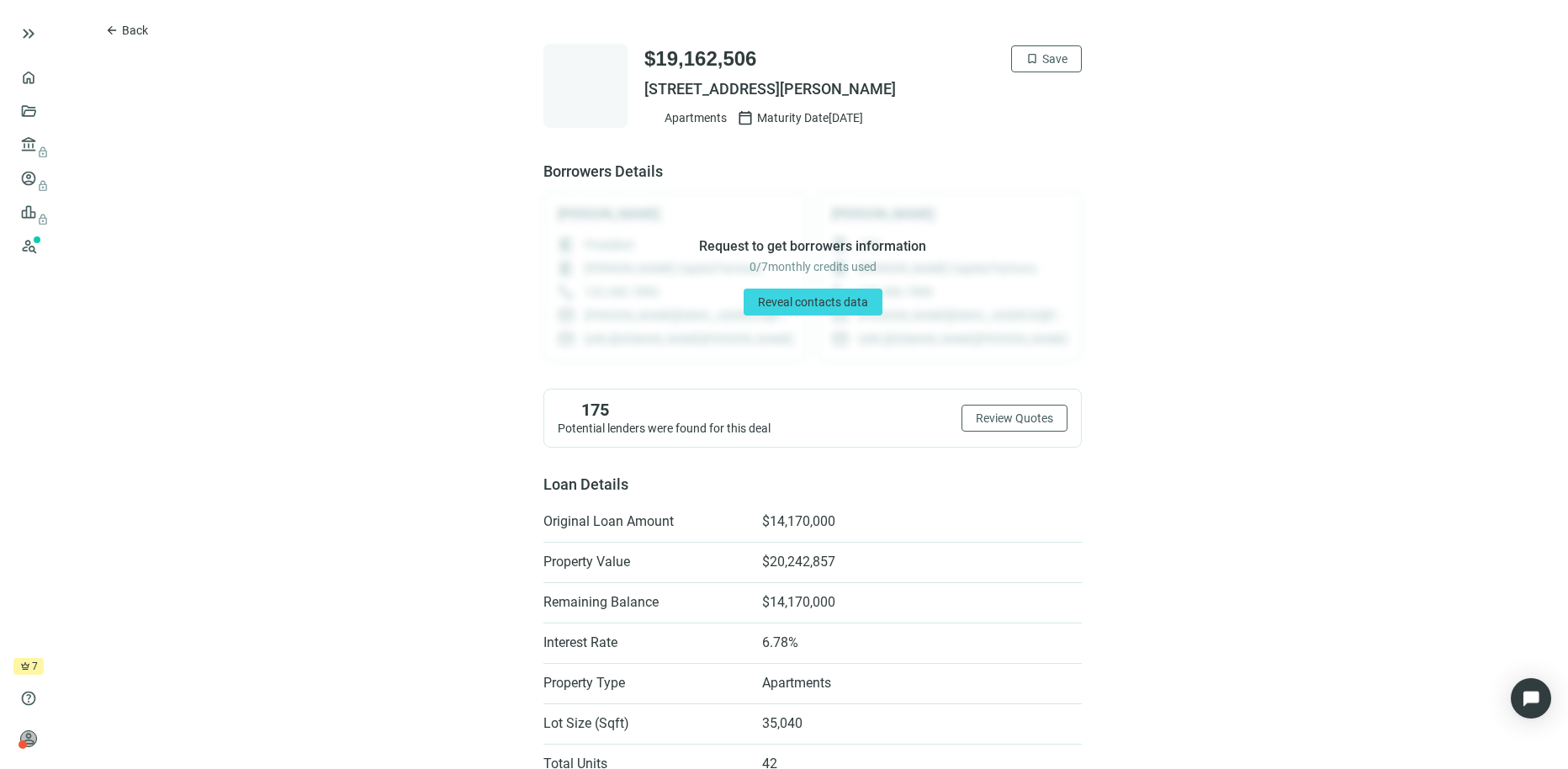
drag, startPoint x: 636, startPoint y: 91, endPoint x: 908, endPoint y: 96, distance: 272.0
click at [908, 96] on div "$19,162,506 bookmark Save 2617 W EVANS AVE, DENVER, CO 80219 Apartments calenda…" at bounding box center [813, 85] width 539 height 84
copy span "2617 W EVANS AVE, DENVER, CO 80219"
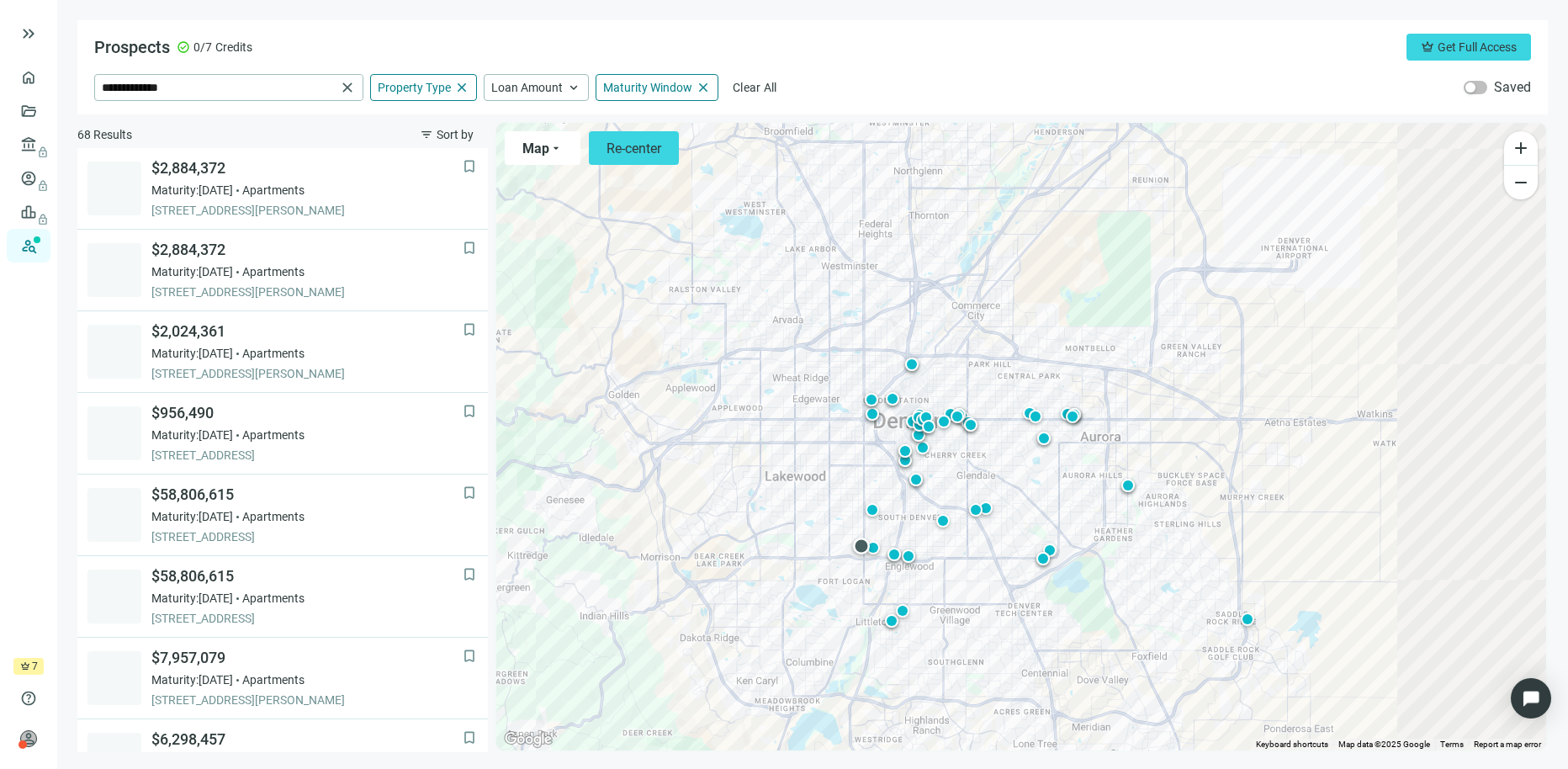
click at [857, 548] on div at bounding box center [861, 546] width 16 height 16
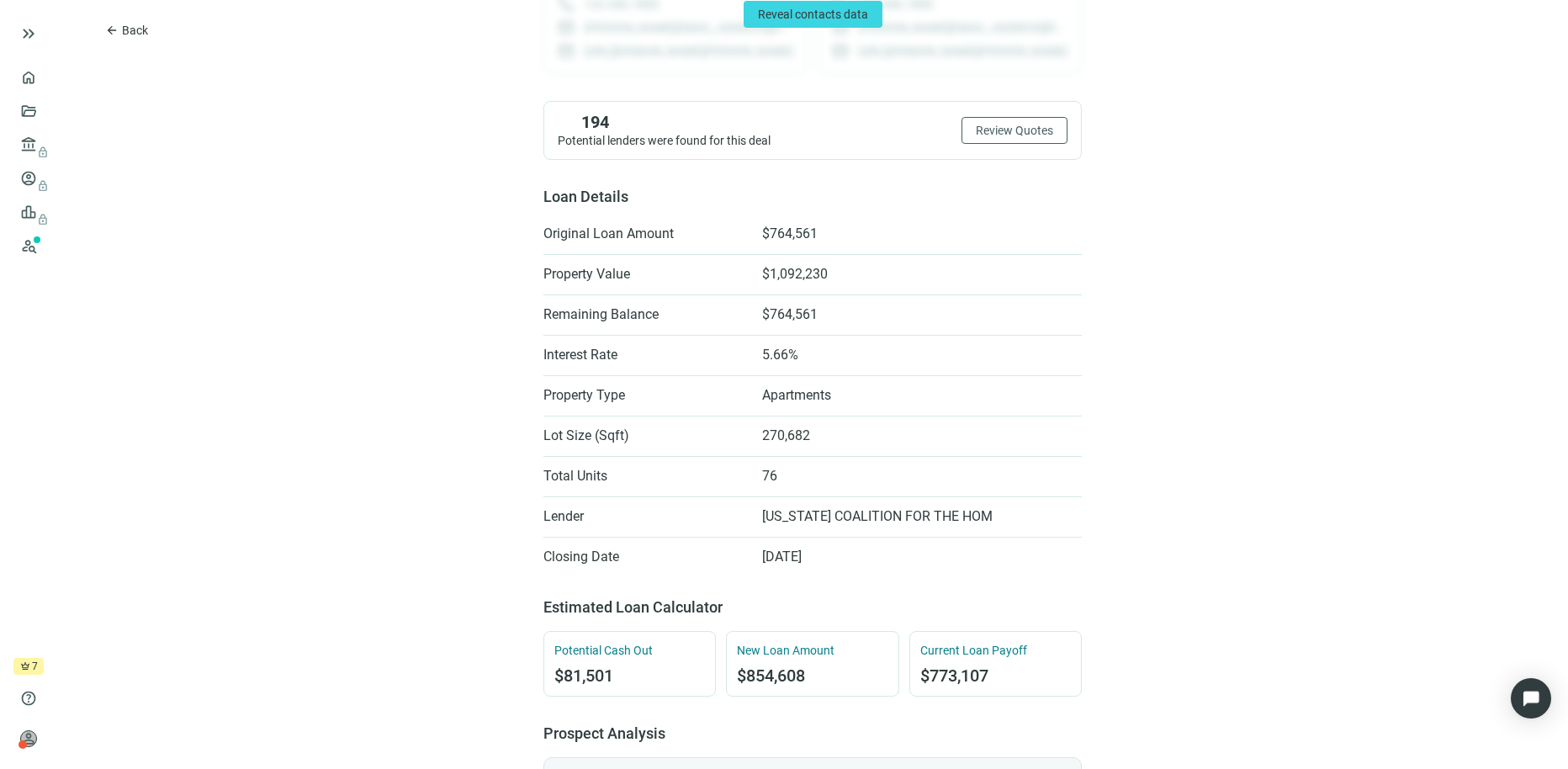
scroll to position [289, 0]
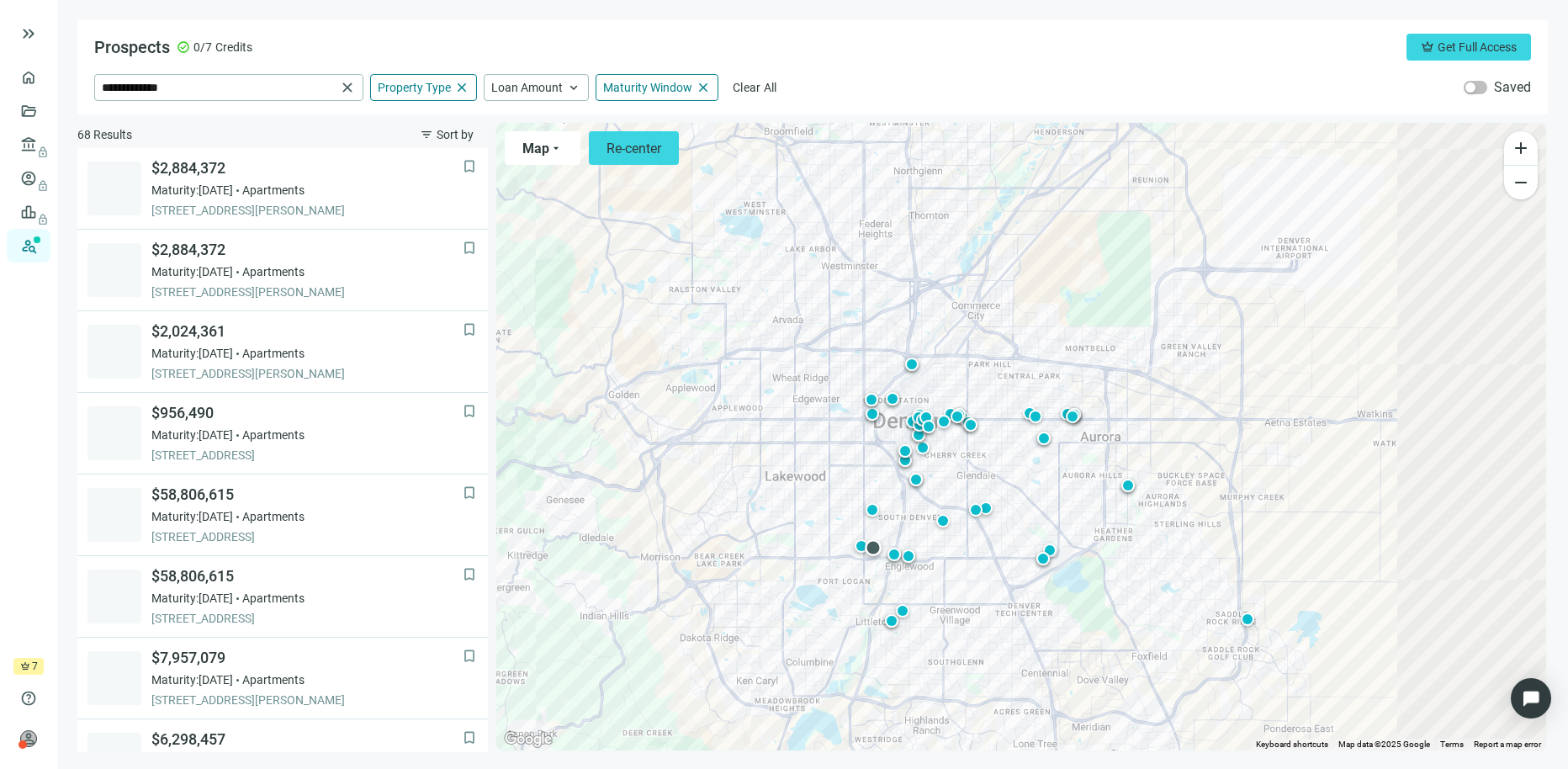
click at [873, 548] on div at bounding box center [873, 547] width 16 height 16
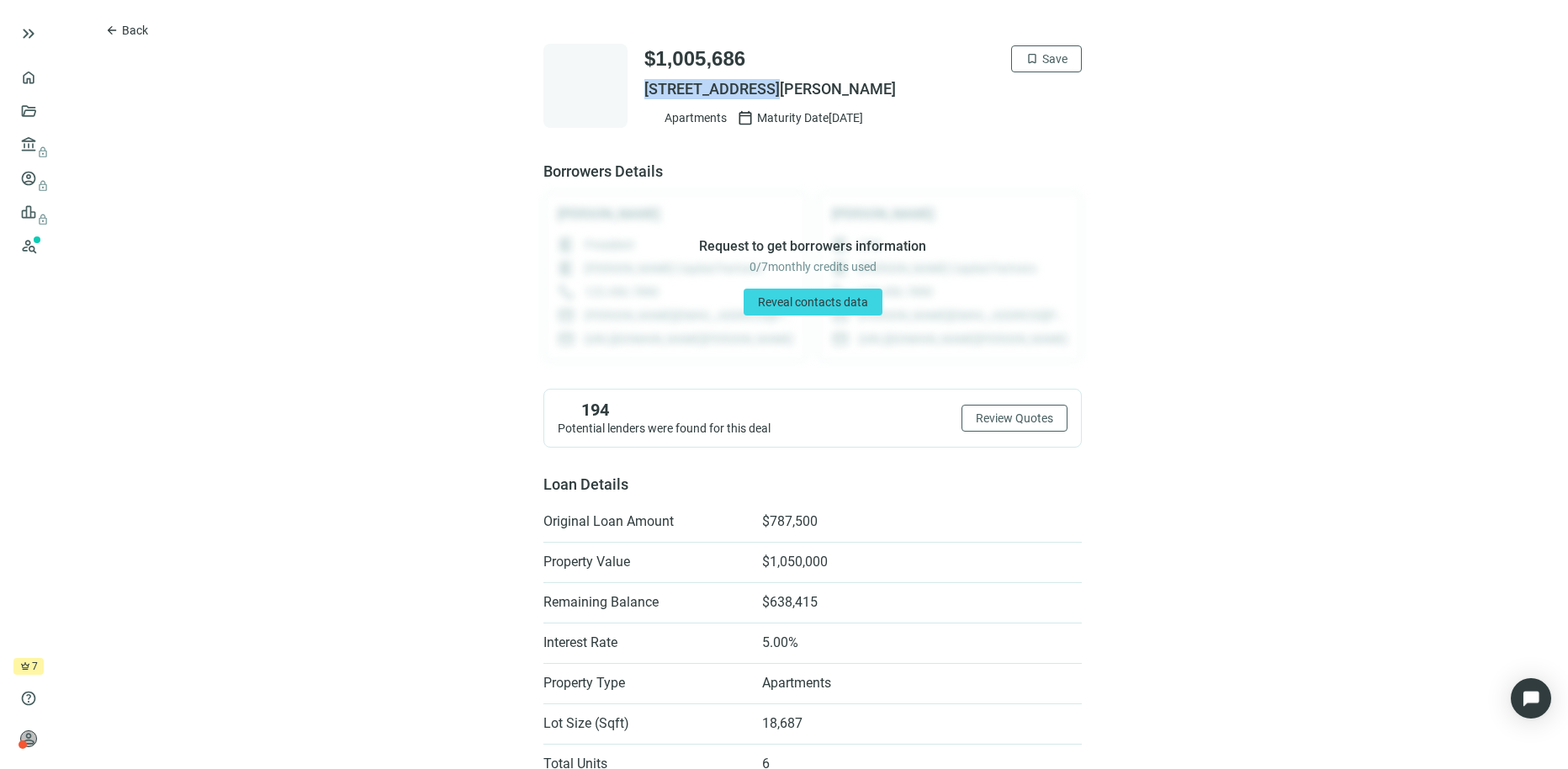
drag, startPoint x: 637, startPoint y: 90, endPoint x: 763, endPoint y: 88, distance: 126.0
click at [763, 88] on span "3373 S ALCOTT ST, ENGLEWOOD, CO 80110" at bounding box center [863, 89] width 437 height 20
copy span "3373 S ALCOTT ST"
